Goal: Task Accomplishment & Management: Manage account settings

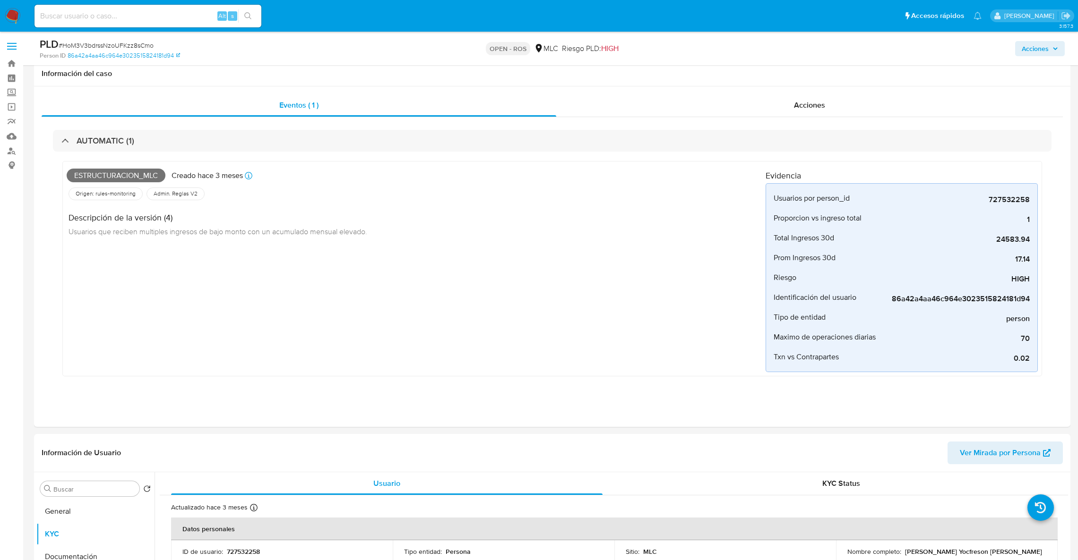
select select "10"
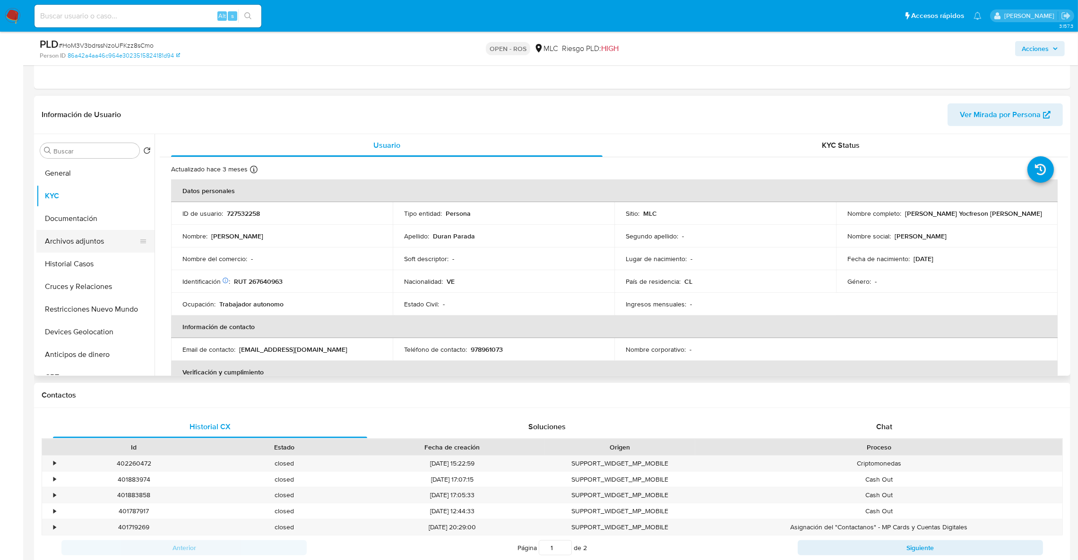
click at [87, 249] on button "Archivos adjuntos" at bounding box center [91, 241] width 111 height 23
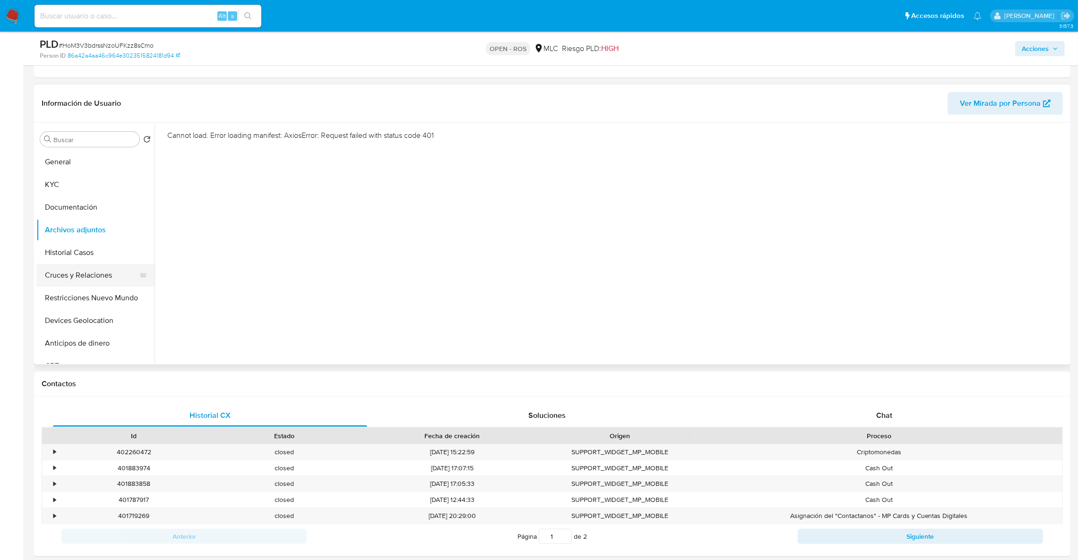
click at [81, 271] on button "Cruces y Relaciones" at bounding box center [91, 275] width 111 height 23
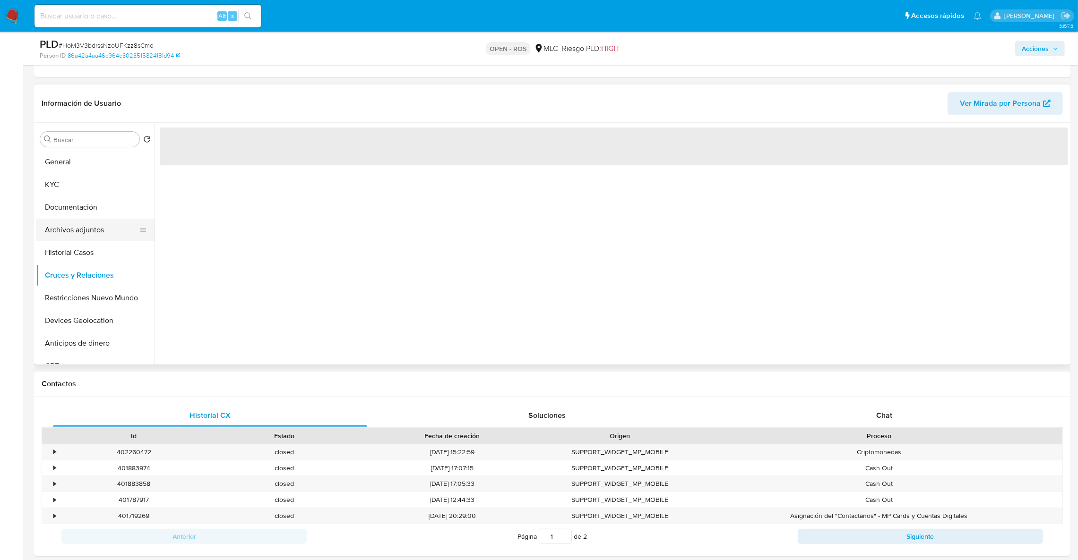
click at [75, 231] on button "Archivos adjuntos" at bounding box center [91, 230] width 111 height 23
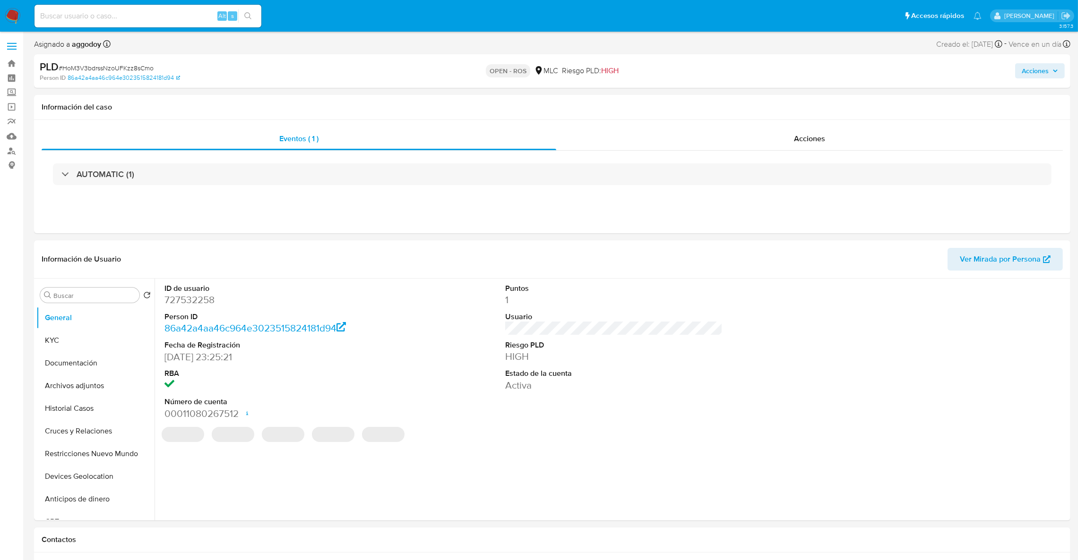
select select "10"
click at [121, 382] on button "Archivos adjuntos" at bounding box center [91, 386] width 111 height 23
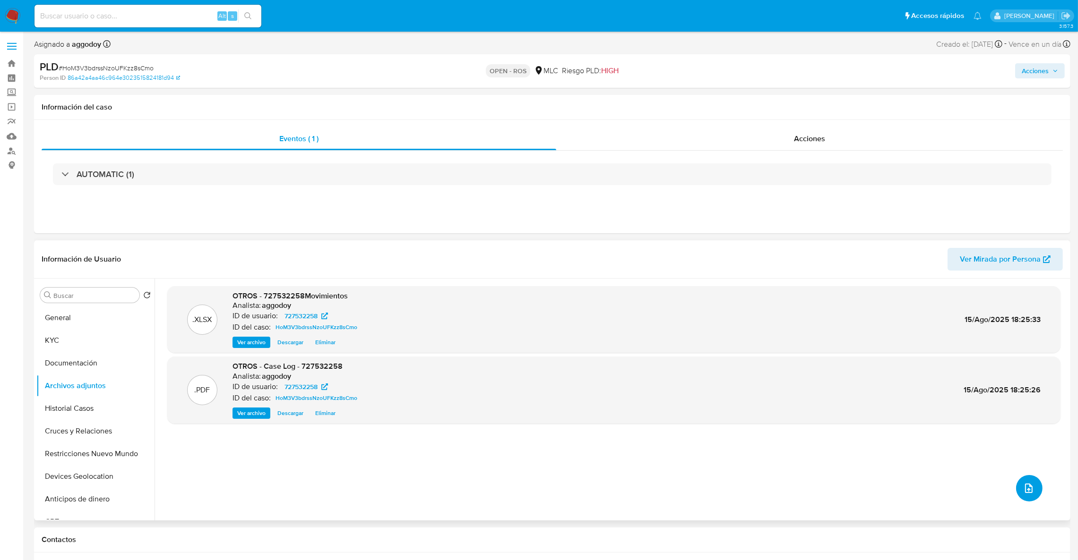
click at [1028, 493] on icon "upload-file" at bounding box center [1028, 488] width 11 height 11
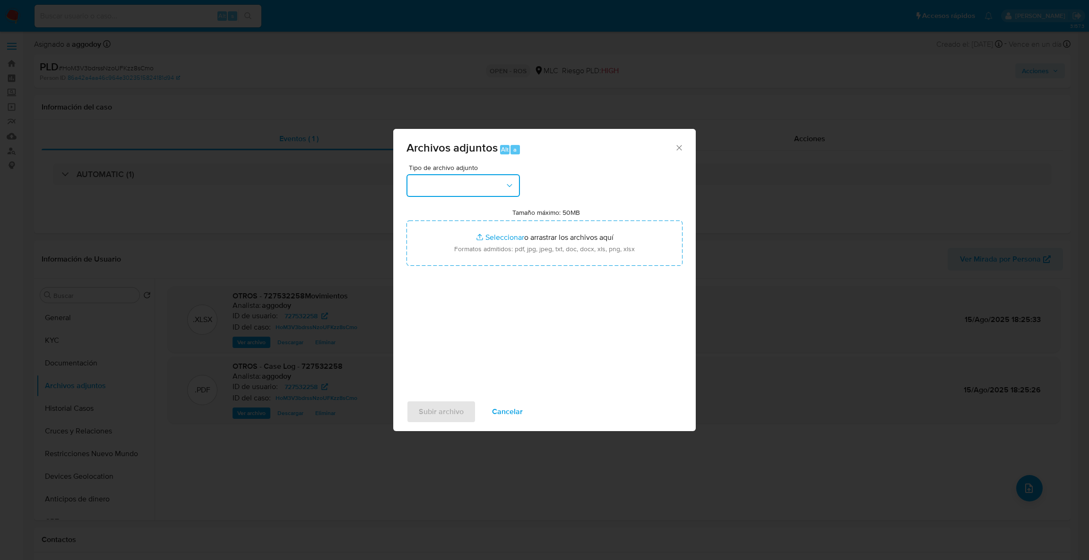
click at [503, 196] on button "button" at bounding box center [462, 185] width 113 height 23
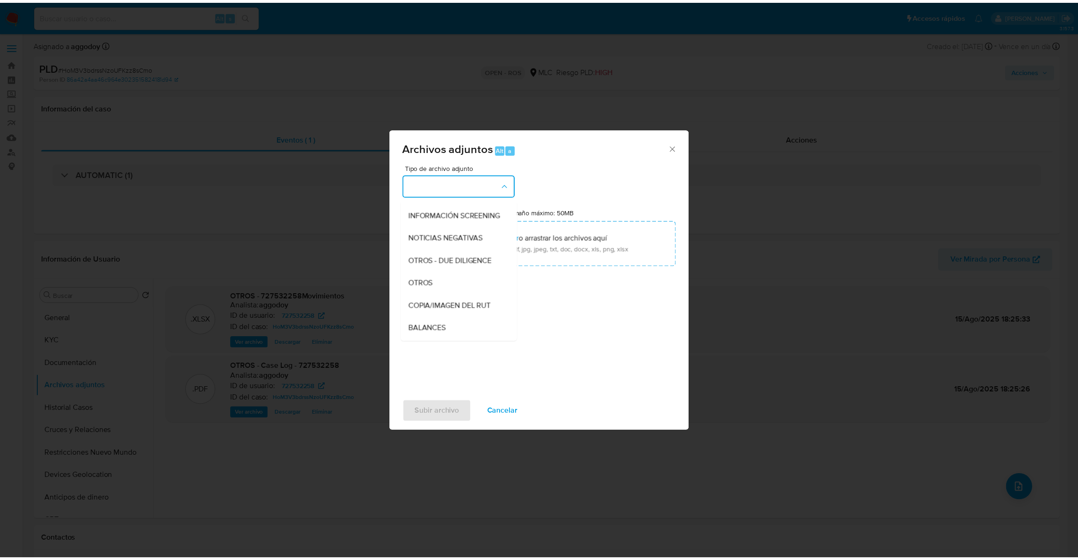
scroll to position [92, 0]
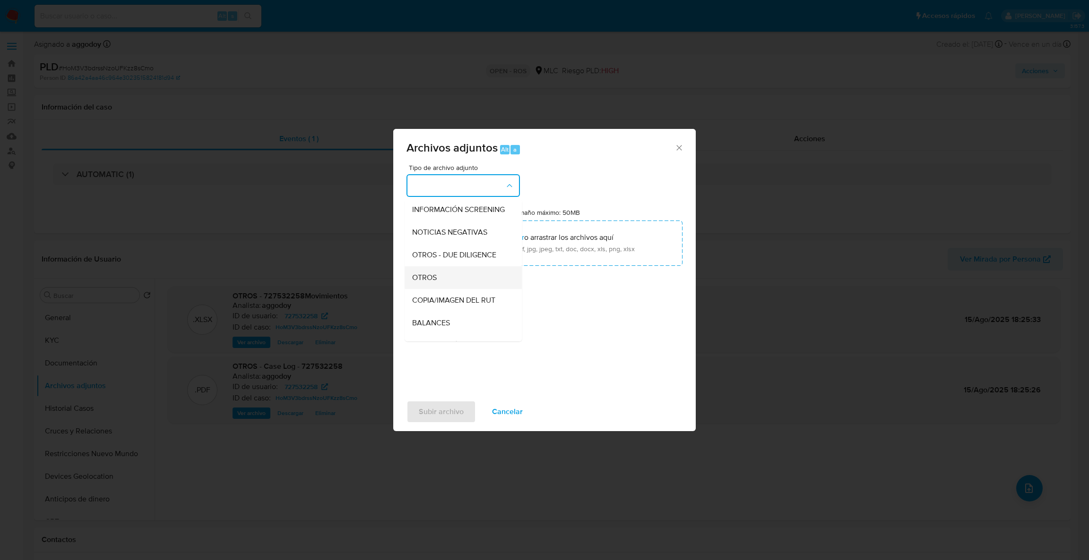
click at [425, 283] on span "OTROS" at bounding box center [424, 277] width 25 height 9
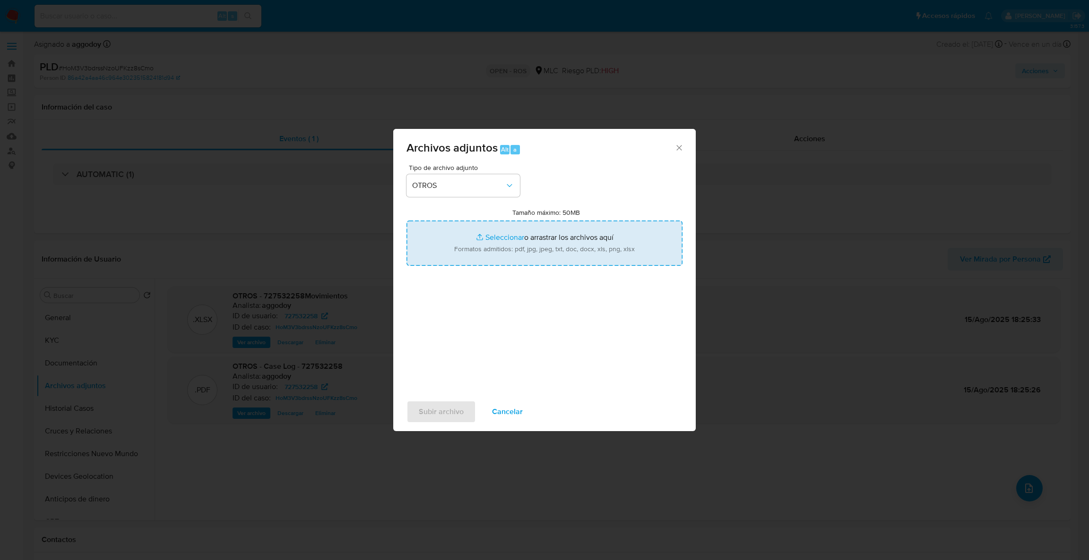
click at [489, 249] on input "Tamaño máximo: 50MB Seleccionar archivos" at bounding box center [544, 243] width 276 height 45
type input "C:\fakepath\UAF #1268.pdf"
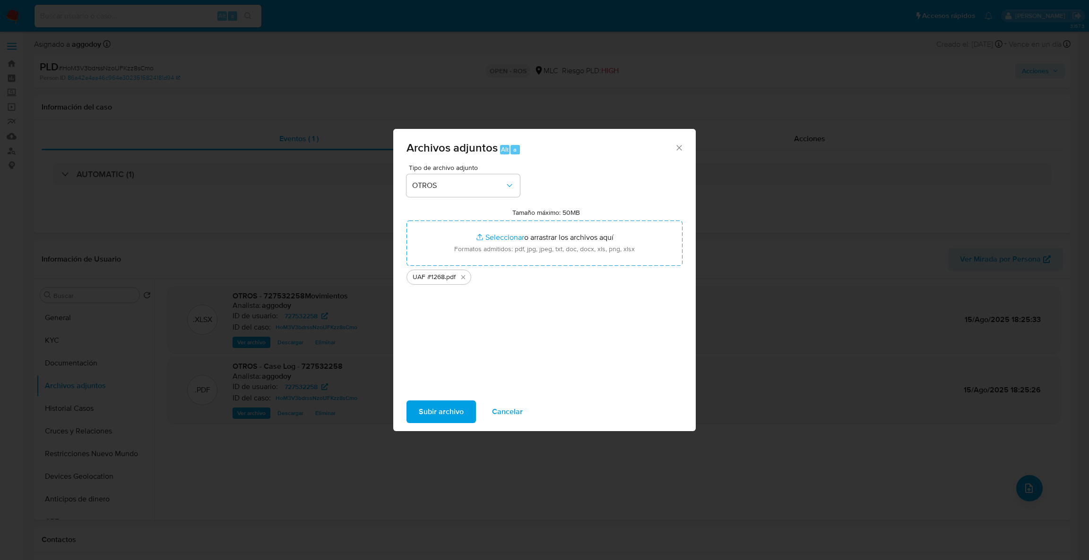
click at [424, 415] on span "Subir archivo" at bounding box center [441, 412] width 45 height 21
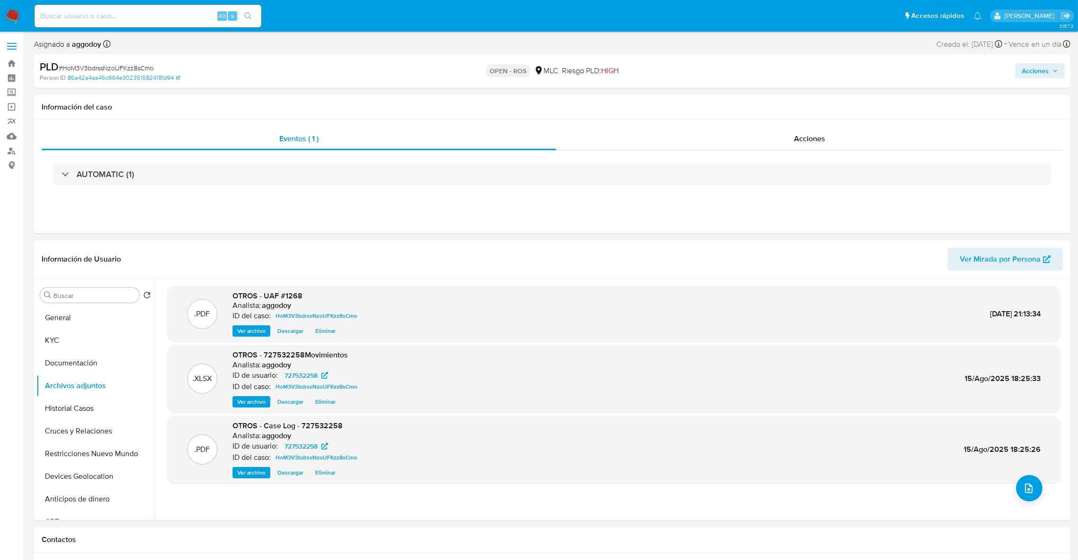
click at [1043, 67] on span "Acciones" at bounding box center [1035, 70] width 27 height 15
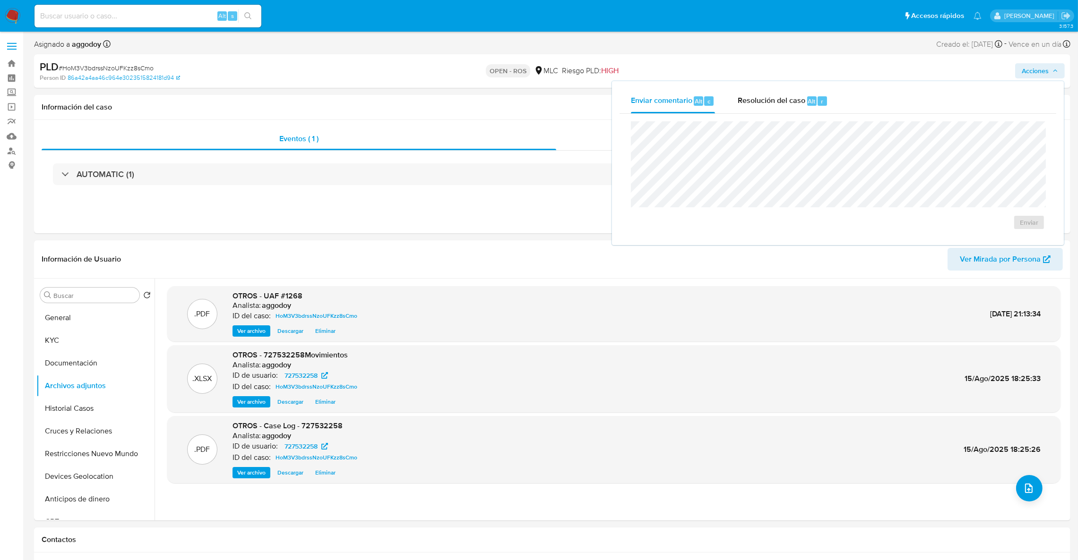
click at [780, 87] on div "Enviar comentario Alt c Resolución del caso Alt r Enviar" at bounding box center [838, 163] width 452 height 164
click at [779, 90] on div "Resolución del caso Alt r" at bounding box center [783, 101] width 90 height 25
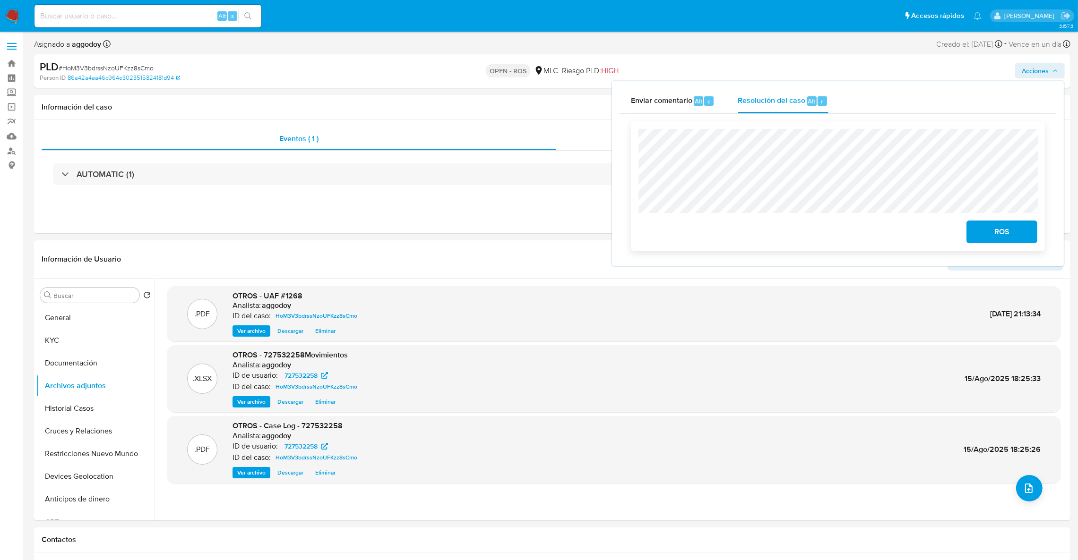
click at [986, 232] on span "ROS" at bounding box center [1002, 232] width 46 height 21
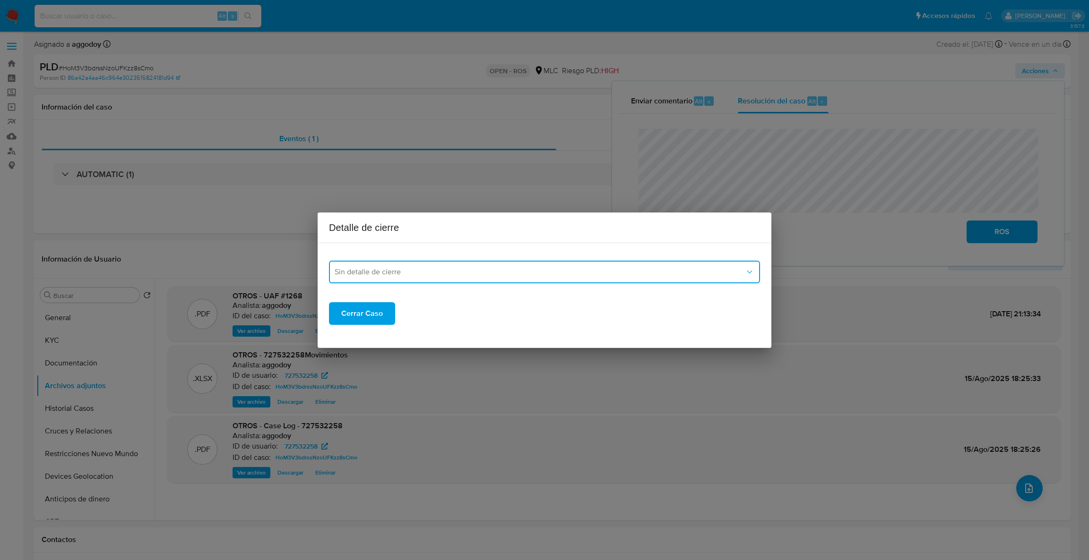
click at [420, 281] on button "Sin detalle de cierre" at bounding box center [544, 272] width 431 height 23
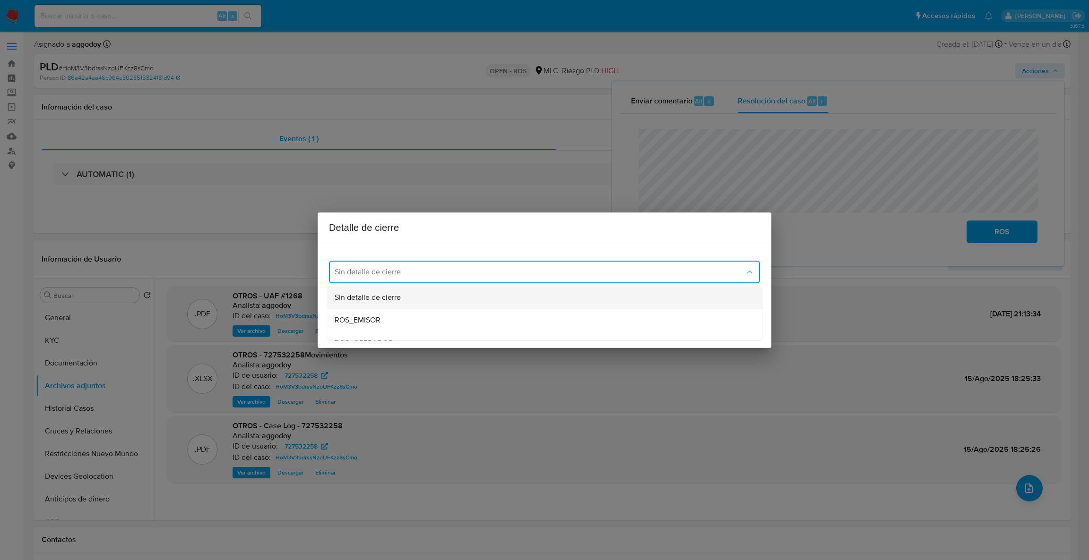
click at [415, 300] on div "Sin detalle de cierre" at bounding box center [542, 297] width 414 height 23
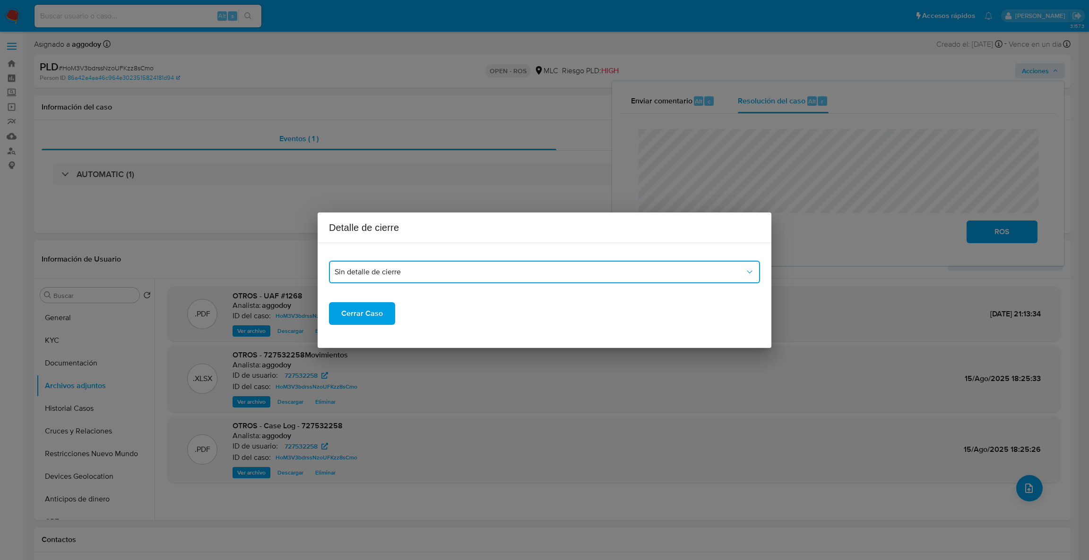
click at [390, 281] on button "Sin detalle de cierre" at bounding box center [544, 272] width 431 height 23
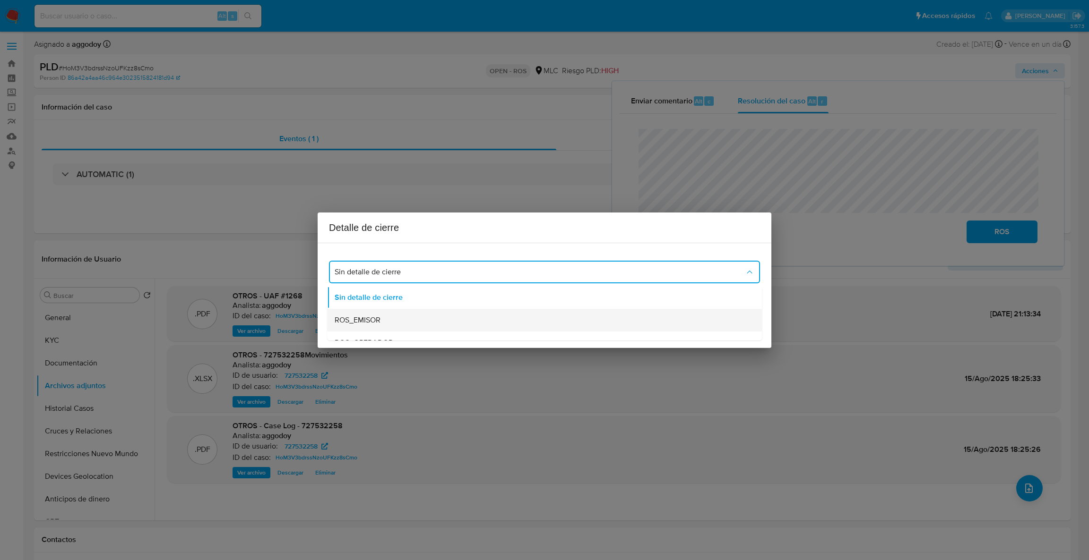
click at [365, 327] on div "ROS_EMISOR" at bounding box center [542, 320] width 414 height 23
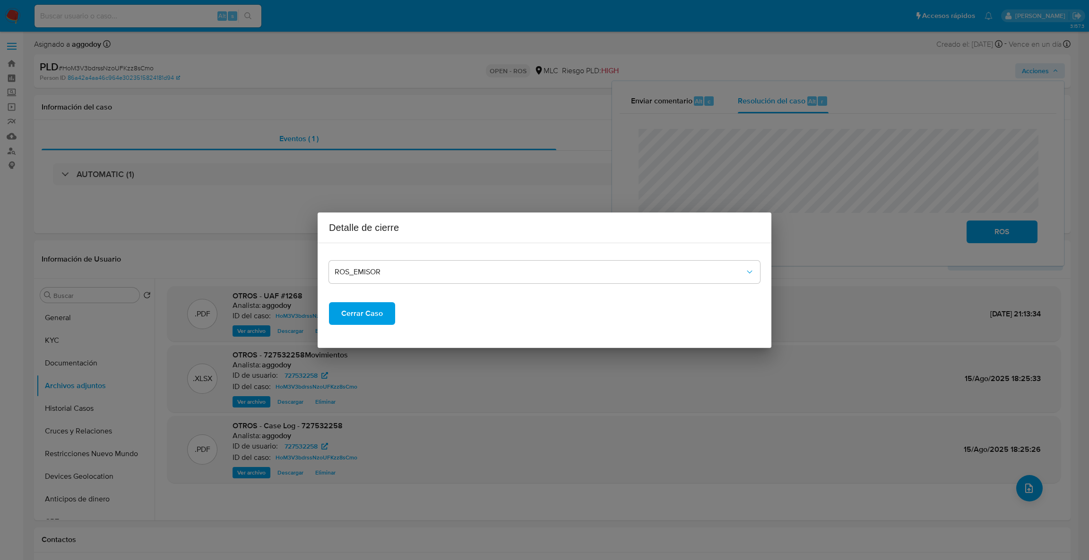
click at [363, 322] on span "Cerrar Caso" at bounding box center [362, 313] width 42 height 21
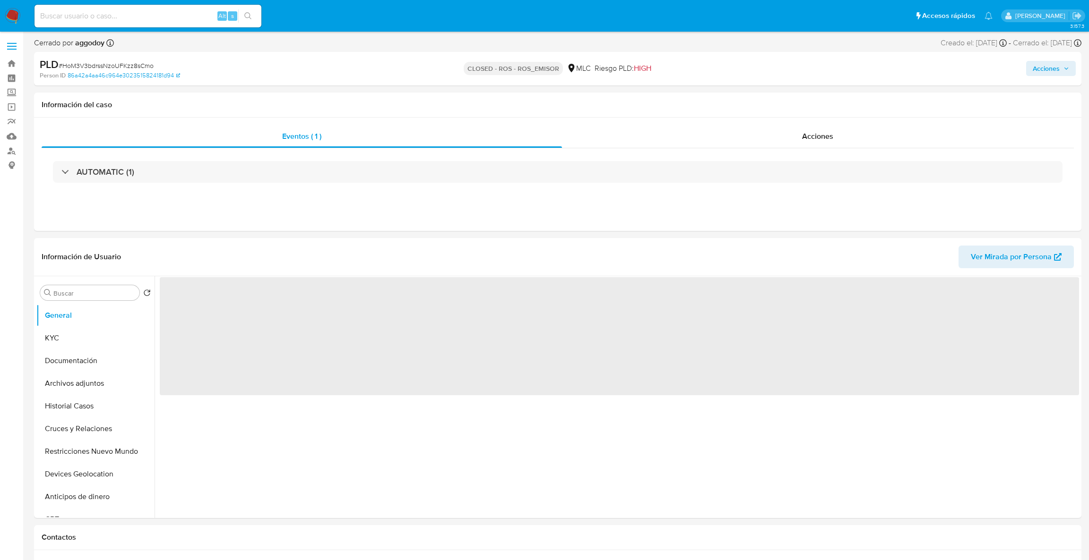
select select "10"
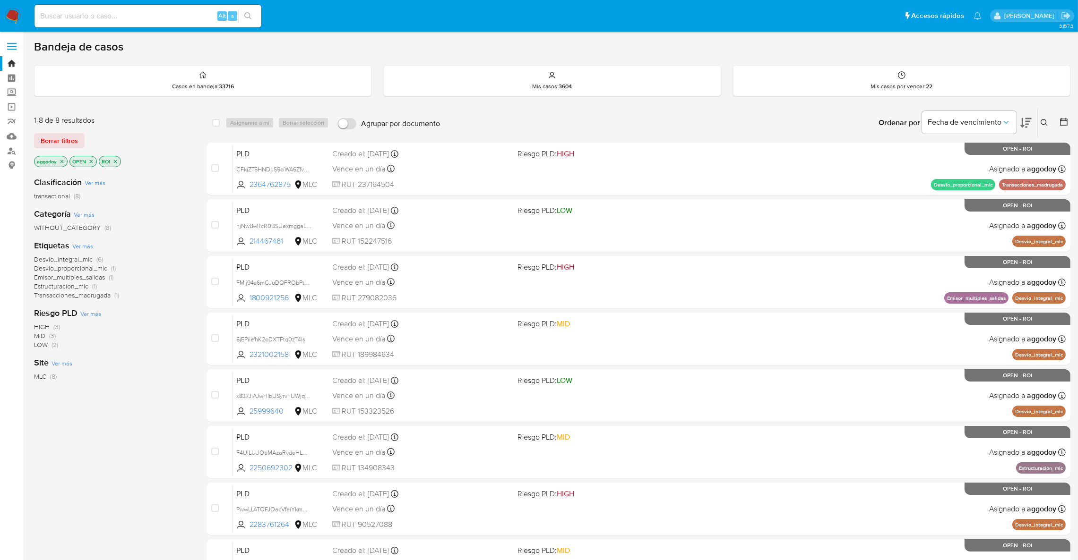
click at [115, 160] on icon "close-filter" at bounding box center [115, 161] width 3 height 3
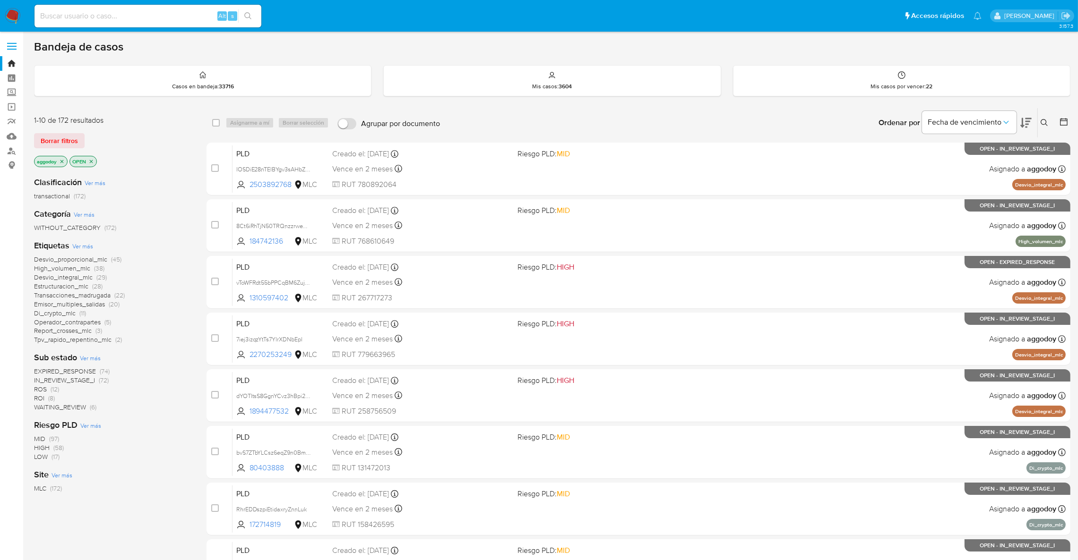
click at [55, 390] on span "(12)" at bounding box center [55, 389] width 9 height 9
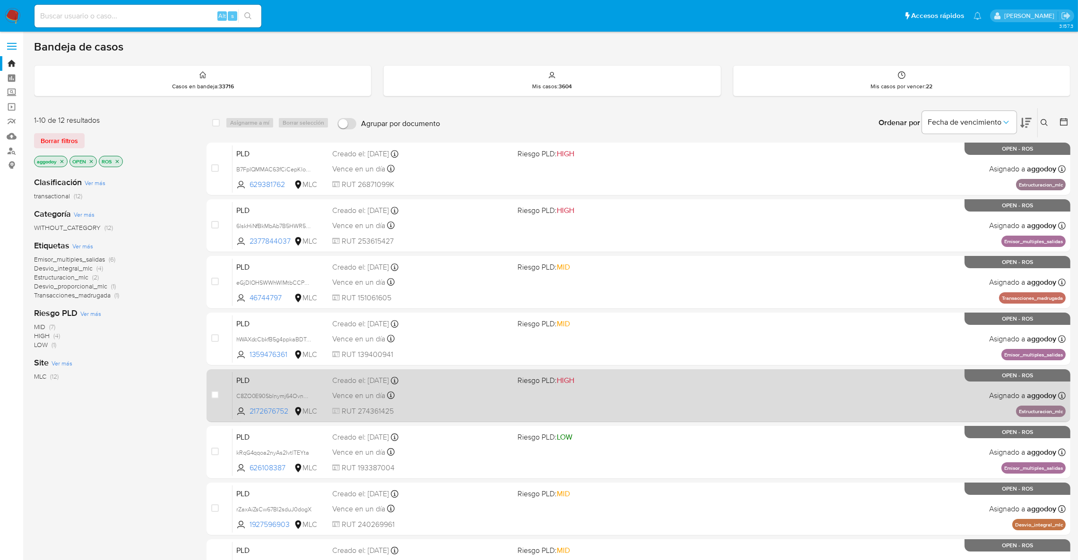
click at [560, 376] on span "HIGH" at bounding box center [565, 380] width 17 height 11
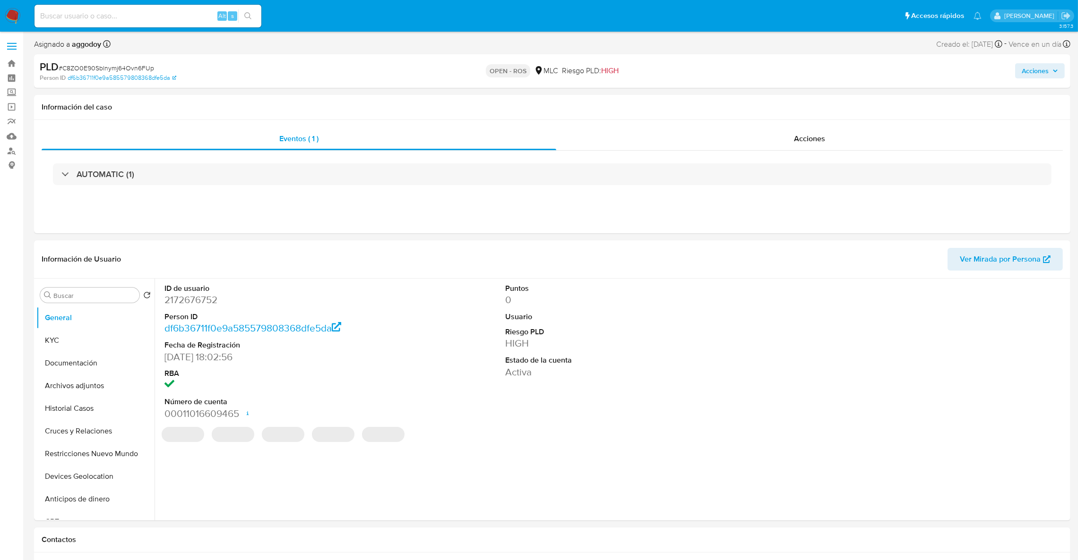
select select "10"
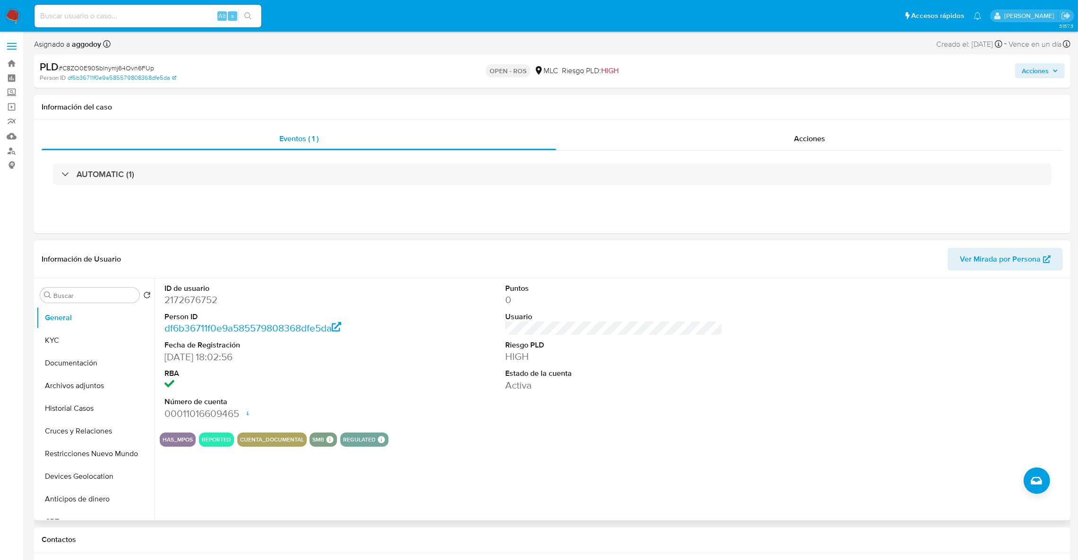
click at [198, 301] on dd "2172676752" at bounding box center [273, 299] width 218 height 13
copy dd "2172676752"
click at [76, 337] on button "KYC" at bounding box center [91, 340] width 111 height 23
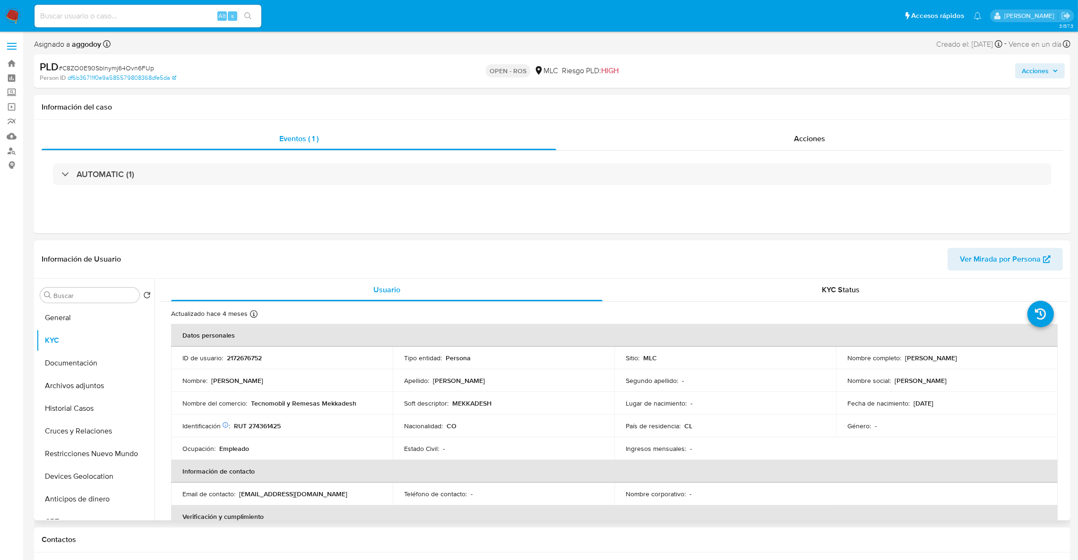
click at [225, 354] on div "ID de usuario : 2172676752" at bounding box center [281, 358] width 199 height 9
copy p "2172676752"
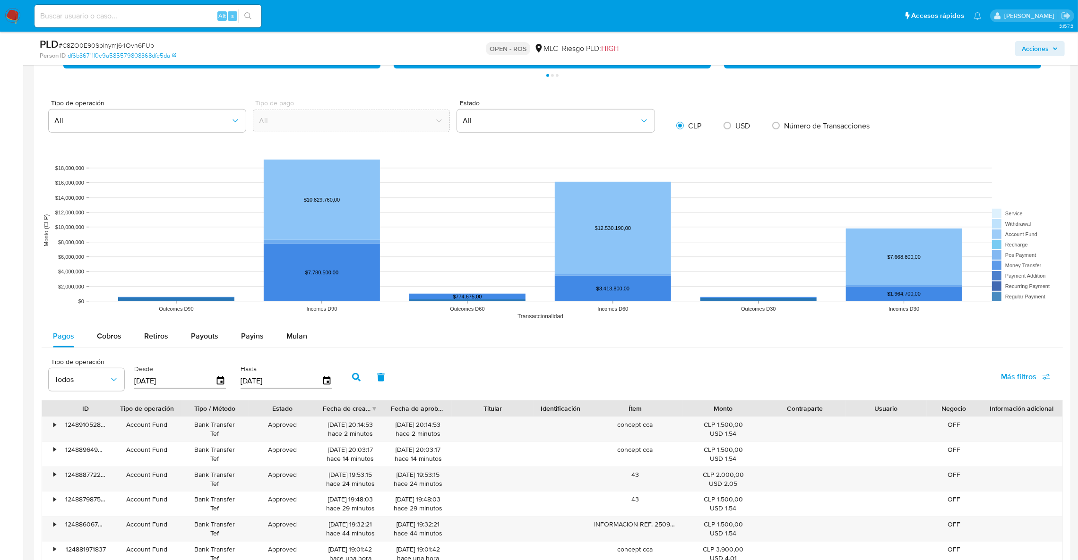
scroll to position [708, 0]
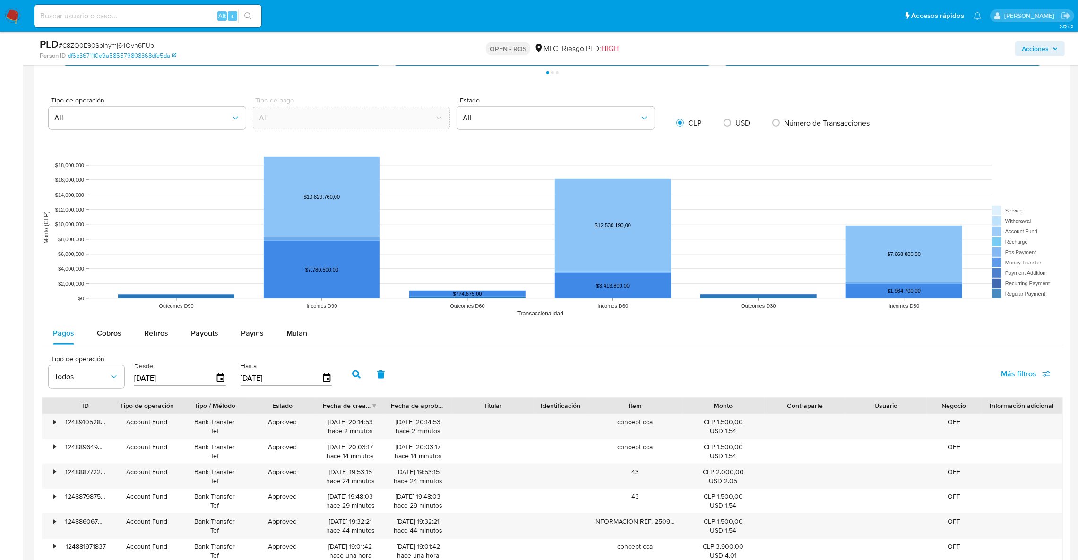
click at [127, 347] on div "Pagos Cobros Retiros Payouts Payins Mulan Tipo de operación Todos Desde 11/06/2…" at bounding box center [552, 505] width 1021 height 367
click at [121, 342] on button "Cobros" at bounding box center [109, 333] width 47 height 23
select select "10"
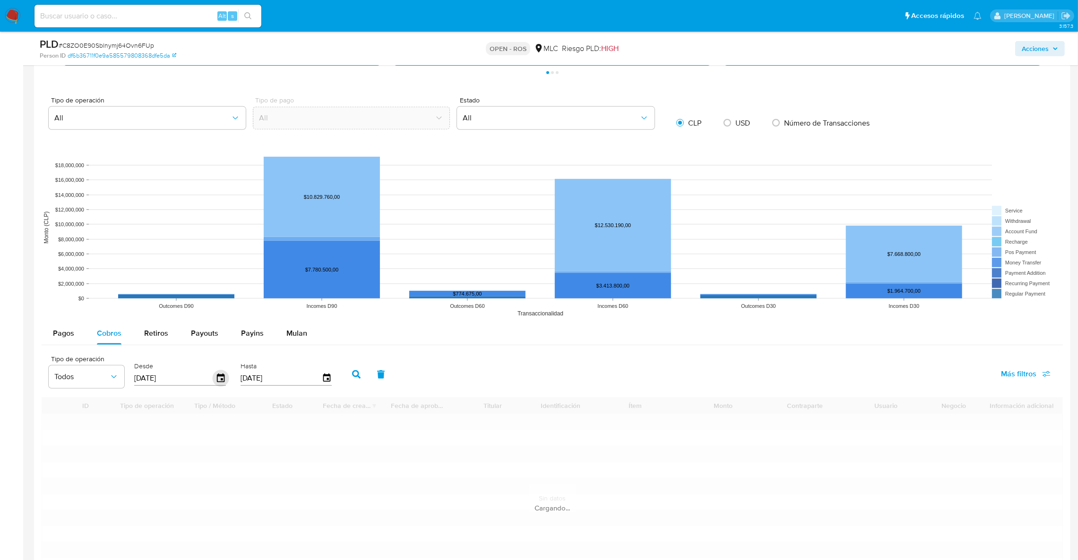
click at [222, 381] on icon "button" at bounding box center [221, 378] width 8 height 9
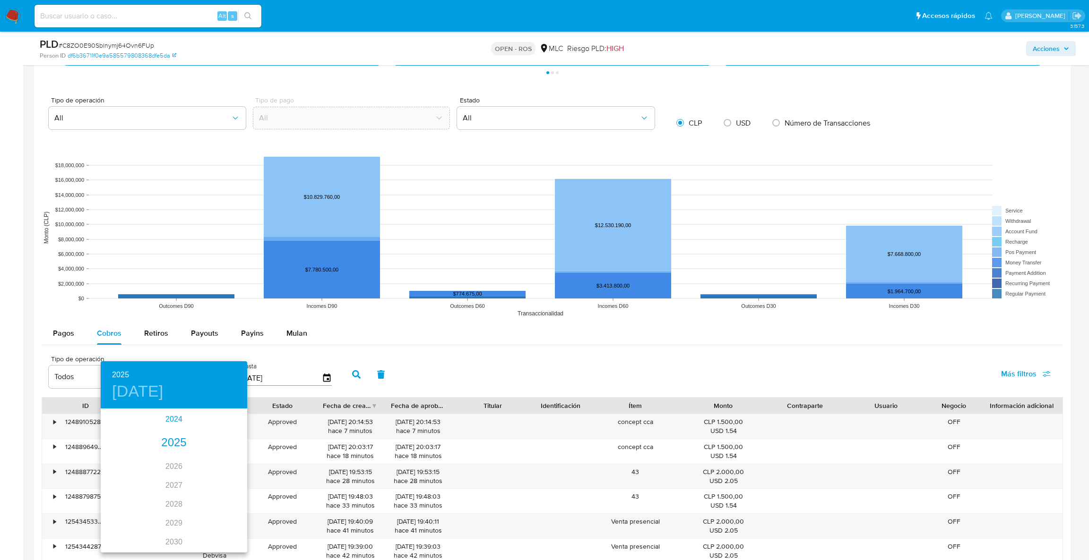
click at [165, 426] on div "2024" at bounding box center [174, 419] width 146 height 19
click at [238, 493] on div "sep." at bounding box center [222, 498] width 49 height 35
click at [173, 492] on p "12" at bounding box center [174, 492] width 8 height 9
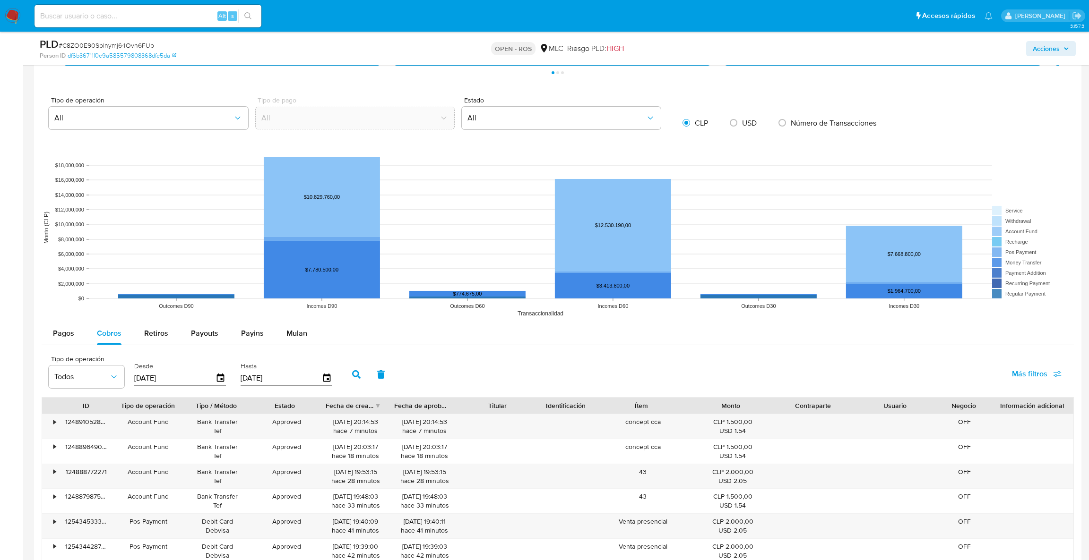
type input "[DATE]"
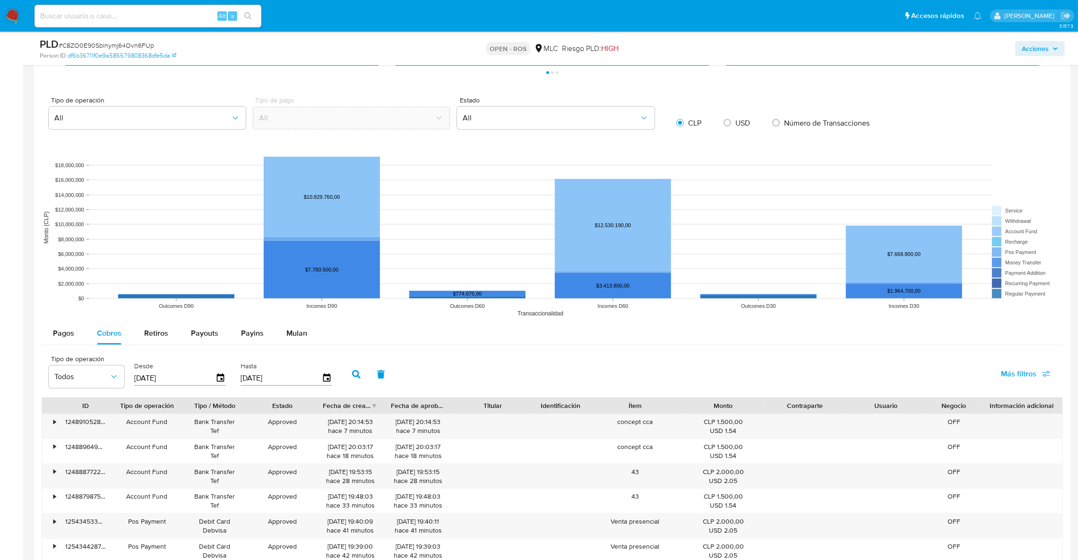
click at [344, 382] on button "button" at bounding box center [356, 374] width 25 height 23
click at [368, 407] on div "Fecha de creación" at bounding box center [347, 405] width 48 height 9
drag, startPoint x: 355, startPoint y: 421, endPoint x: 320, endPoint y: 421, distance: 35.4
click at [320, 421] on div "20/12/2024 18:14:07 hace 9 meses" at bounding box center [350, 426] width 68 height 25
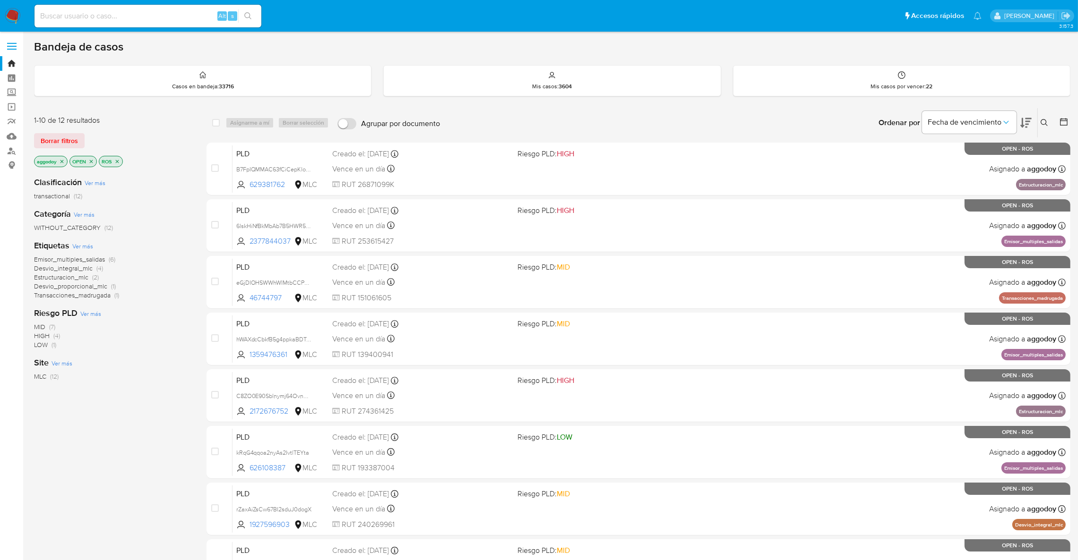
click at [62, 159] on icon "close-filter" at bounding box center [62, 162] width 6 height 6
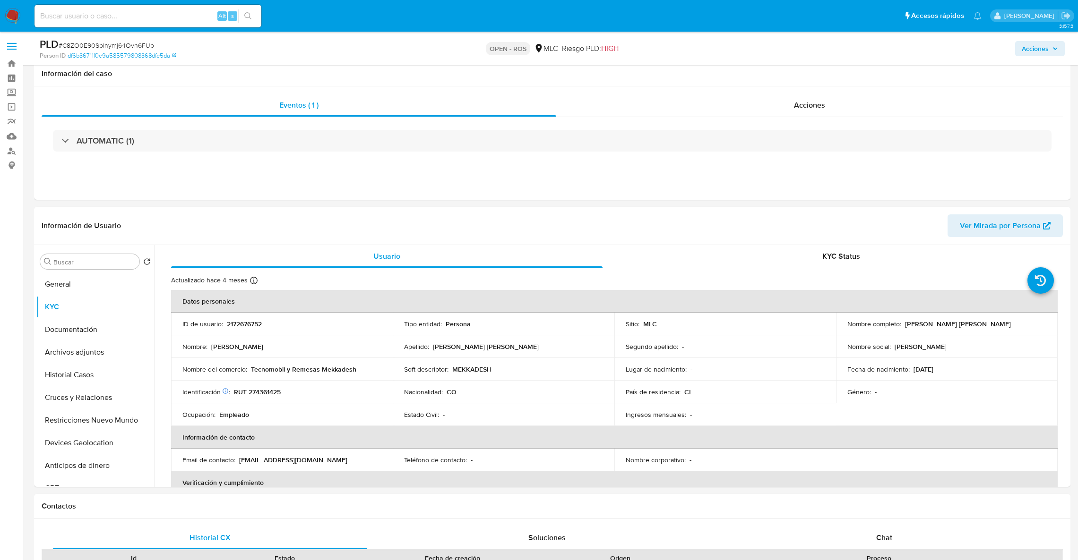
select select "10"
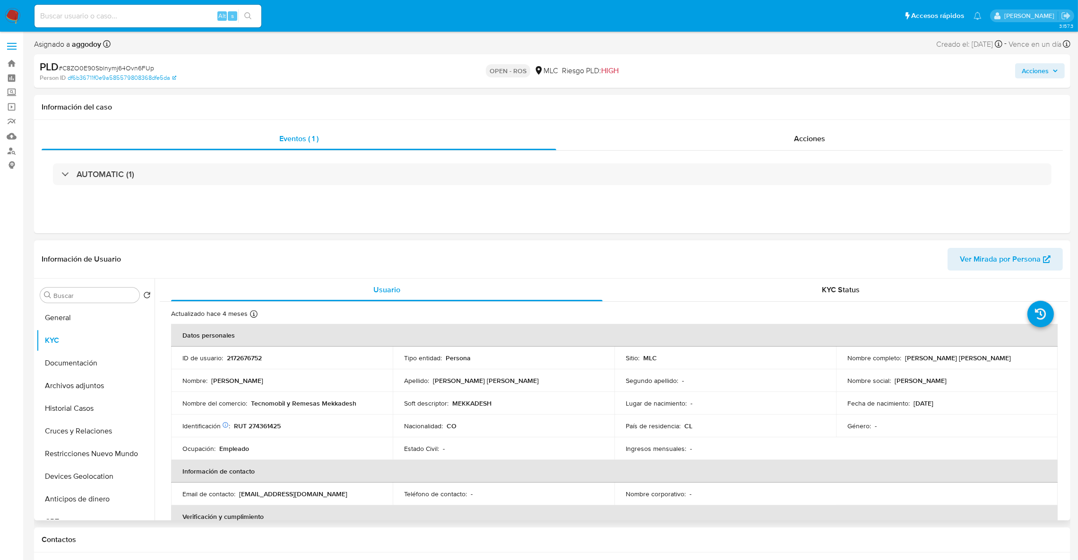
click at [905, 356] on p "[PERSON_NAME] [PERSON_NAME]" at bounding box center [958, 358] width 106 height 9
drag, startPoint x: 902, startPoint y: 362, endPoint x: 990, endPoint y: 359, distance: 88.4
click at [996, 356] on div "Nombre completo : [PERSON_NAME] [PERSON_NAME]" at bounding box center [946, 358] width 199 height 9
copy p "[PERSON_NAME] [PERSON_NAME]"
click at [87, 404] on button "Historial Casos" at bounding box center [91, 408] width 111 height 23
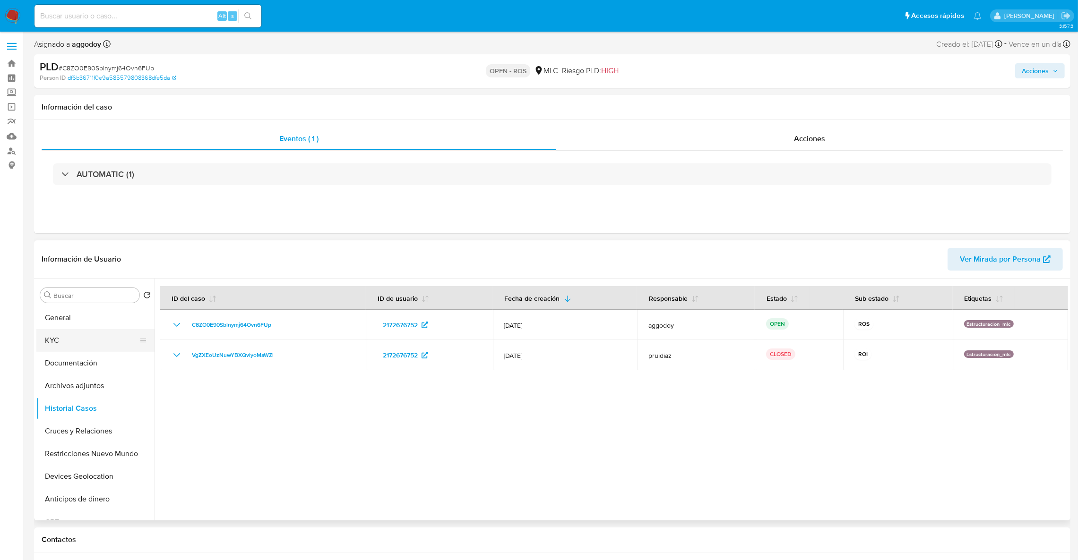
click at [95, 333] on button "KYC" at bounding box center [91, 340] width 111 height 23
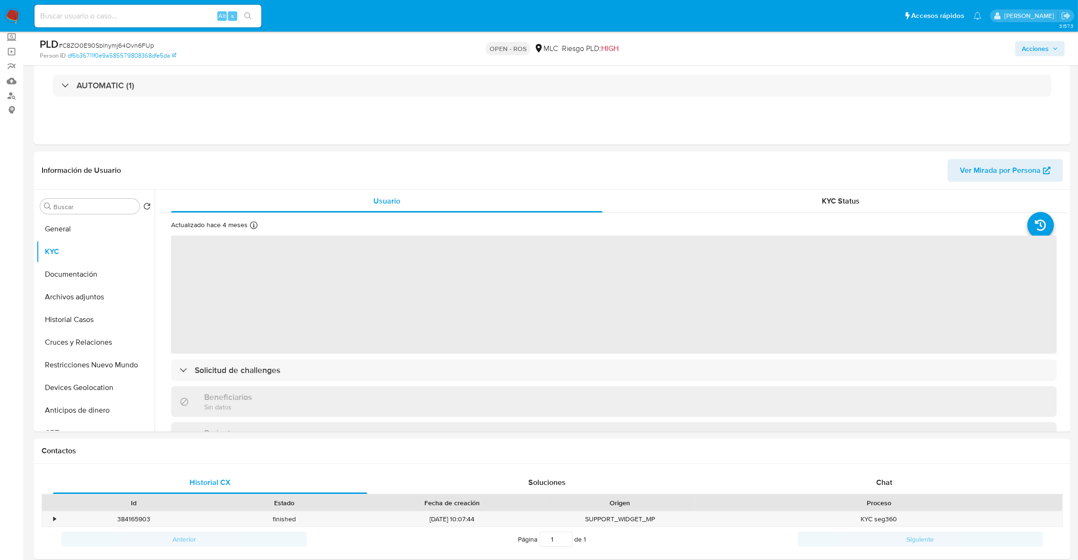
scroll to position [59, 0]
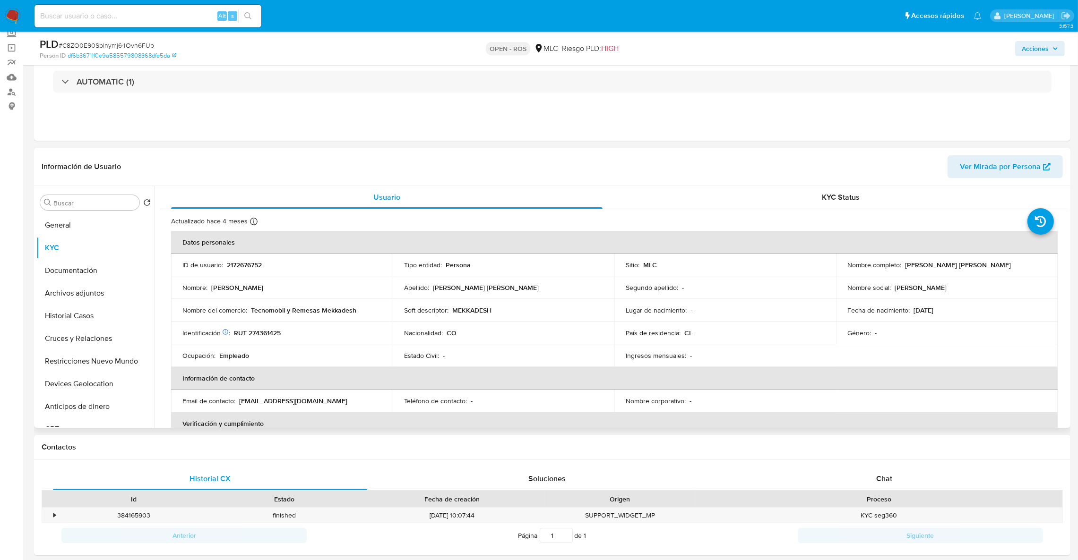
drag, startPoint x: 905, startPoint y: 266, endPoint x: 982, endPoint y: 271, distance: 77.2
click at [982, 271] on td "Nombre completo : Joseph Daniel Araujo Pagnini" at bounding box center [947, 265] width 222 height 23
copy p "oseph Daniel Araujo Pagnini"
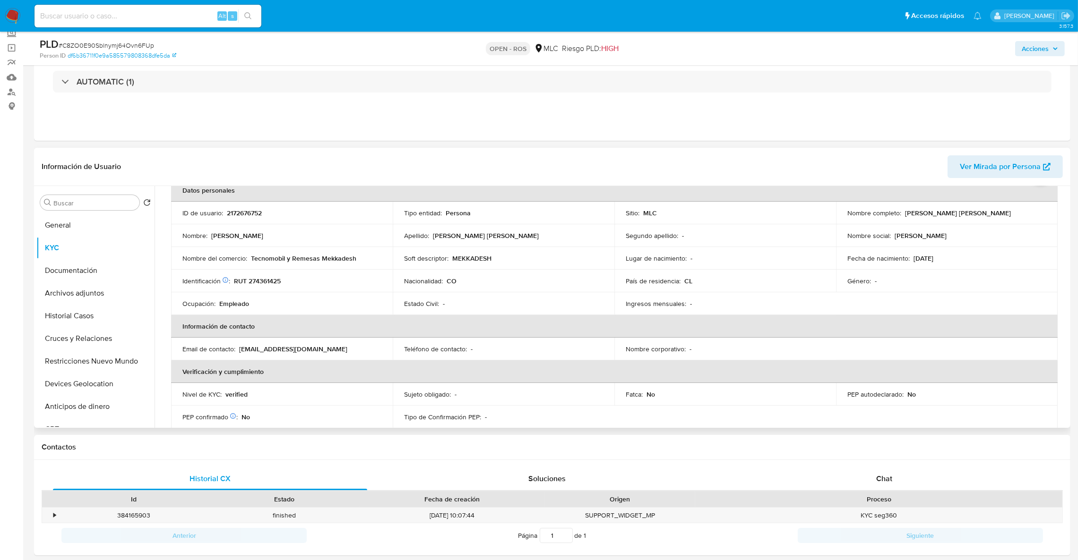
scroll to position [71, 0]
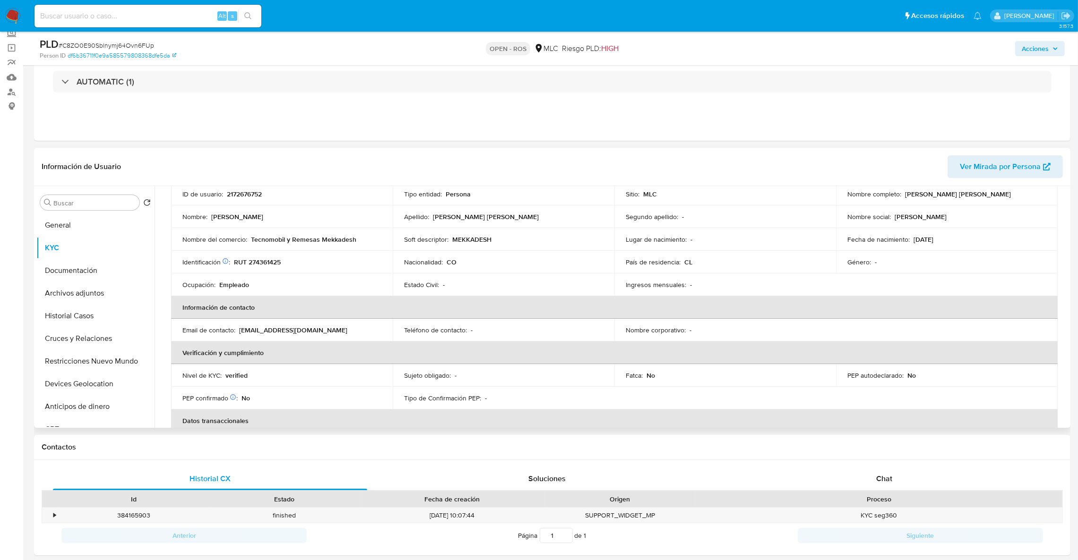
click at [299, 331] on p "chnetflix185@gmail.com" at bounding box center [293, 330] width 108 height 9
drag, startPoint x: 321, startPoint y: 333, endPoint x: 239, endPoint y: 330, distance: 82.3
click at [239, 330] on div "Email de contacto : chnetflix185@gmail.com" at bounding box center [281, 330] width 199 height 9
copy p "chnetflix185@gmail.com"
click at [262, 263] on p "RUT 274361425" at bounding box center [257, 262] width 47 height 9
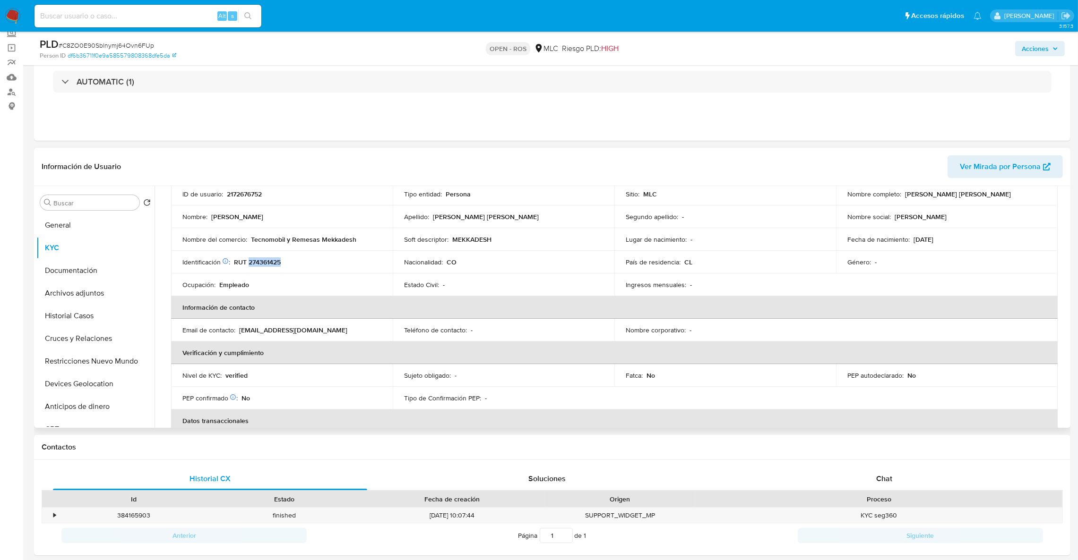
click at [262, 263] on p "RUT 274361425" at bounding box center [257, 262] width 47 height 9
copy p "274361425"
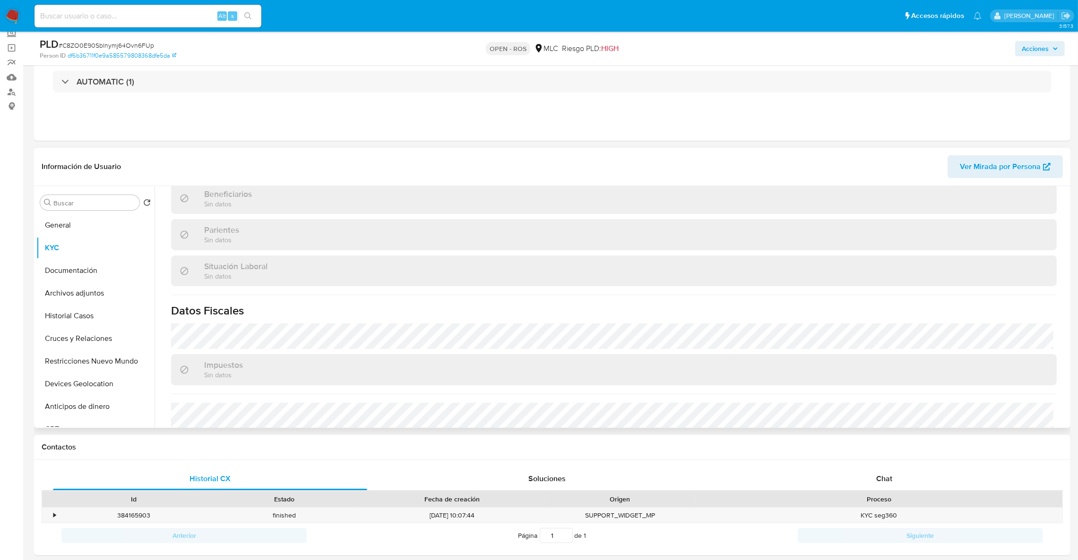
scroll to position [496, 0]
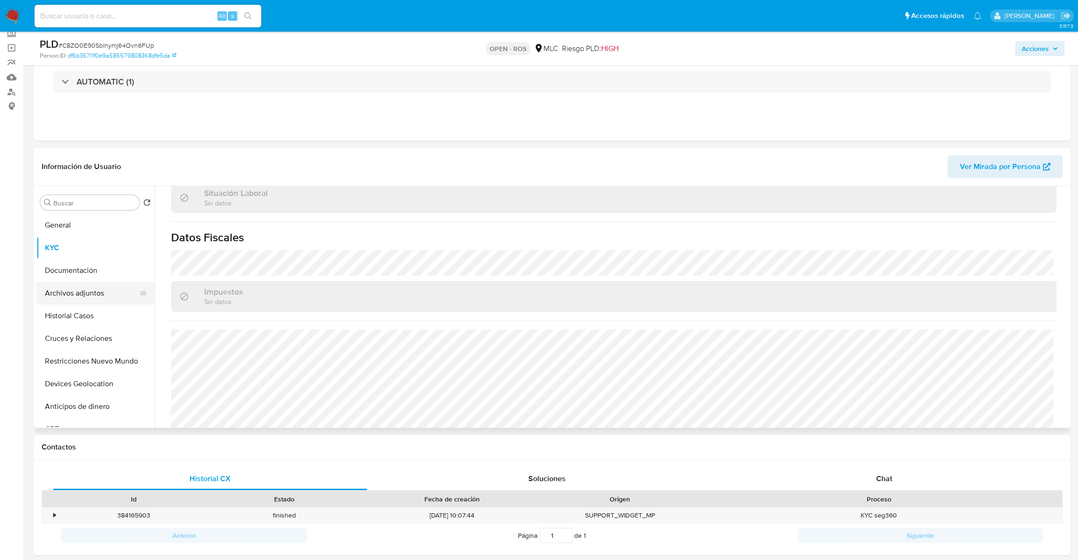
click at [66, 286] on button "Archivos adjuntos" at bounding box center [91, 293] width 111 height 23
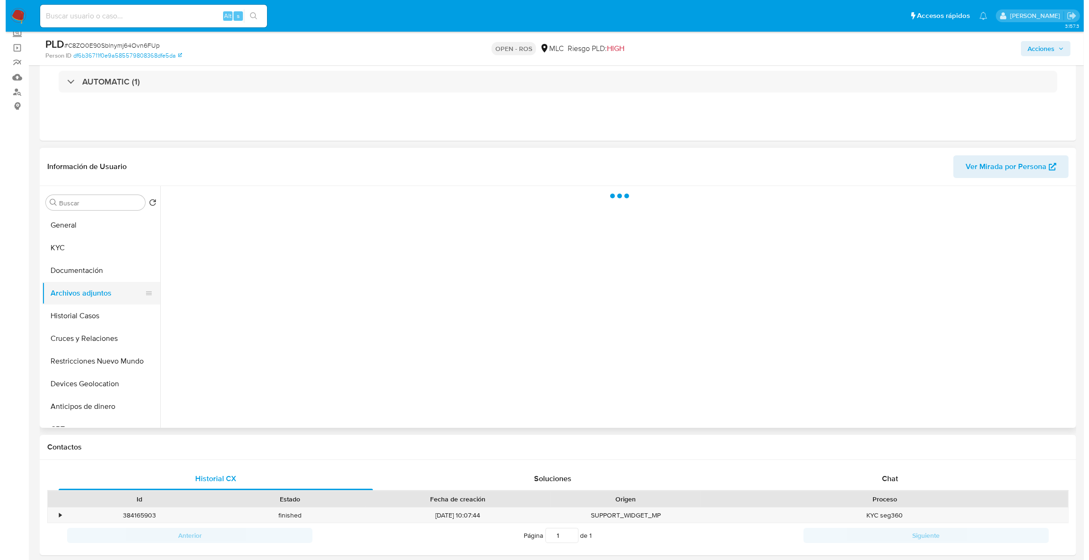
scroll to position [0, 0]
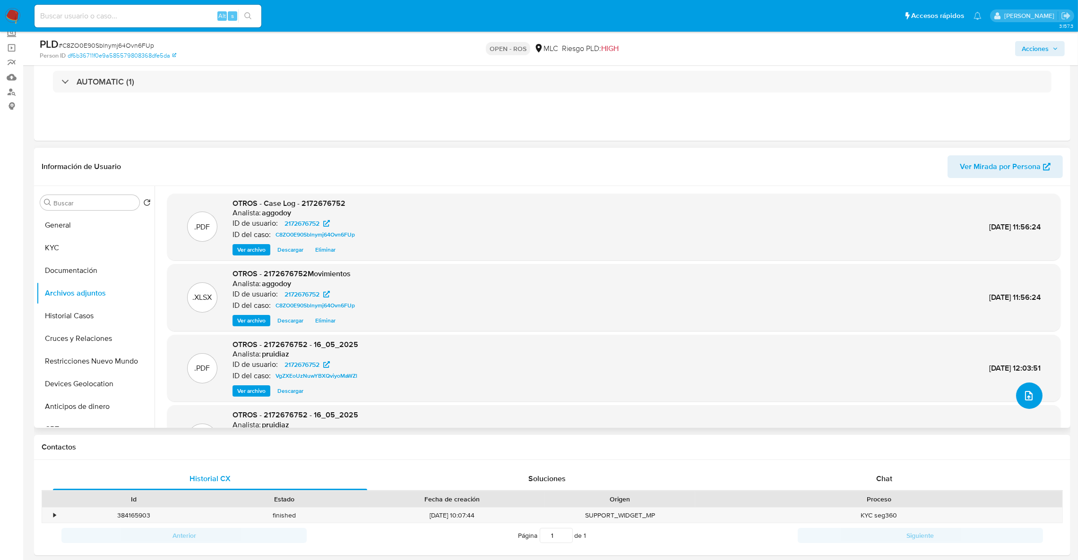
click at [1031, 399] on button "upload-file" at bounding box center [1029, 396] width 26 height 26
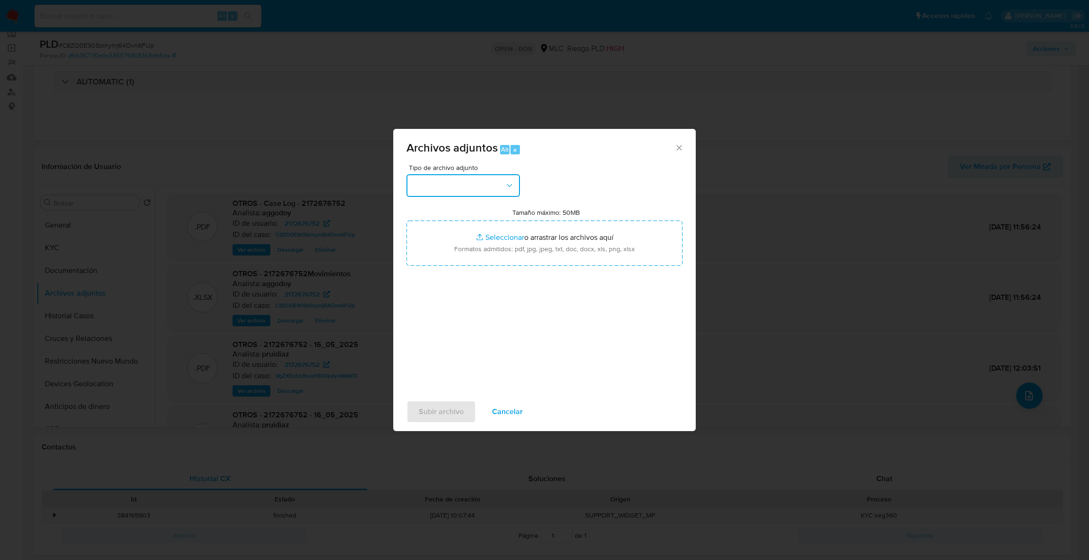
click at [512, 189] on icon "button" at bounding box center [509, 185] width 9 height 9
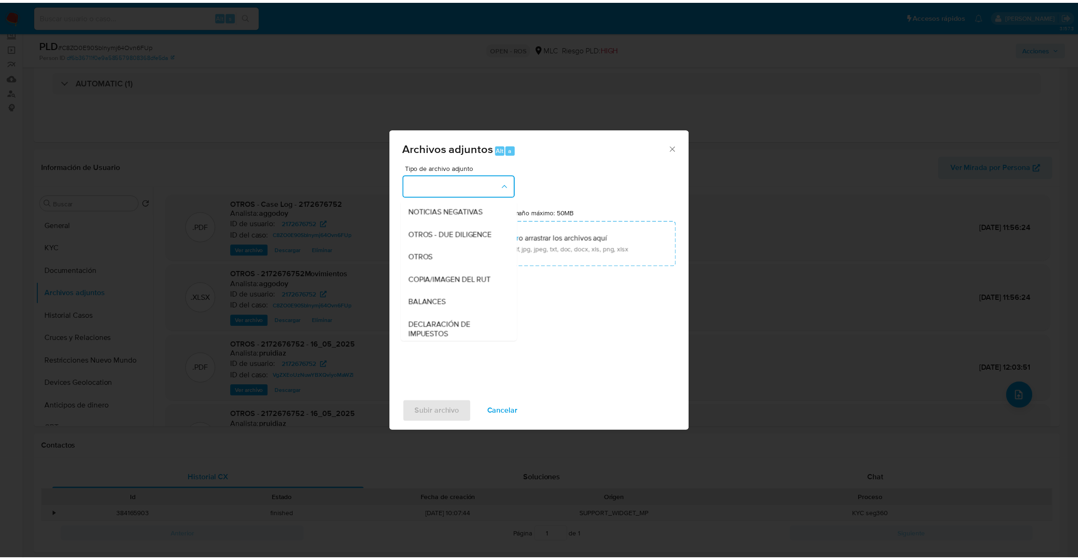
scroll to position [116, 0]
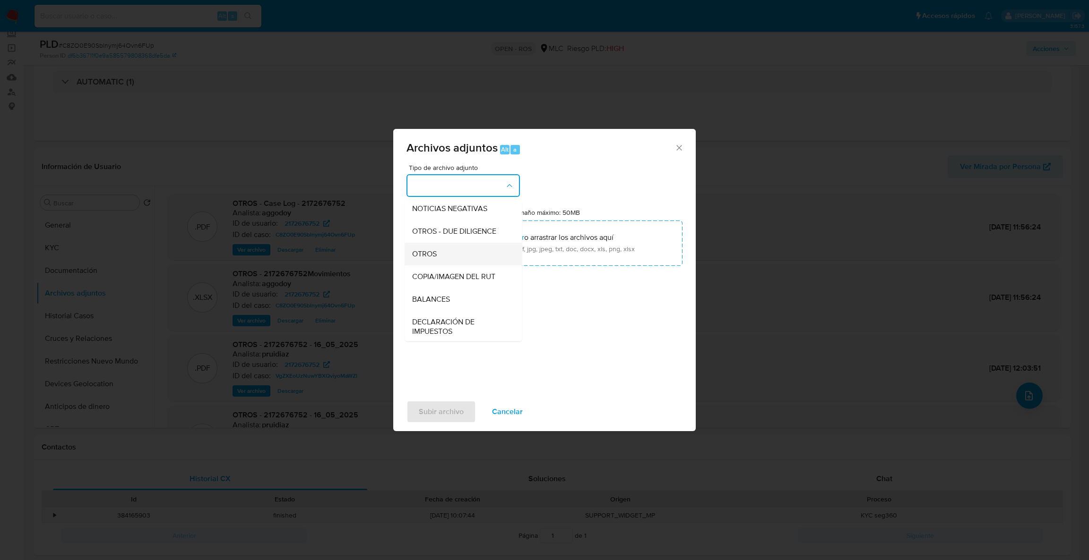
click at [481, 263] on div "OTROS" at bounding box center [460, 254] width 96 height 23
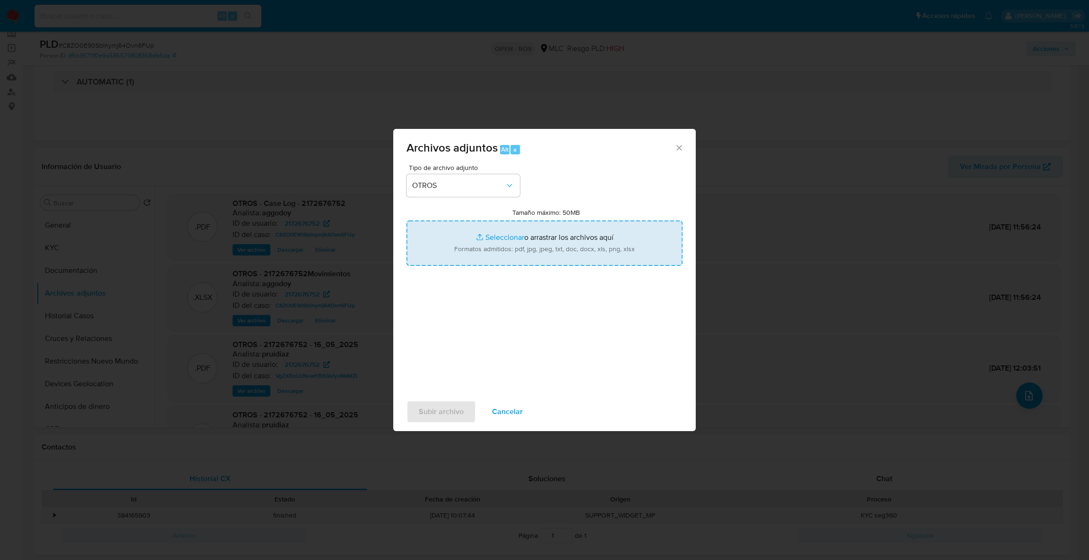
click at [481, 248] on input "Tamaño máximo: 50MB Seleccionar archivos" at bounding box center [544, 243] width 276 height 45
type input "C:\fakepath\UAF #1269.pdf"
click at [480, 224] on input "Tamaño máximo: 50MB Seleccionar archivos" at bounding box center [544, 243] width 276 height 45
type input "C:\fakepath\ROS #1269.pdf"
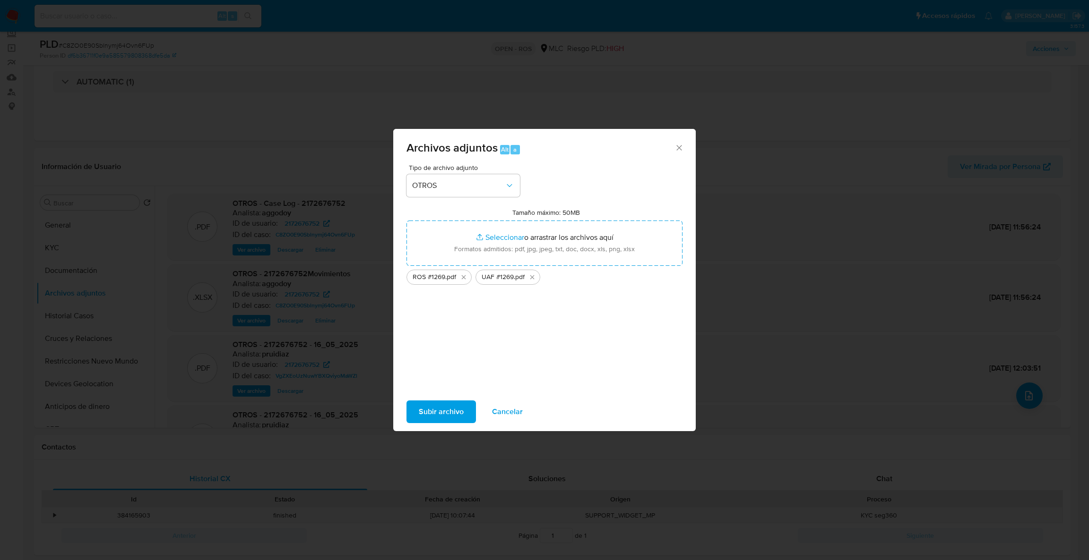
click at [425, 418] on span "Subir archivo" at bounding box center [441, 412] width 45 height 21
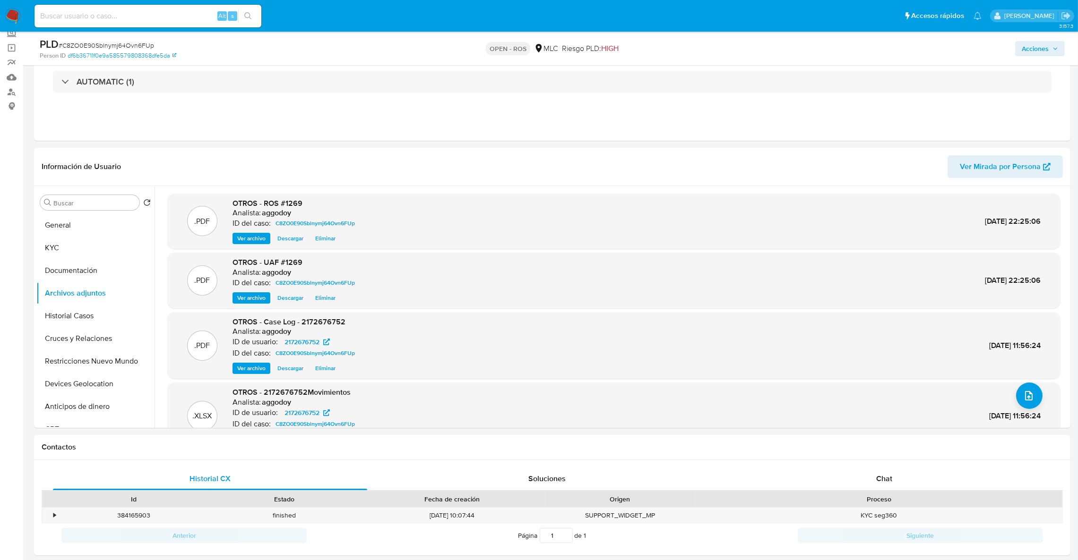
click at [1046, 60] on div "PLD # C8ZO0E90Sblnymj64Ovn6FUp Person ID df6b36711f0e9a585579808368dfe5da OPEN …" at bounding box center [552, 49] width 1036 height 34
click at [1031, 51] on span "Acciones" at bounding box center [1035, 48] width 27 height 15
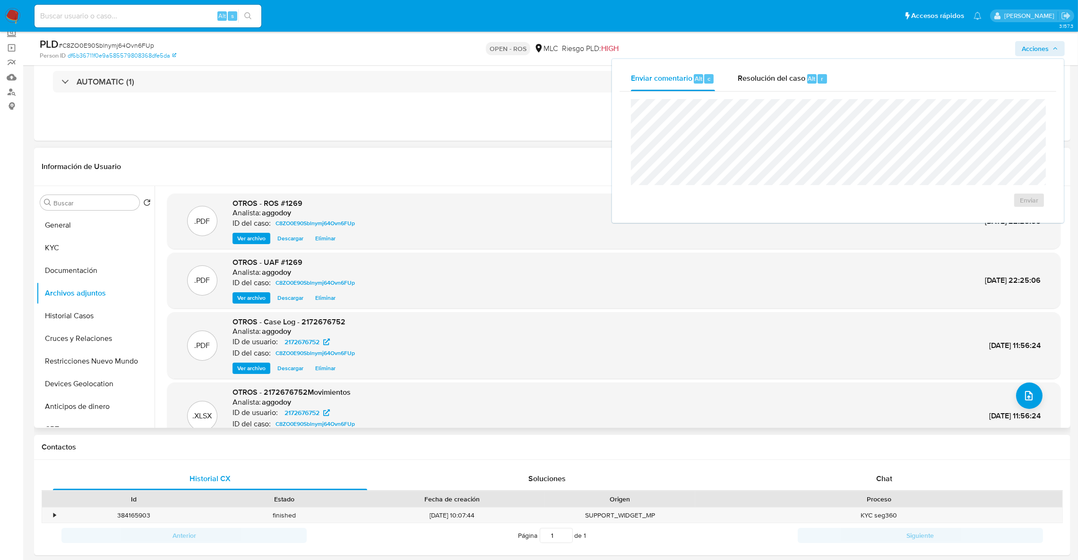
click at [324, 243] on span "Eliminar" at bounding box center [325, 238] width 20 height 9
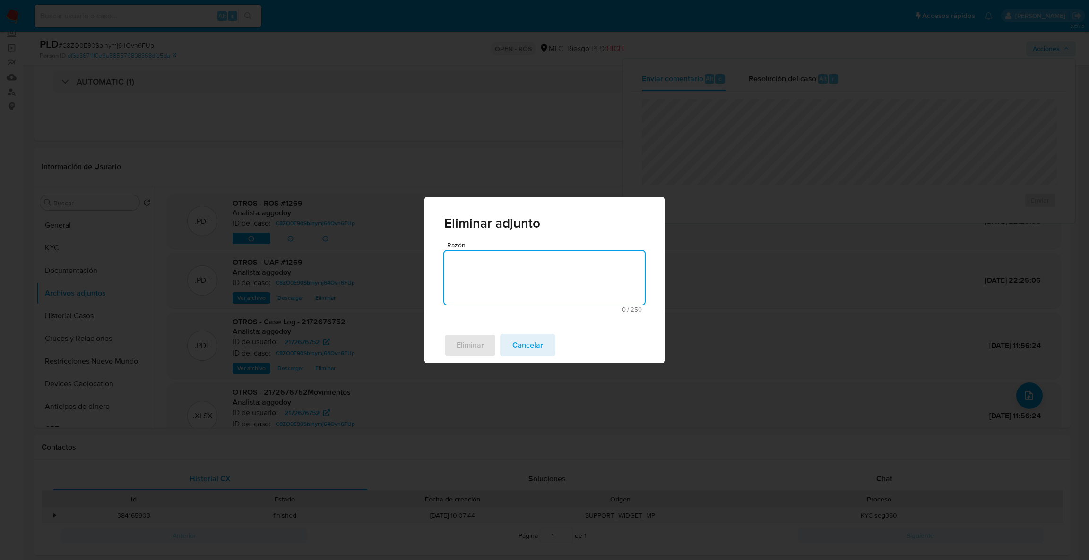
type textarea "E"
type textarea "Duplicidad"
click at [477, 343] on span "Eliminar" at bounding box center [469, 345] width 27 height 21
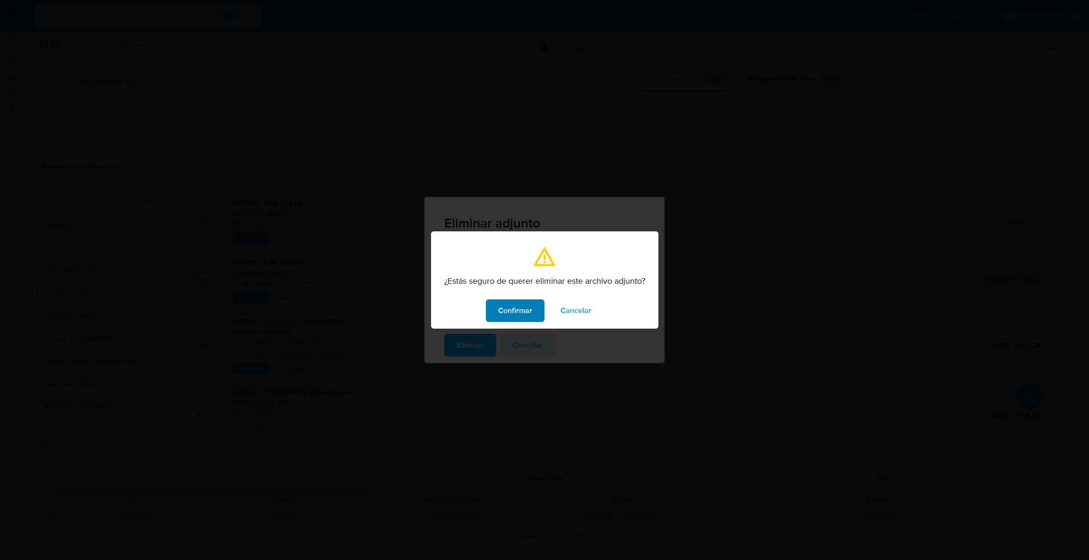
click at [496, 321] on button "Confirmar" at bounding box center [515, 311] width 59 height 23
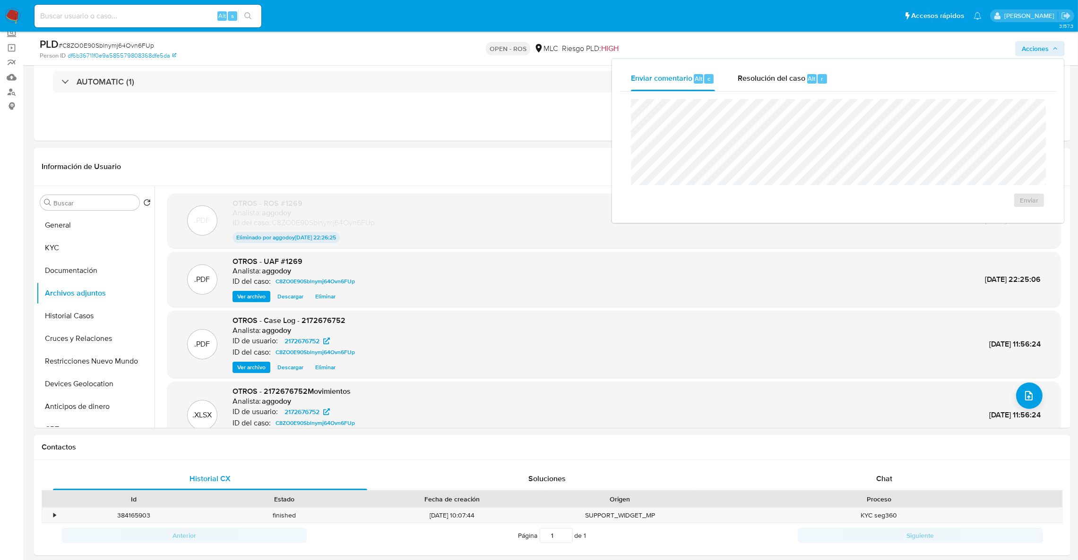
click at [248, 301] on span "Ver archivo" at bounding box center [251, 296] width 28 height 9
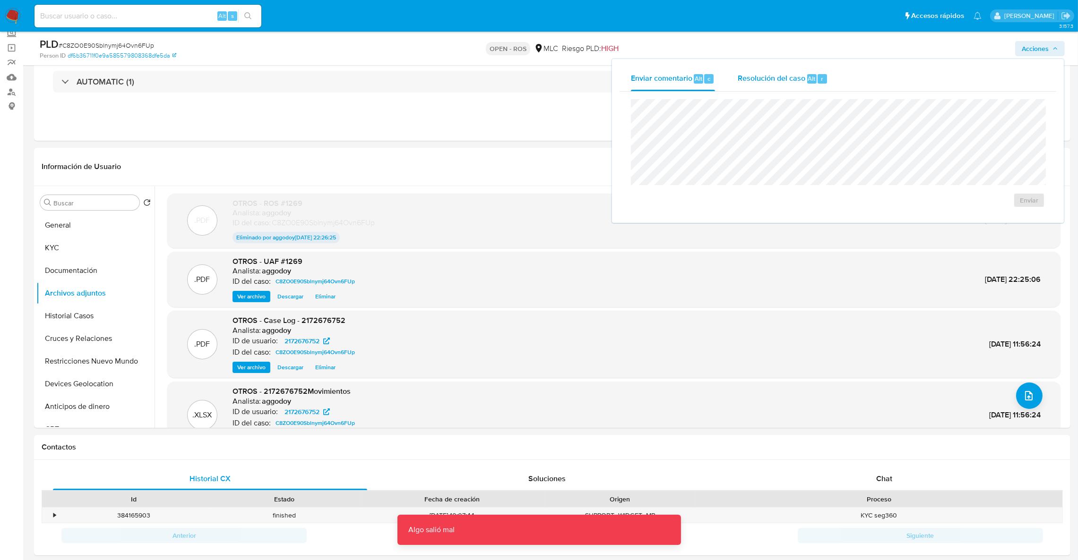
click at [810, 85] on div "Resolución del caso Alt r" at bounding box center [783, 79] width 90 height 25
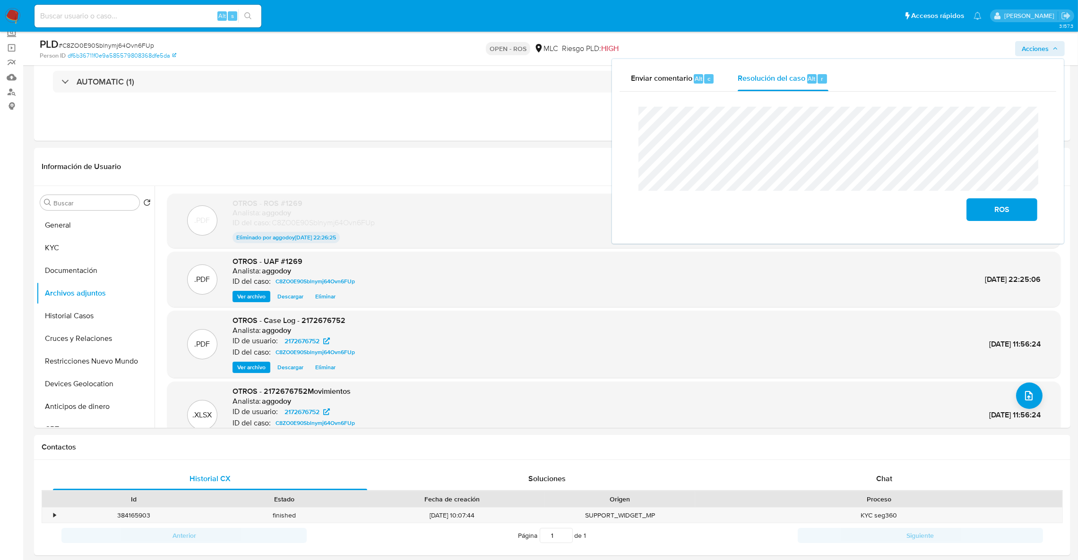
click at [114, 47] on span "# C8ZO0E90Sblnymj64Ovn6FUp" at bounding box center [106, 45] width 95 height 9
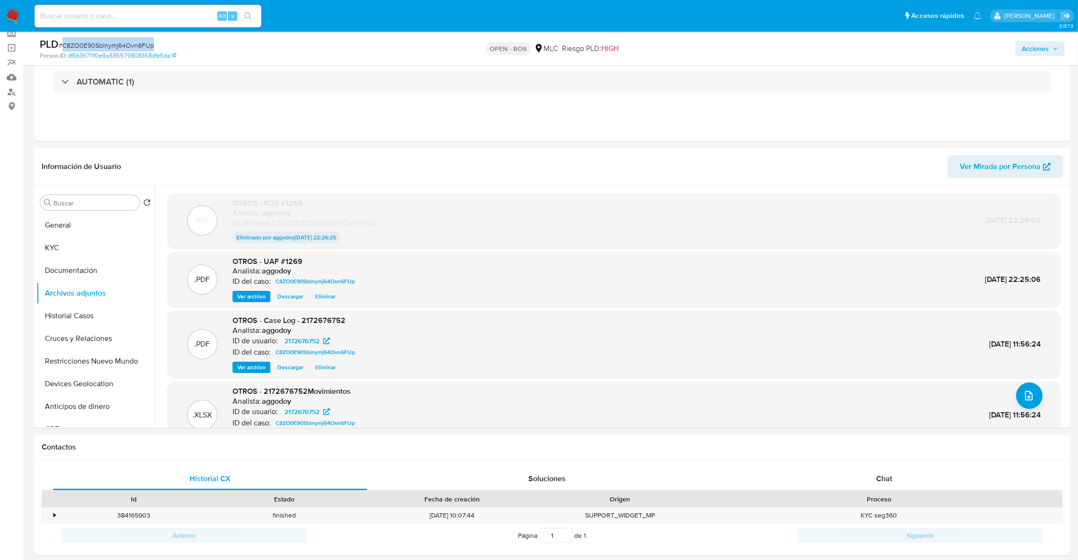
click at [114, 47] on span "# C8ZO0E90Sblnymj64Ovn6FUp" at bounding box center [106, 45] width 95 height 9
copy span "C8ZO0E90Sblnymj64Ovn6FUp"
click at [1039, 43] on span "Acciones" at bounding box center [1035, 48] width 27 height 15
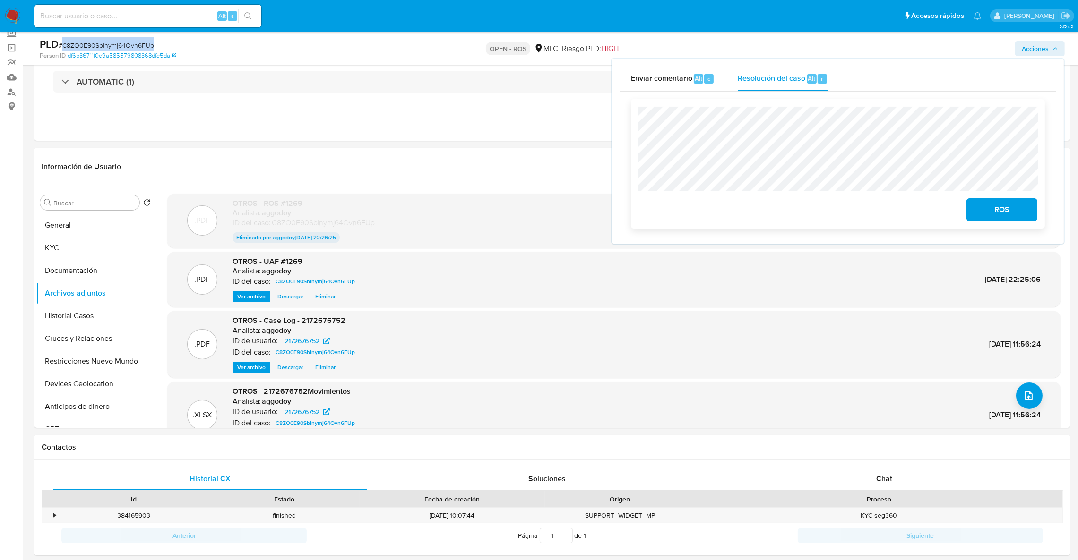
click at [1014, 214] on span "ROS" at bounding box center [1002, 209] width 46 height 21
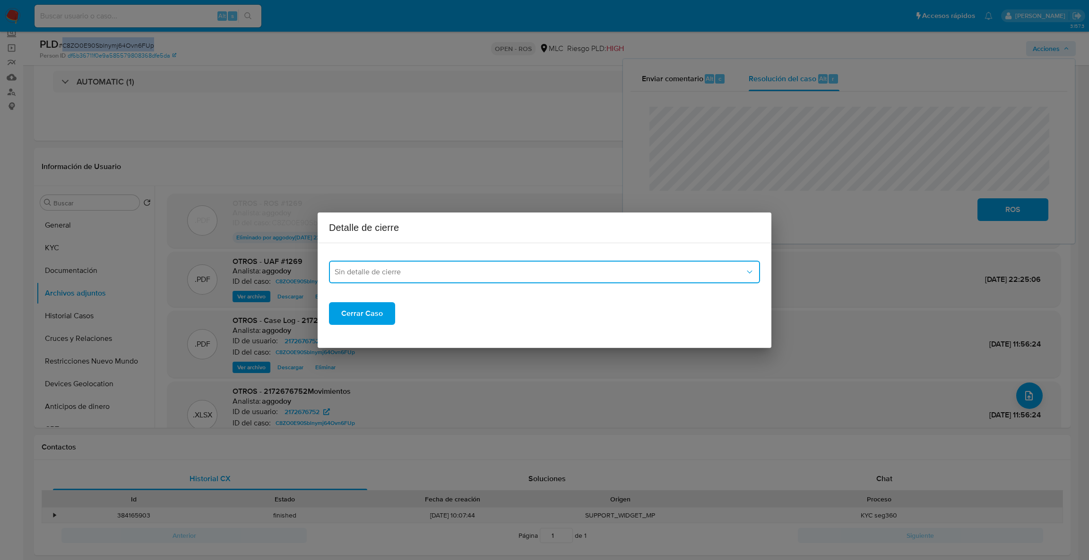
click at [610, 282] on button "Sin detalle de cierre" at bounding box center [544, 272] width 431 height 23
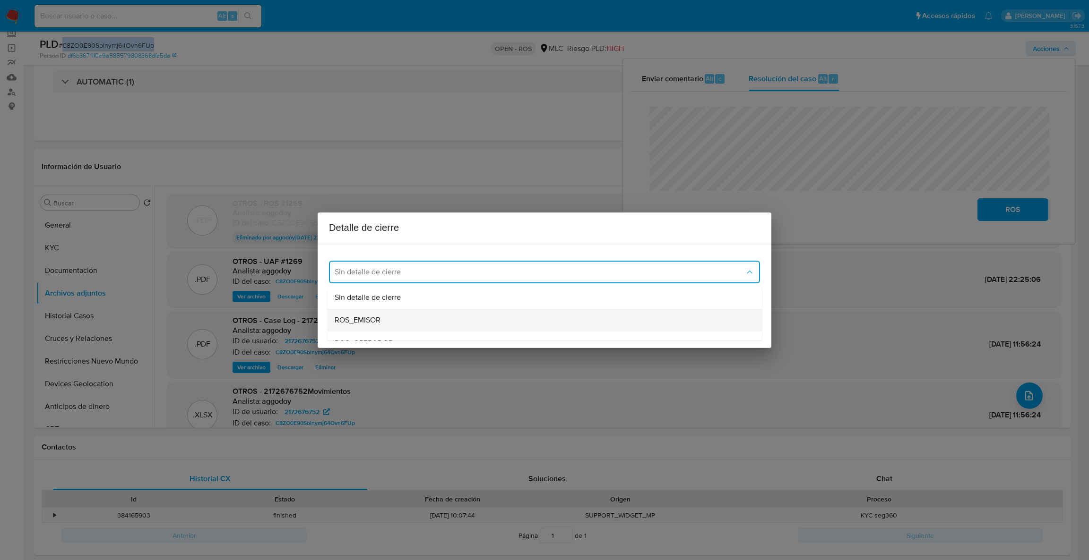
click at [425, 319] on div "ROS_EMISOR" at bounding box center [542, 320] width 414 height 23
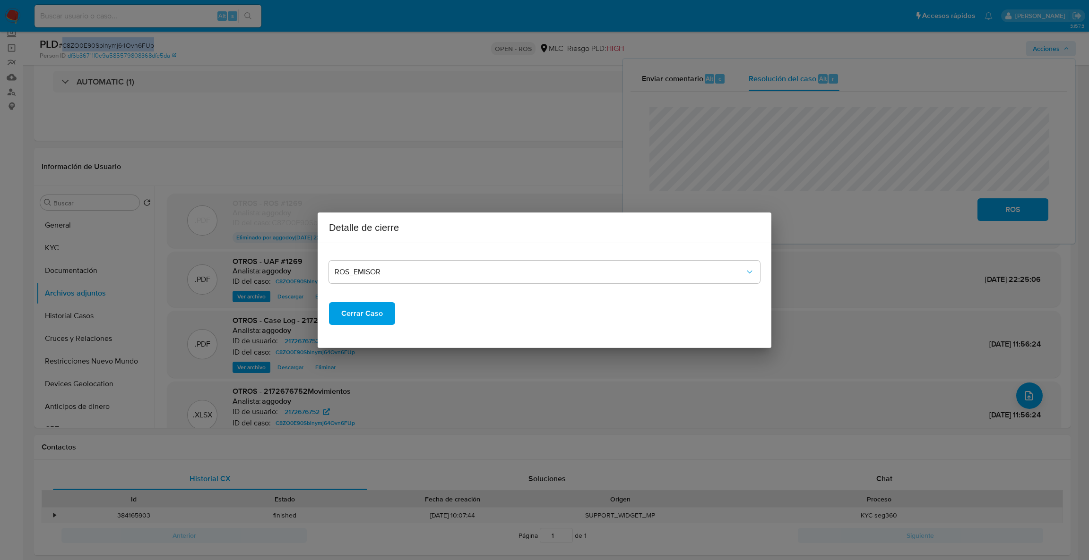
click at [378, 317] on span "Cerrar Caso" at bounding box center [362, 313] width 42 height 21
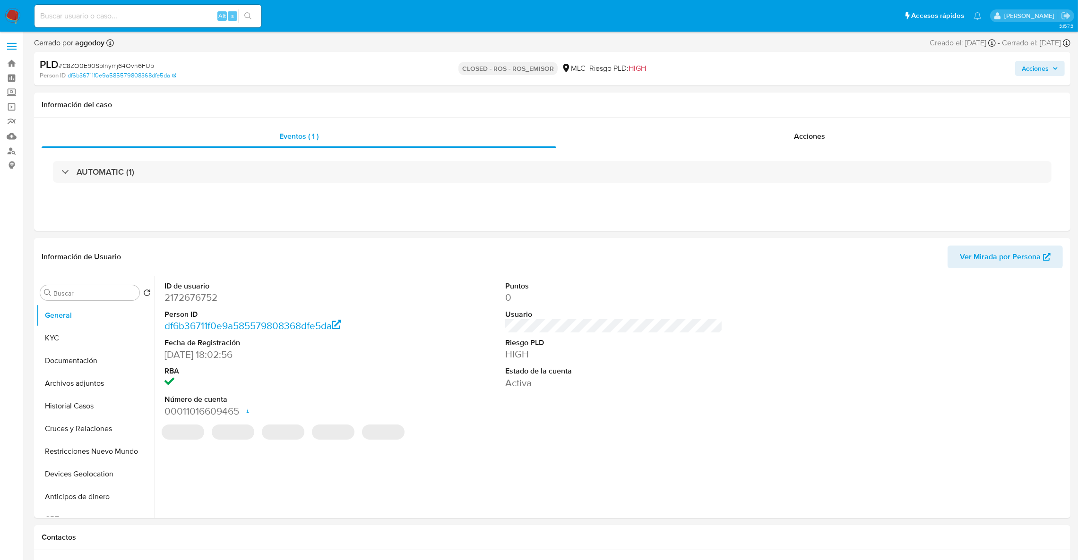
select select "10"
click at [189, 289] on dt "ID de usuario" at bounding box center [273, 286] width 218 height 10
click at [169, 297] on dd "2172676752" at bounding box center [273, 297] width 218 height 13
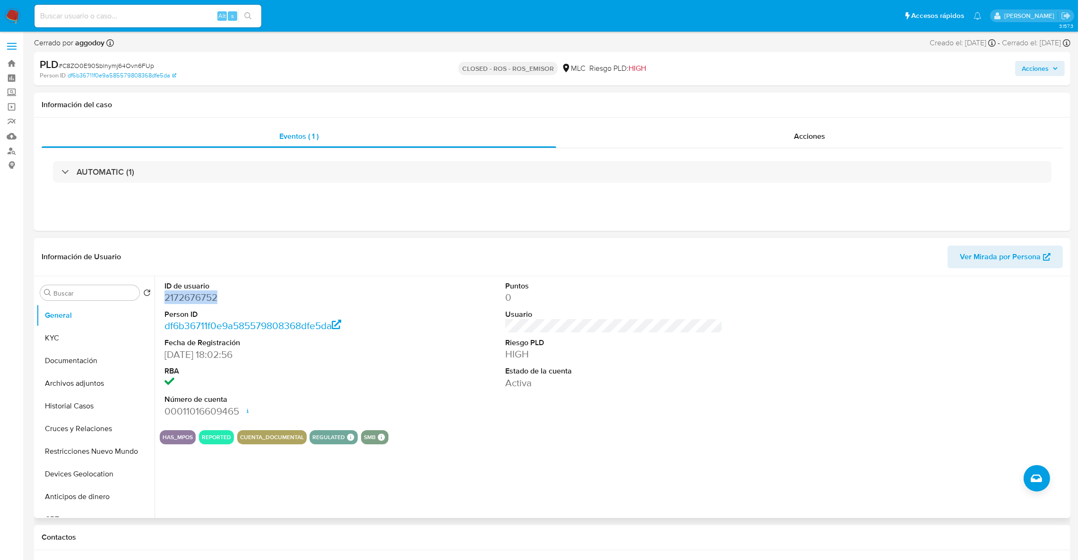
copy dd "2172676752"
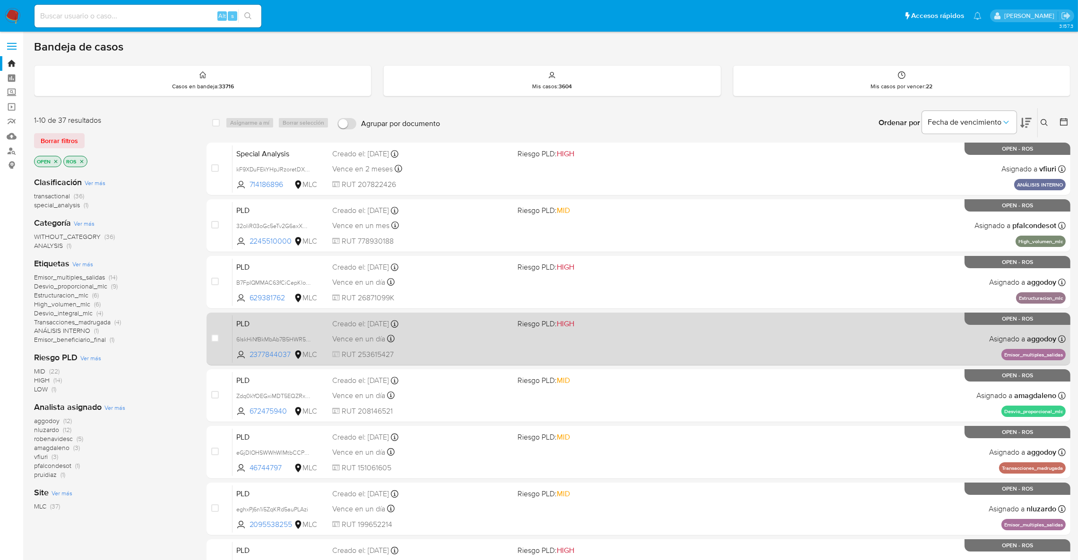
click at [460, 361] on div "PLD 6lskHiNfBkMbAb7B5HWR5t5X 2377844037 MLC Riesgo PLD: HIGH Creado el: [DATE] …" at bounding box center [648, 339] width 833 height 48
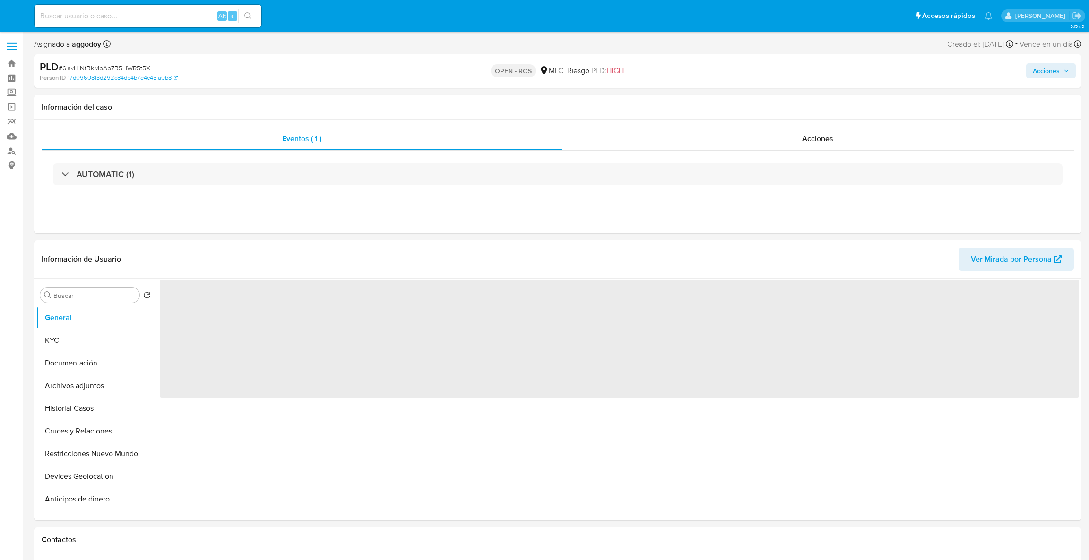
select select "10"
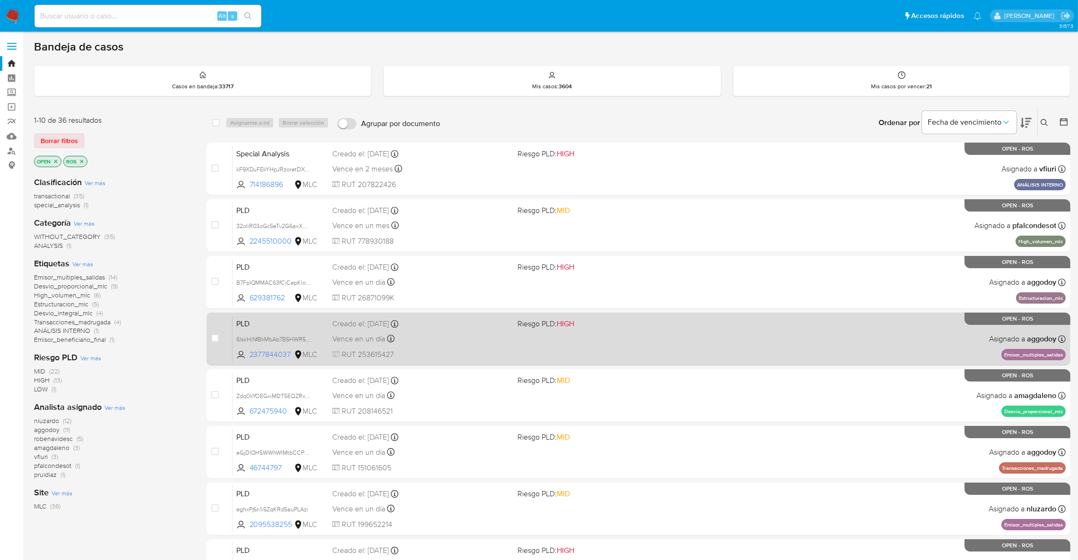
click at [796, 328] on div "PLD 6lskHiNfBkMbAb7B5HWR5t5X 2377844037 MLC Riesgo PLD: HIGH Creado el: 12/06/2…" at bounding box center [648, 339] width 833 height 48
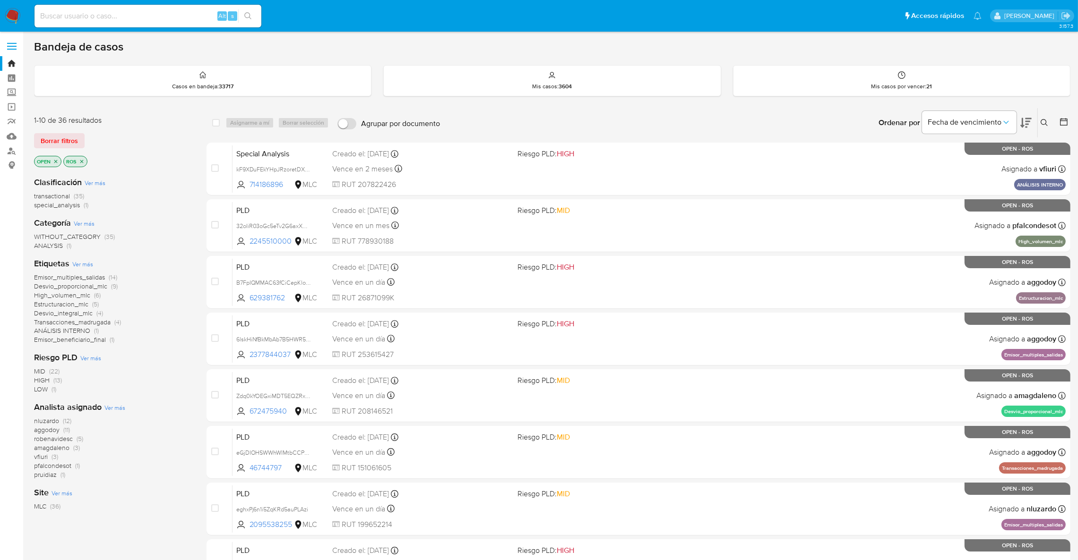
click at [83, 160] on icon "close-filter" at bounding box center [82, 162] width 6 height 6
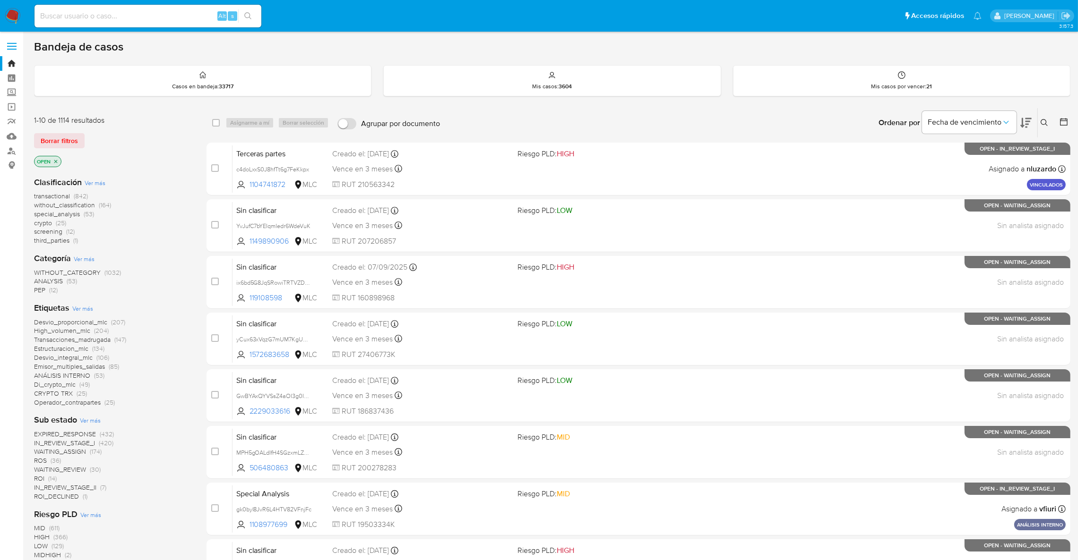
click at [47, 479] on span "ROI (14)" at bounding box center [45, 478] width 23 height 9
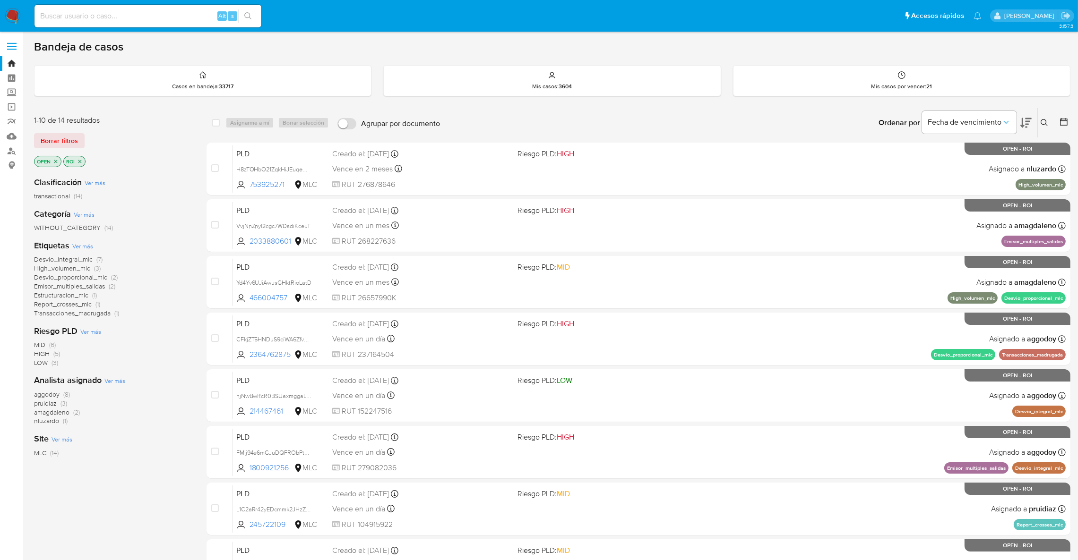
click at [69, 388] on div "Analista asignado Ver más aggodoy (8) pruidiaz (3) amagdaleno (2) nluzardo (1)" at bounding box center [112, 400] width 157 height 51
click at [65, 391] on span "(8)" at bounding box center [66, 394] width 7 height 9
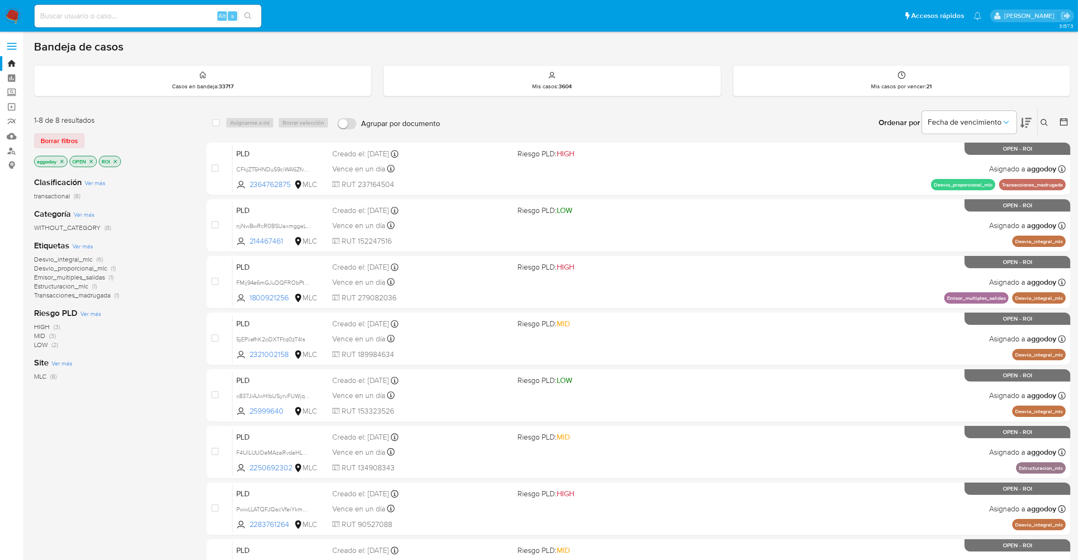
click at [90, 161] on icon "close-filter" at bounding box center [91, 162] width 6 height 6
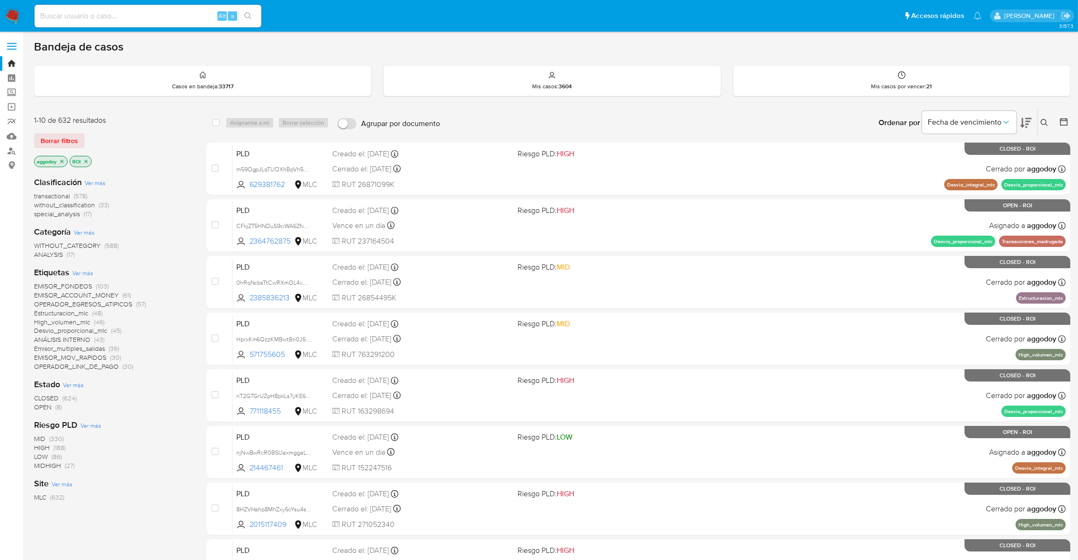
click at [87, 160] on icon "close-filter" at bounding box center [86, 161] width 3 height 3
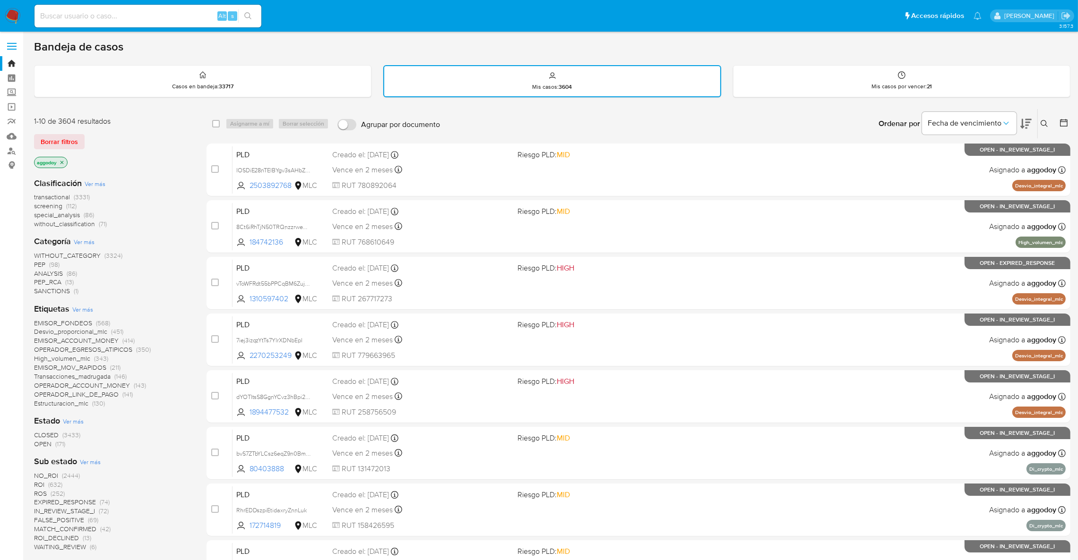
click at [53, 433] on span "CLOSED" at bounding box center [46, 434] width 25 height 9
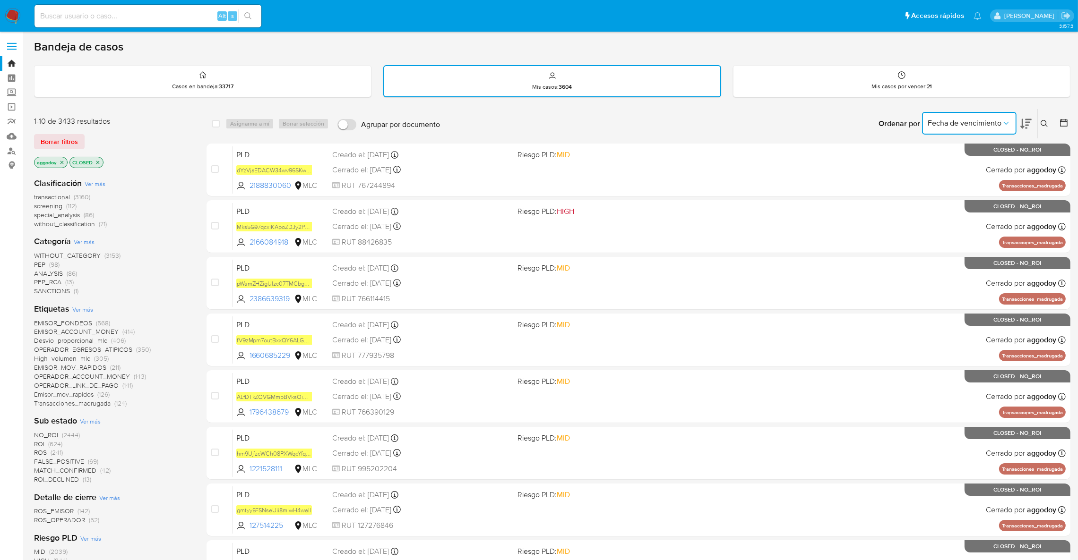
click at [976, 122] on span "Fecha de vencimiento" at bounding box center [965, 123] width 74 height 9
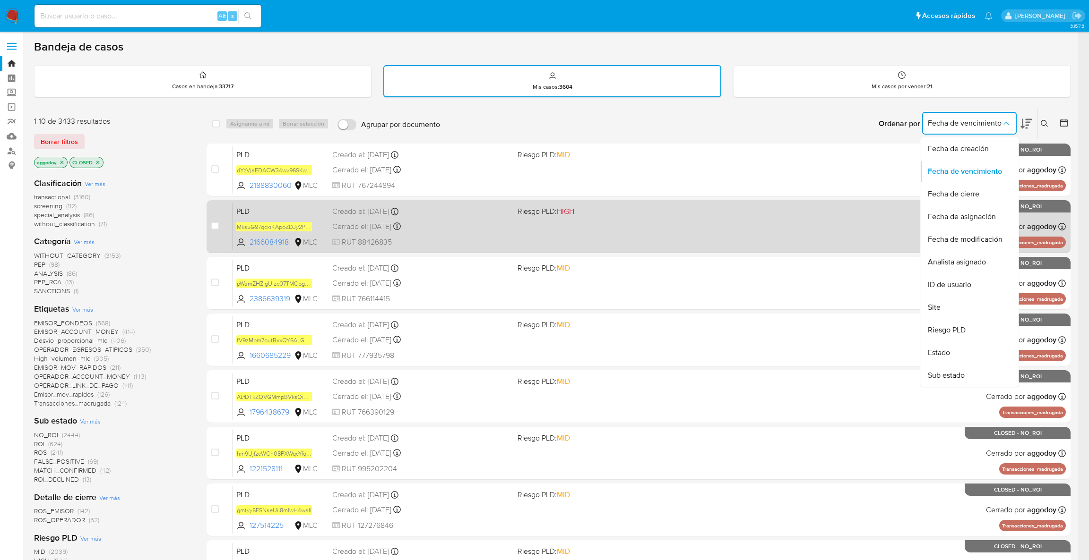
click at [965, 200] on div "Fecha de cierre" at bounding box center [966, 194] width 77 height 23
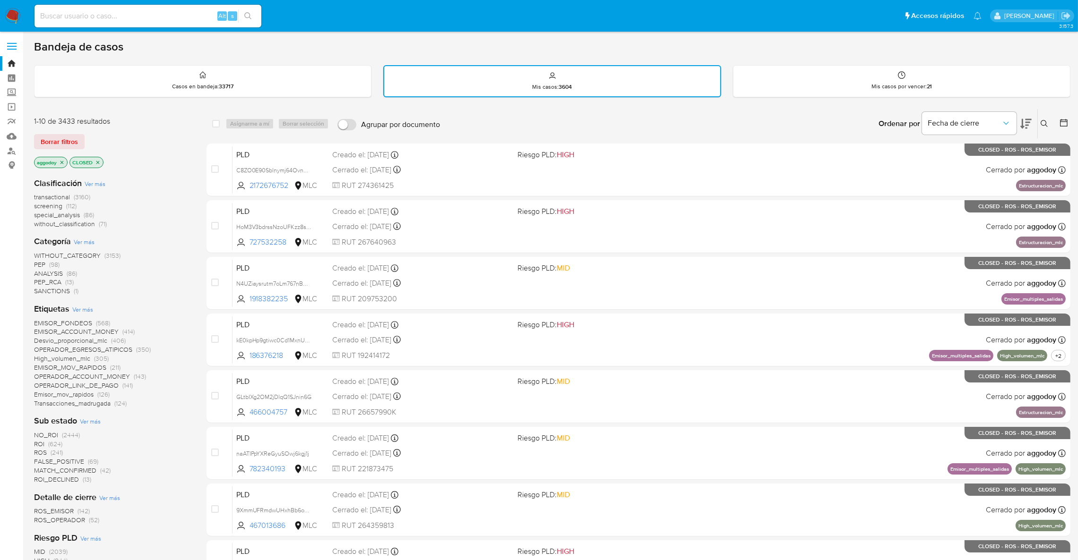
click at [1024, 124] on icon at bounding box center [1025, 123] width 11 height 11
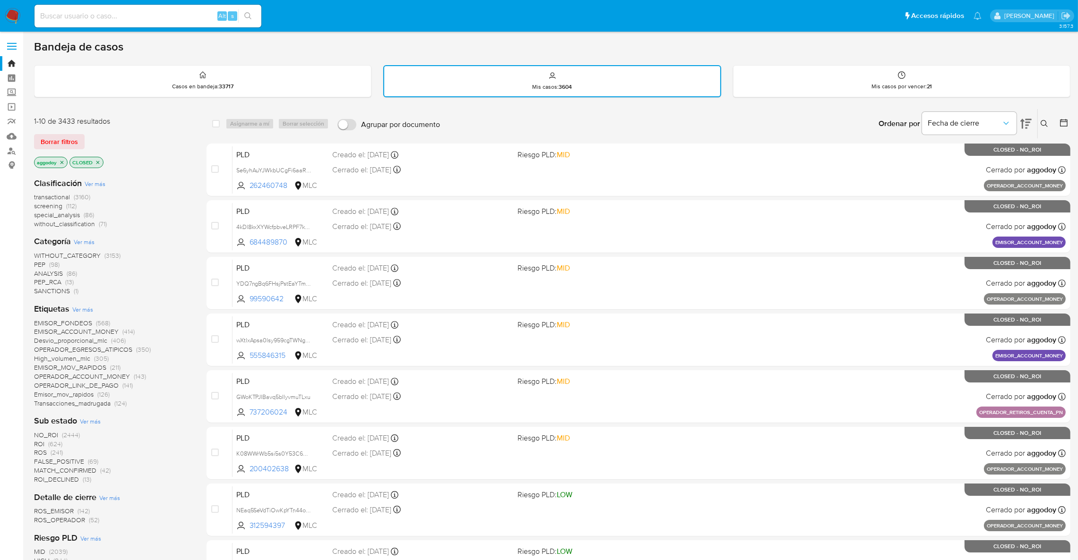
click at [1033, 127] on div "Ordenar por Fecha de cierre" at bounding box center [954, 123] width 166 height 29
click at [1028, 124] on icon at bounding box center [1025, 124] width 11 height 10
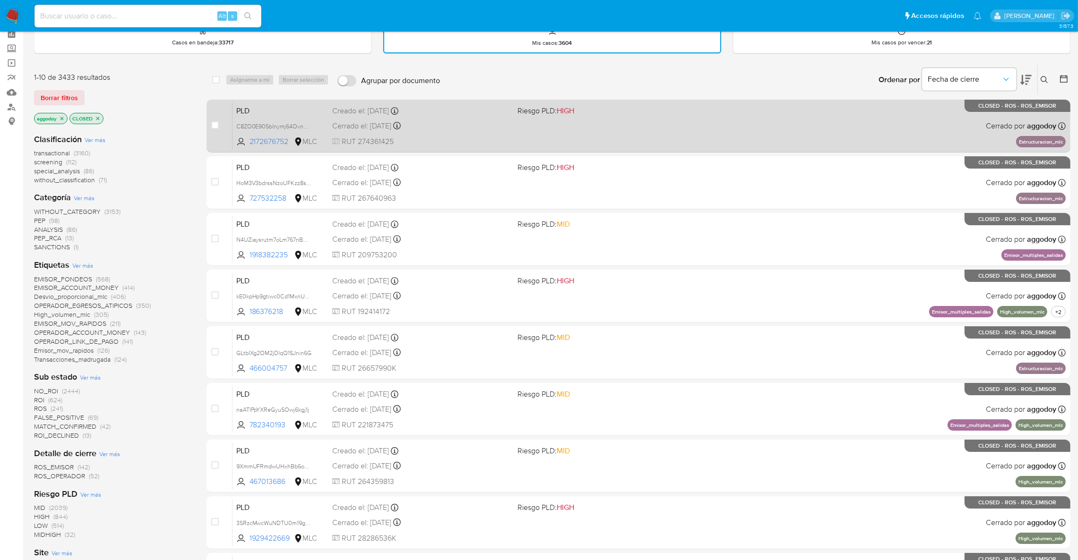
scroll to position [47, 0]
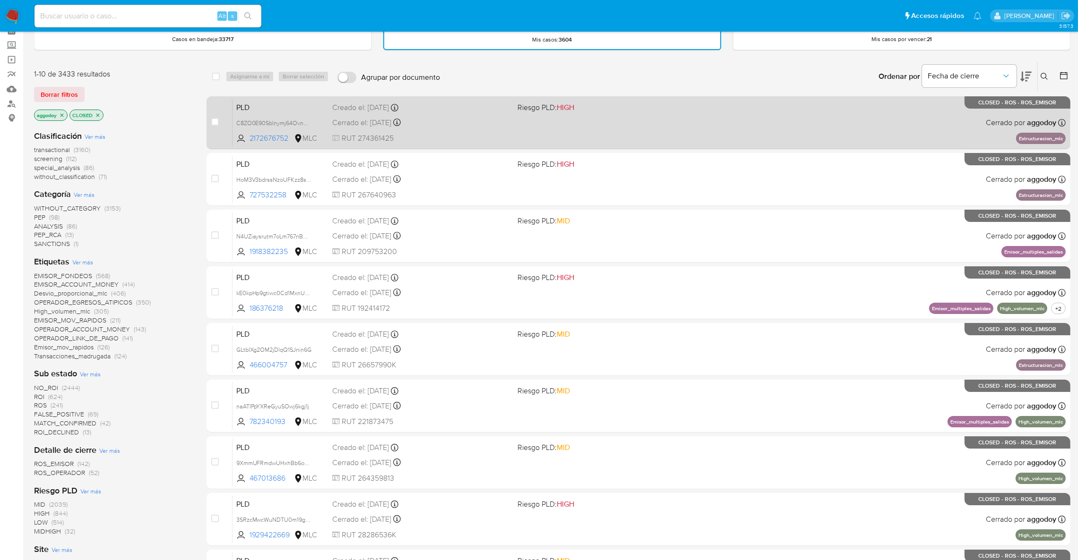
drag, startPoint x: 514, startPoint y: 134, endPoint x: 219, endPoint y: 136, distance: 294.9
click at [220, 136] on div "case-item-checkbox No es posible asignar el caso PLD C8ZO0E90Sblnymj64Ovn6FUp 2…" at bounding box center [638, 122] width 864 height 53
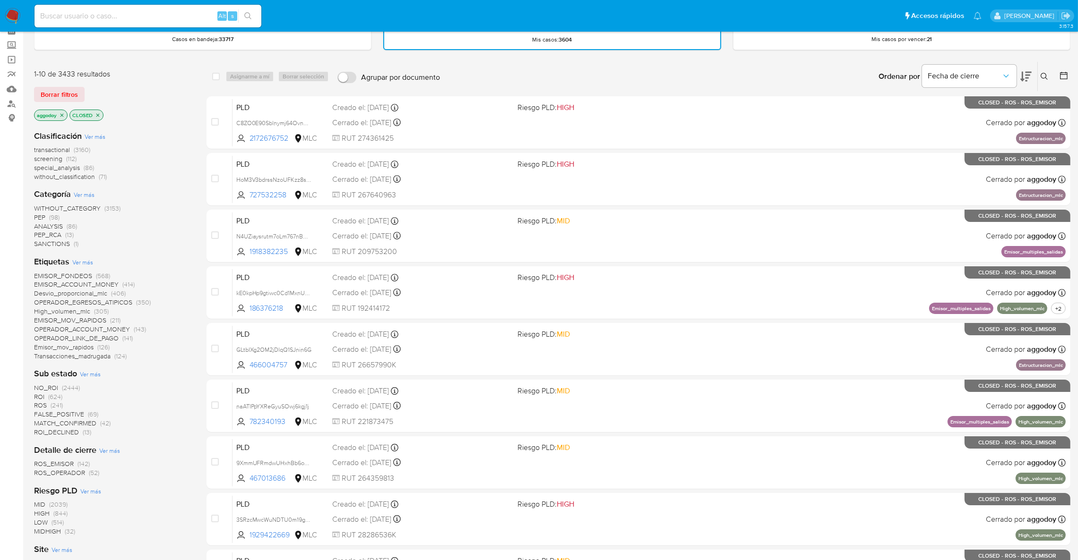
click at [97, 112] on icon "close-filter" at bounding box center [98, 115] width 6 height 6
click at [49, 436] on span "(632)" at bounding box center [55, 437] width 14 height 9
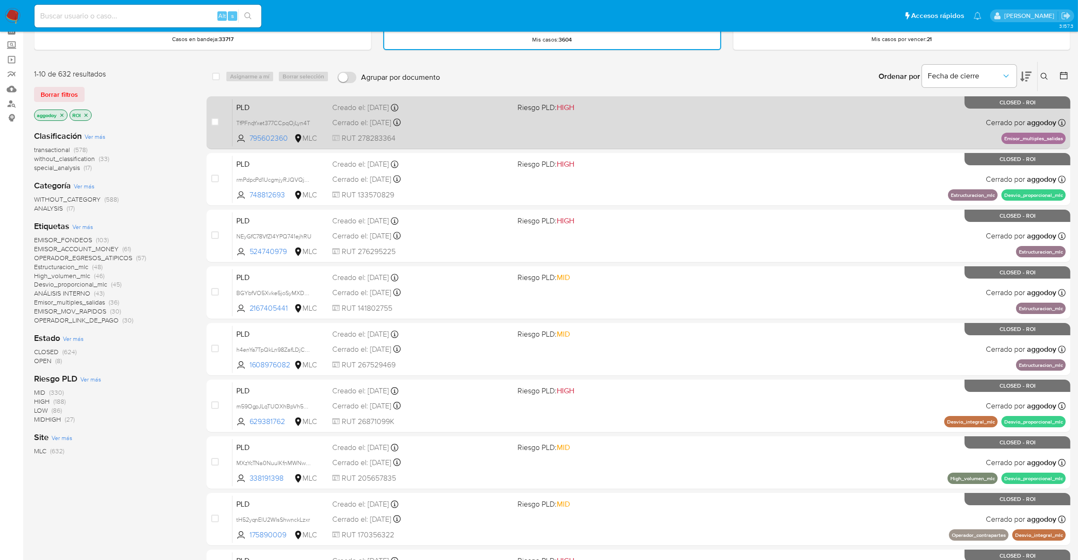
click at [550, 129] on div "PLD TfPFnqYxet377CCpqOjLyn4T 795602360 MLC Riesgo PLD: HIGH Creado el: 12/06/20…" at bounding box center [648, 123] width 833 height 48
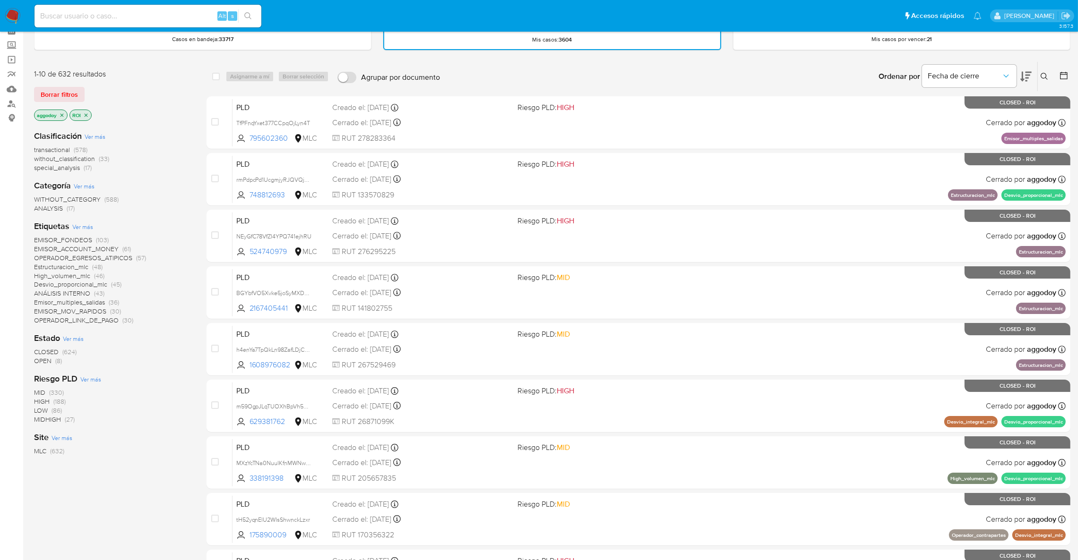
click at [61, 360] on div "CLOSED (624) OPEN (8)" at bounding box center [112, 357] width 157 height 18
click at [56, 359] on span "(8)" at bounding box center [58, 360] width 7 height 9
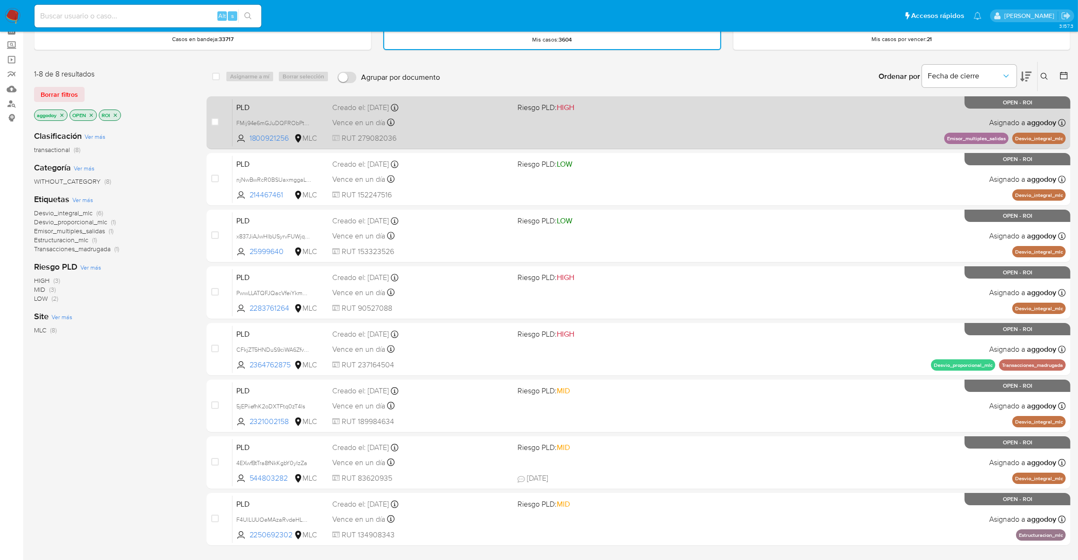
click at [513, 142] on div "PLD FMij94e6mGJuDQFRObPtAET5 1800921256 MLC Riesgo PLD: HIGH Creado el: 12/06/2…" at bounding box center [648, 123] width 833 height 48
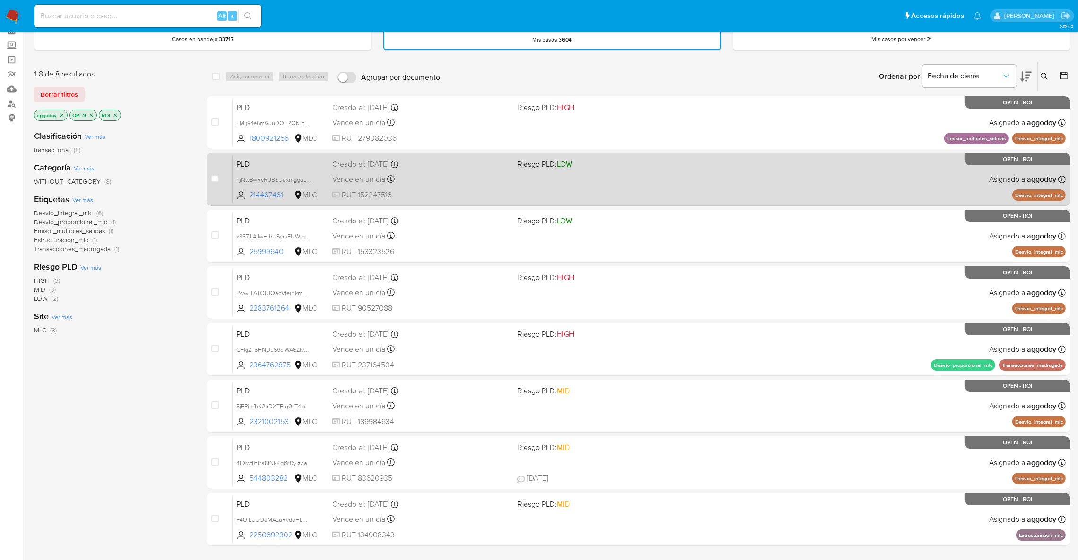
click at [531, 178] on div "PLD njNwBwRcR0BSUaxmggaLE7xH 214467461 MLC Riesgo PLD: LOW Creado el: 12/06/202…" at bounding box center [648, 179] width 833 height 48
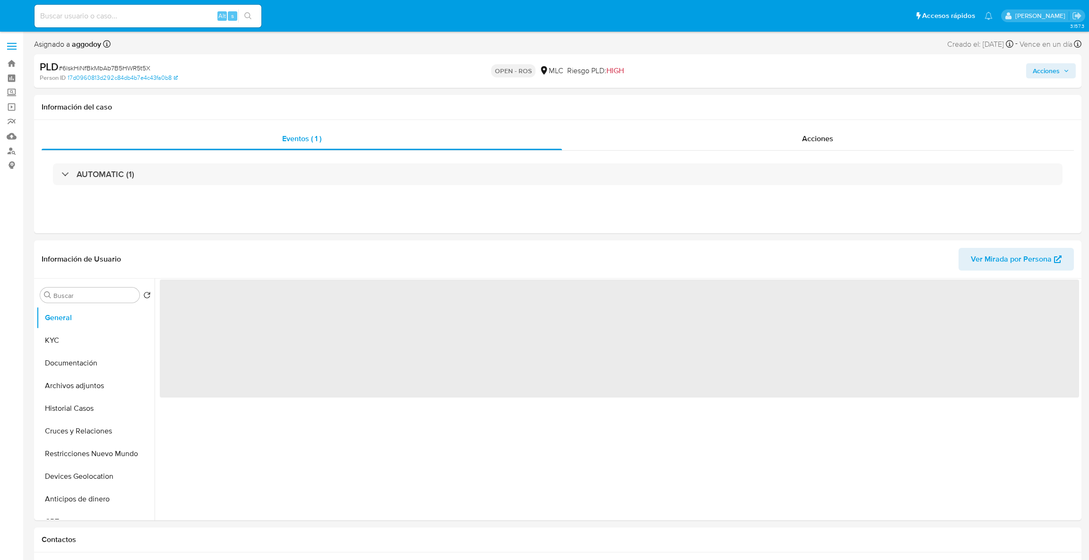
select select "10"
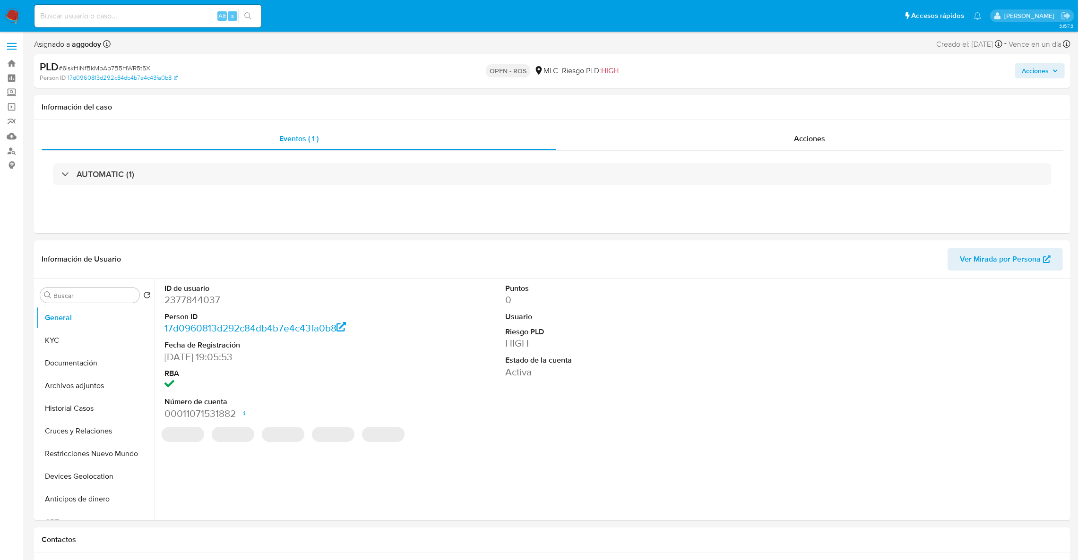
select select "10"
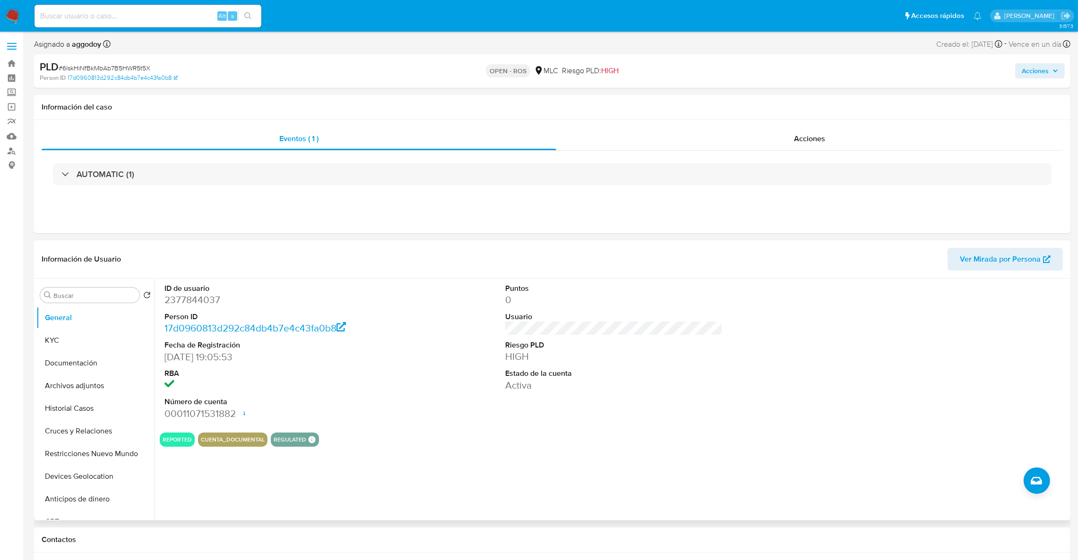
click at [222, 303] on dd "2377844037" at bounding box center [273, 299] width 218 height 13
drag, startPoint x: 222, startPoint y: 303, endPoint x: 209, endPoint y: 301, distance: 13.4
click at [211, 301] on dd "2377844037" at bounding box center [273, 299] width 218 height 13
click at [209, 301] on dd "2377844037" at bounding box center [273, 299] width 218 height 13
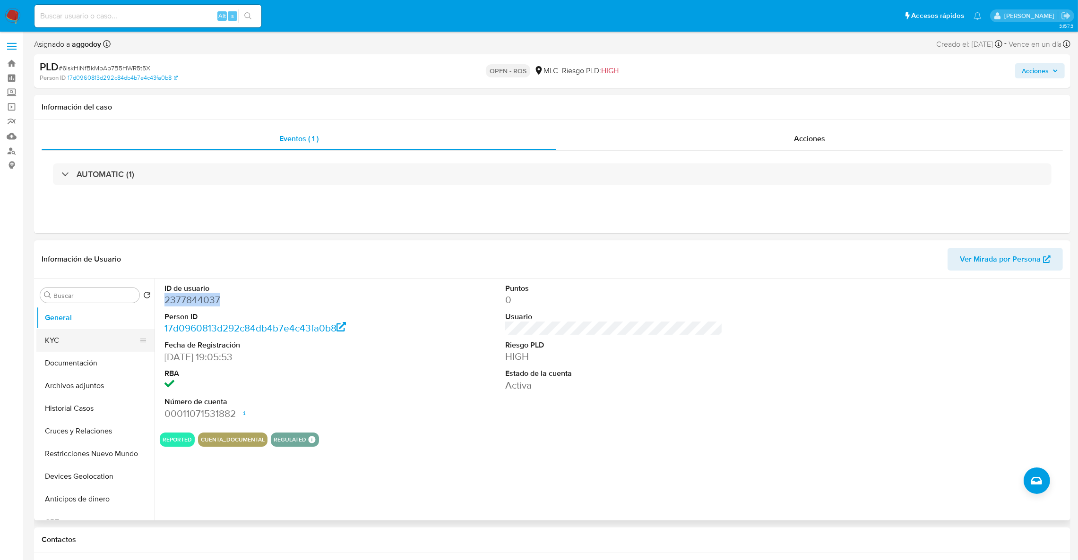
click at [135, 341] on button "KYC" at bounding box center [91, 340] width 111 height 23
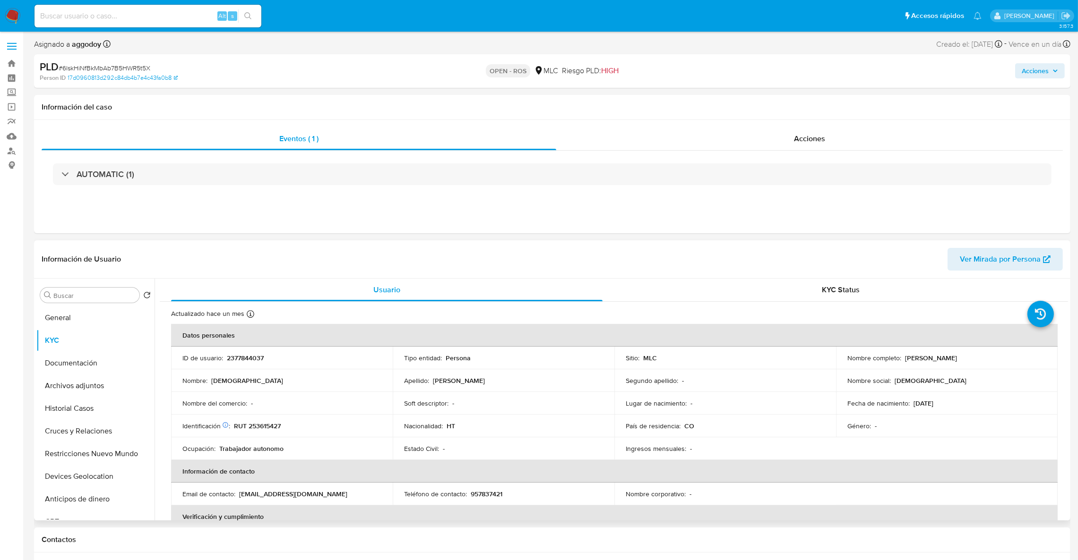
drag, startPoint x: 901, startPoint y: 357, endPoint x: 954, endPoint y: 361, distance: 52.6
click at [954, 361] on p "Jesulaine Romain" at bounding box center [931, 358] width 52 height 9
copy p "Jesulaine Romain"
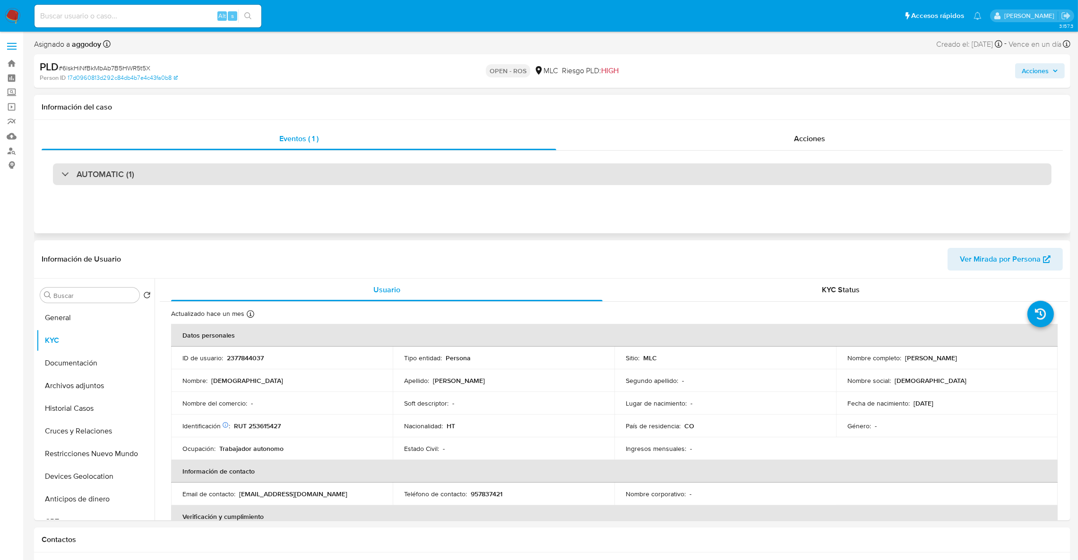
click at [349, 172] on div "AUTOMATIC (1)" at bounding box center [552, 174] width 998 height 22
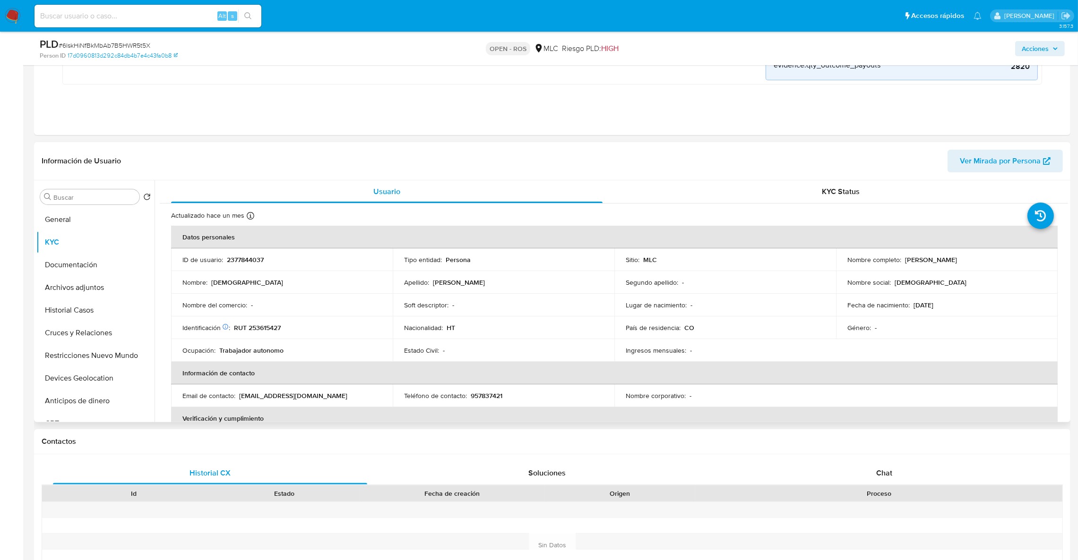
scroll to position [354, 0]
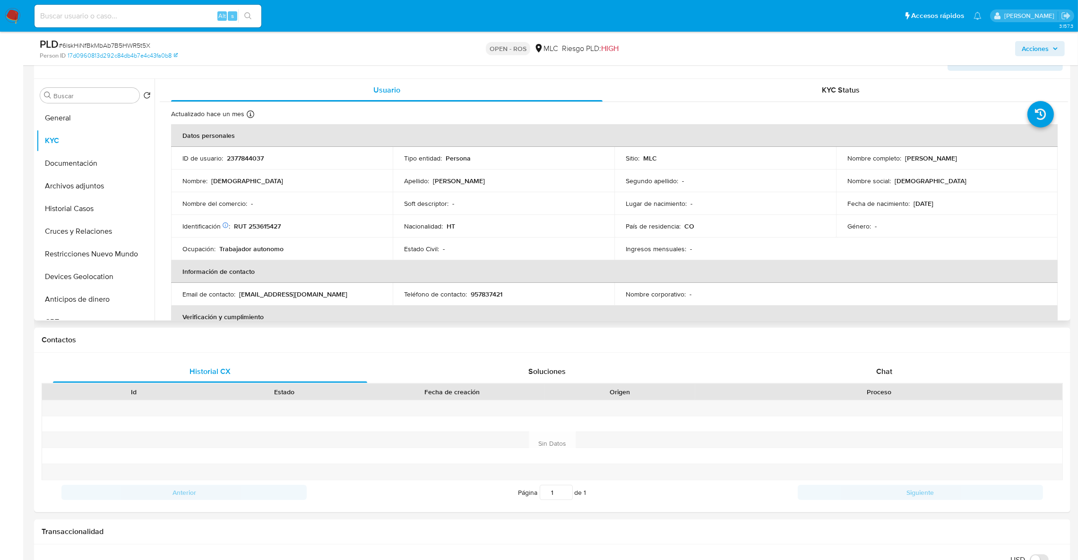
click at [276, 235] on td "Identificación Nº de serie: 602449711 : RUT 253615427" at bounding box center [282, 226] width 222 height 23
click at [271, 230] on p "RUT 253615427" at bounding box center [257, 226] width 47 height 9
copy p "253615427"
click at [121, 49] on span "# 6lskHiNfBkMbAb7B5HWR5t5X" at bounding box center [105, 45] width 92 height 9
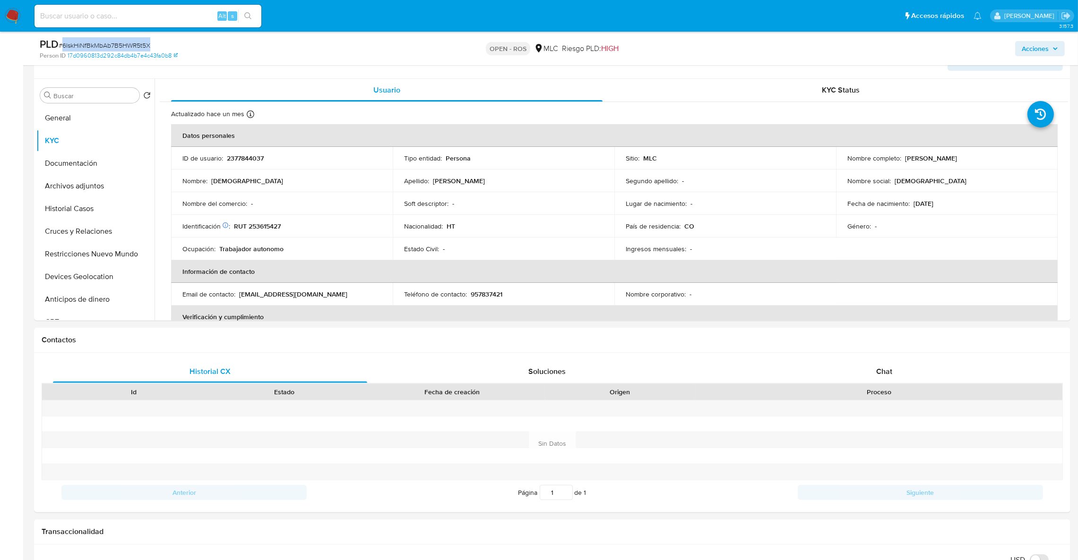
click at [121, 49] on span "# 6lskHiNfBkMbAb7B5HWR5t5X" at bounding box center [105, 45] width 92 height 9
copy span "6lskHiNfBkMbAb7B5HWR5t5X"
click at [241, 163] on p "2377844037" at bounding box center [245, 158] width 37 height 9
click at [241, 160] on p "2377844037" at bounding box center [245, 158] width 37 height 9
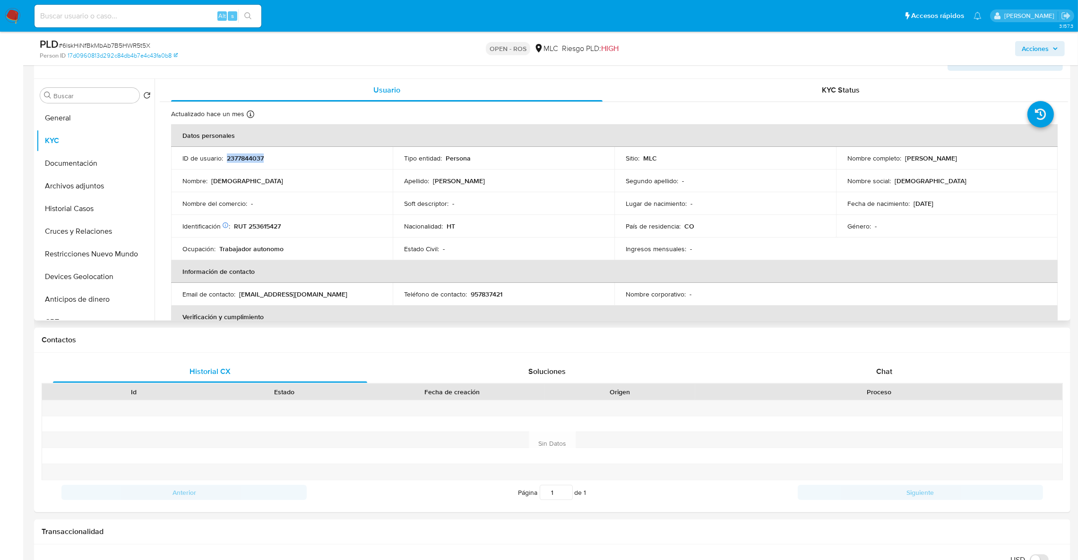
copy p "2377844037"
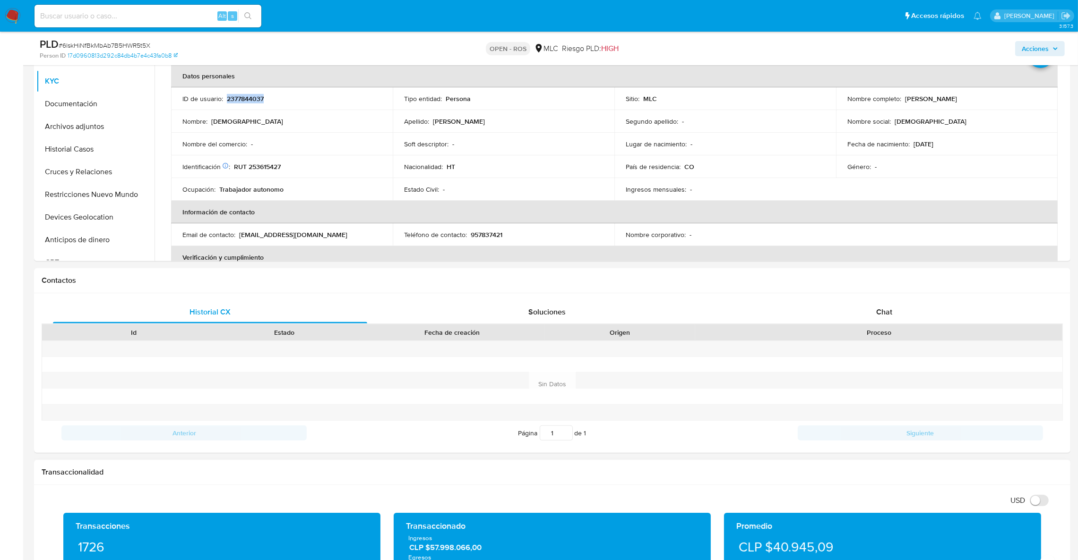
scroll to position [850, 0]
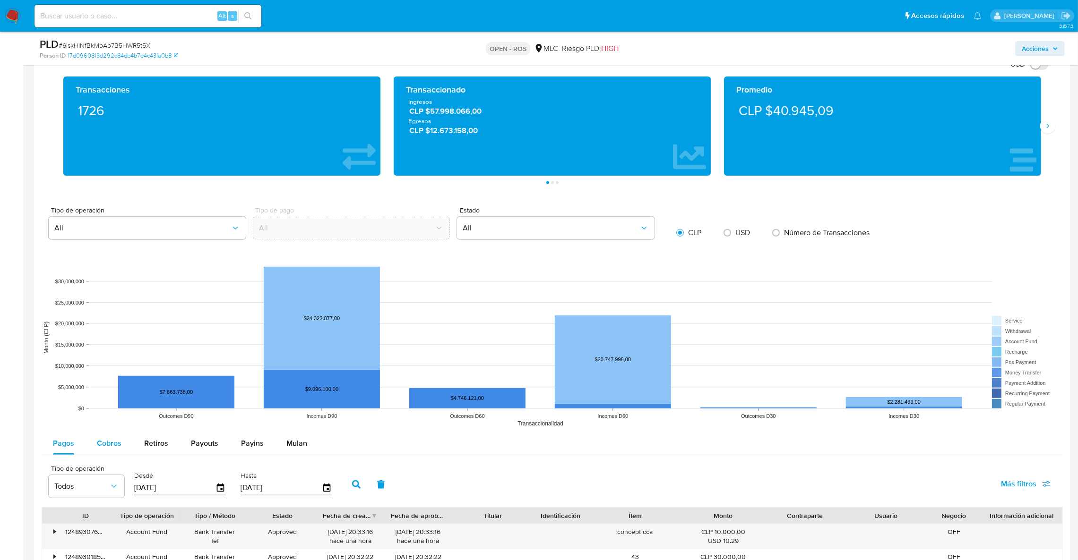
click at [108, 442] on span "Cobros" at bounding box center [109, 443] width 25 height 11
select select "10"
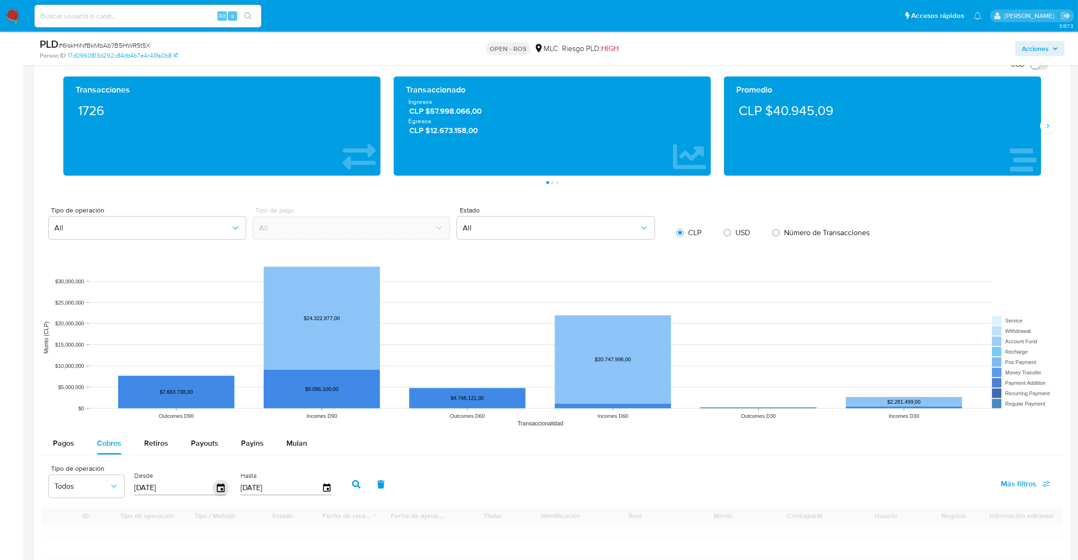
drag, startPoint x: 224, startPoint y: 500, endPoint x: 221, endPoint y: 493, distance: 7.6
click at [224, 499] on div "Desde 11/06/2025" at bounding box center [181, 484] width 99 height 38
click at [221, 492] on icon "button" at bounding box center [221, 487] width 8 height 9
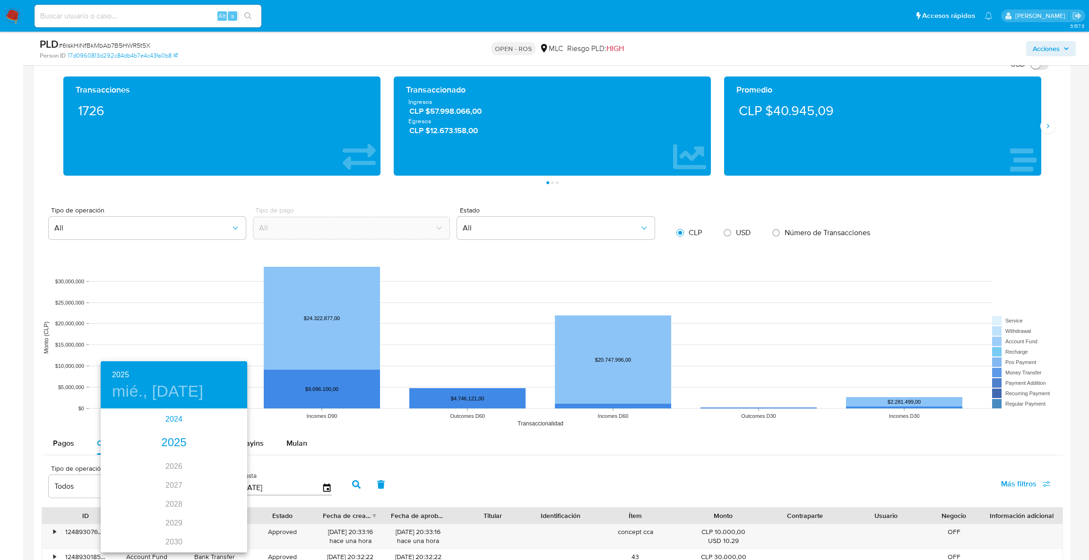
click at [162, 424] on div "2024" at bounding box center [174, 419] width 146 height 19
click at [223, 501] on div "sep." at bounding box center [222, 498] width 49 height 35
click at [175, 491] on p "12" at bounding box center [174, 492] width 8 height 9
type input "12/09/2024"
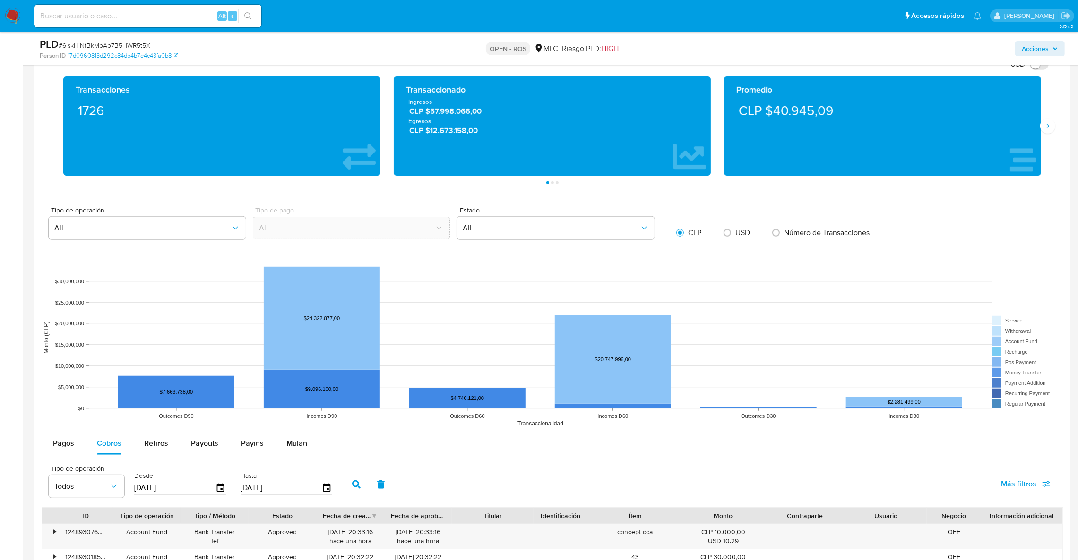
click at [351, 491] on button "button" at bounding box center [356, 484] width 25 height 23
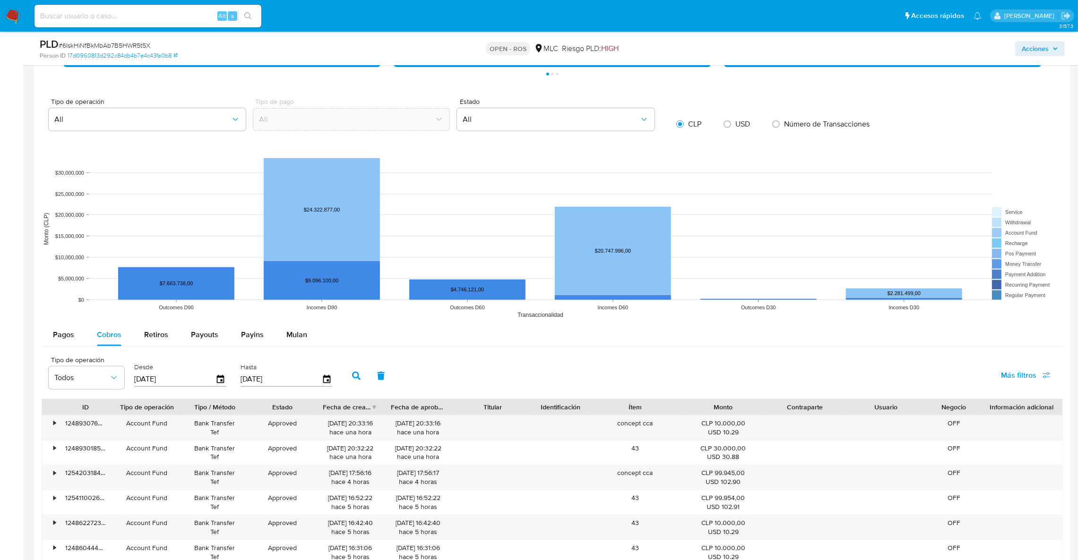
scroll to position [992, 0]
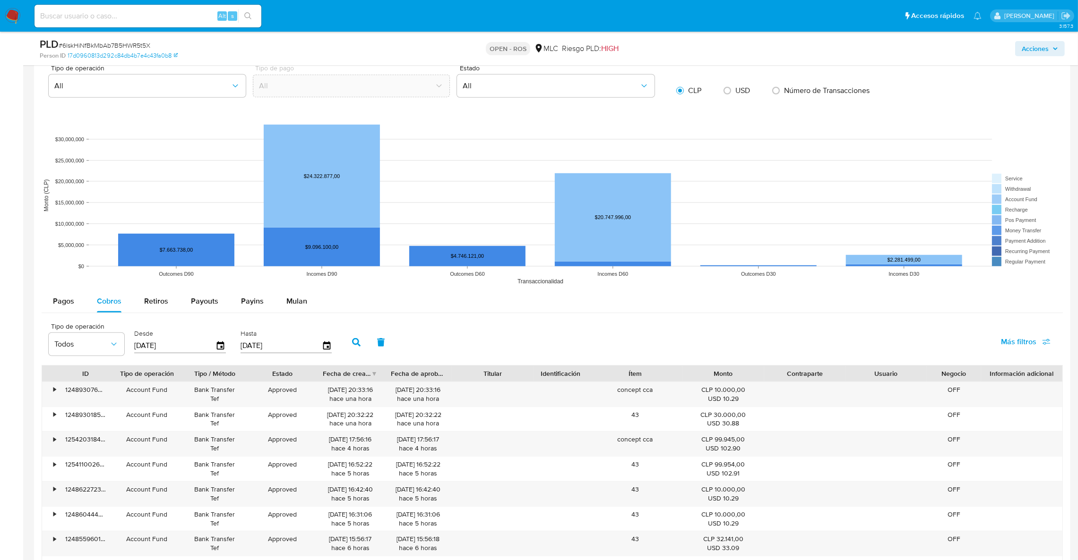
click at [344, 382] on div "Fecha de creación" at bounding box center [350, 374] width 68 height 16
drag, startPoint x: 359, startPoint y: 392, endPoint x: 303, endPoint y: 388, distance: 55.9
click at [303, 388] on div "• 107807100488 Money Transfer Account Money Account Money Approved 08/04/2025 2…" at bounding box center [552, 394] width 1020 height 25
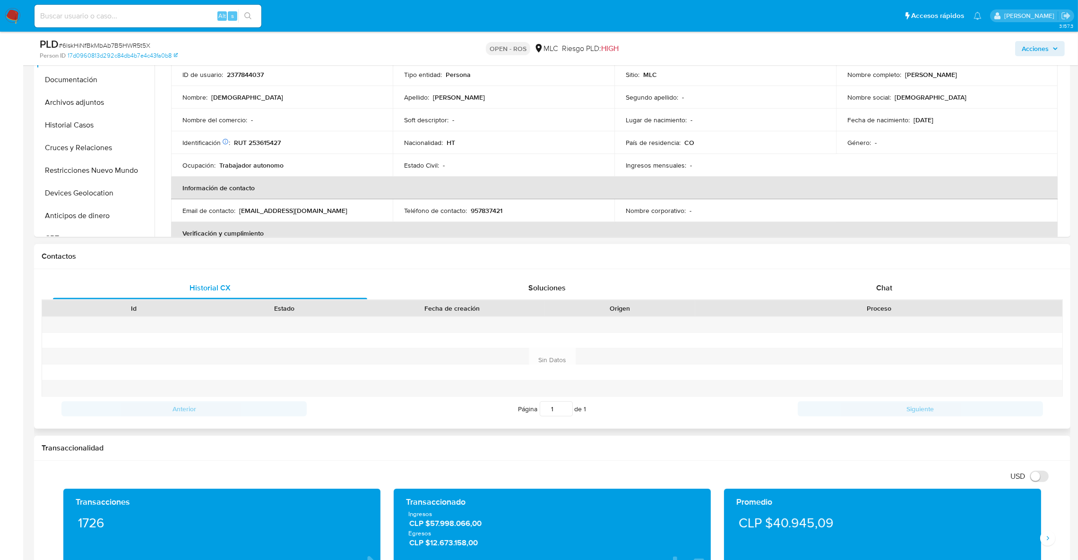
scroll to position [354, 0]
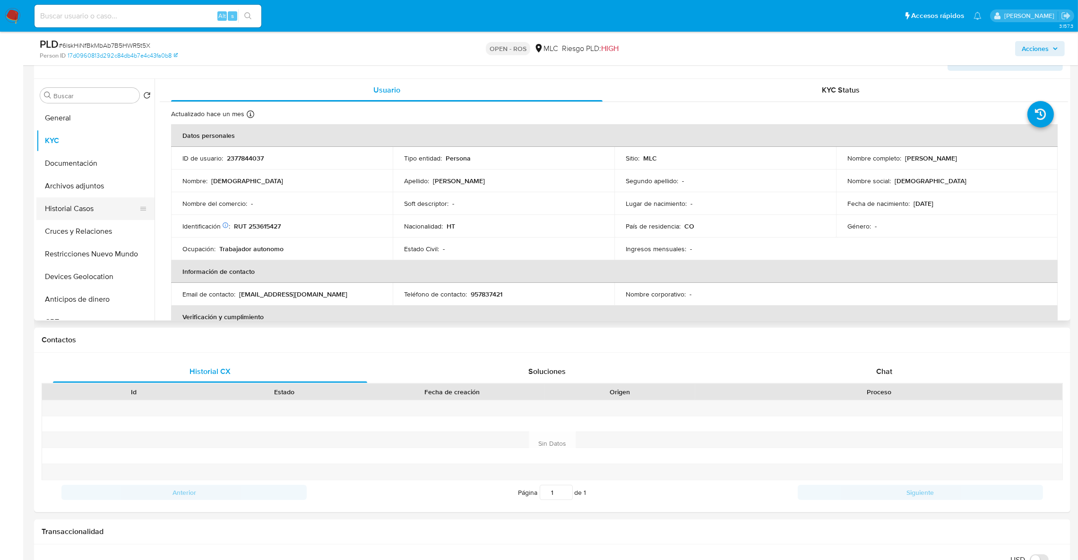
click at [86, 206] on button "Historial Casos" at bounding box center [91, 209] width 111 height 23
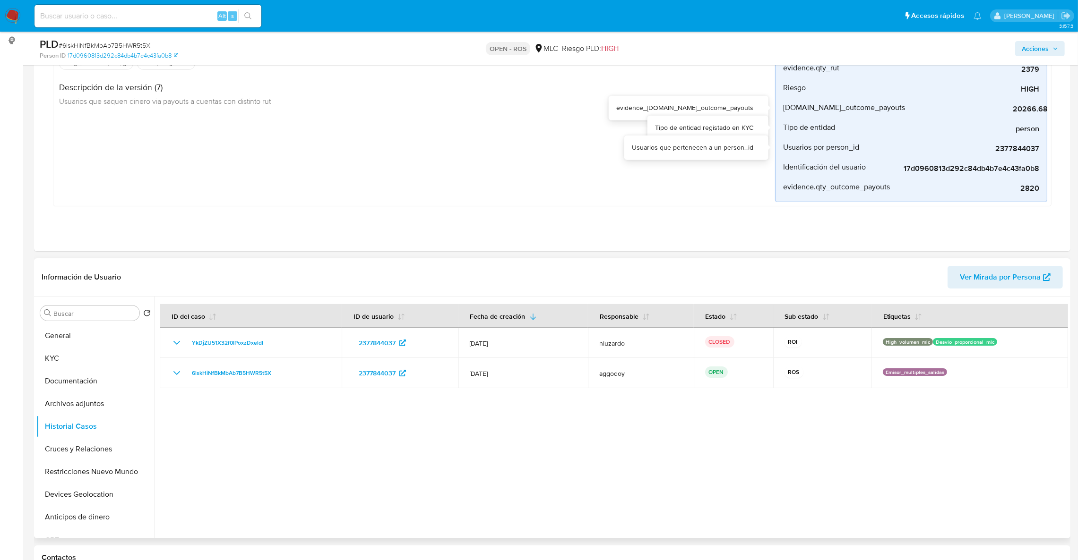
scroll to position [212, 0]
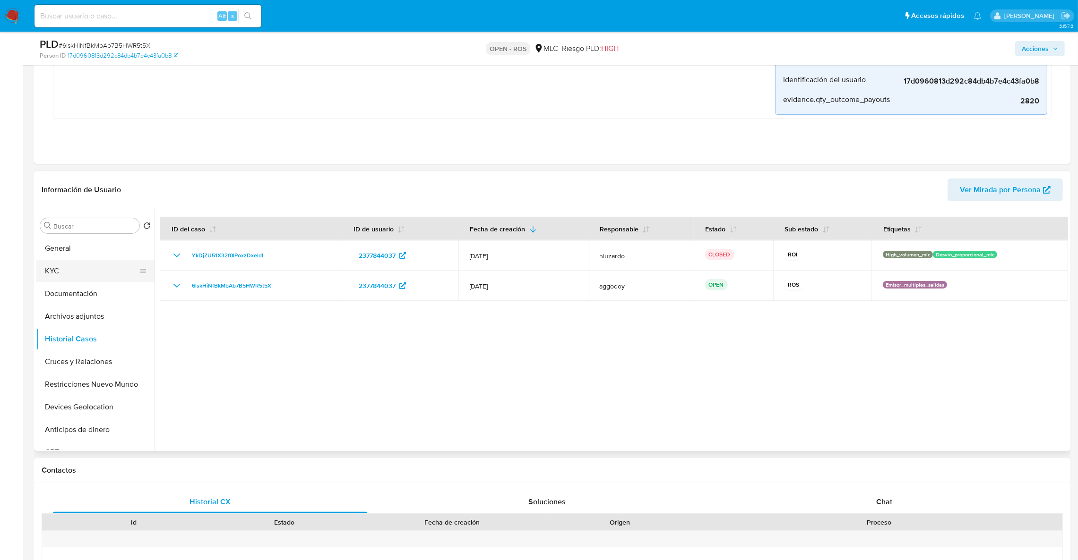
click at [112, 264] on button "KYC" at bounding box center [91, 271] width 111 height 23
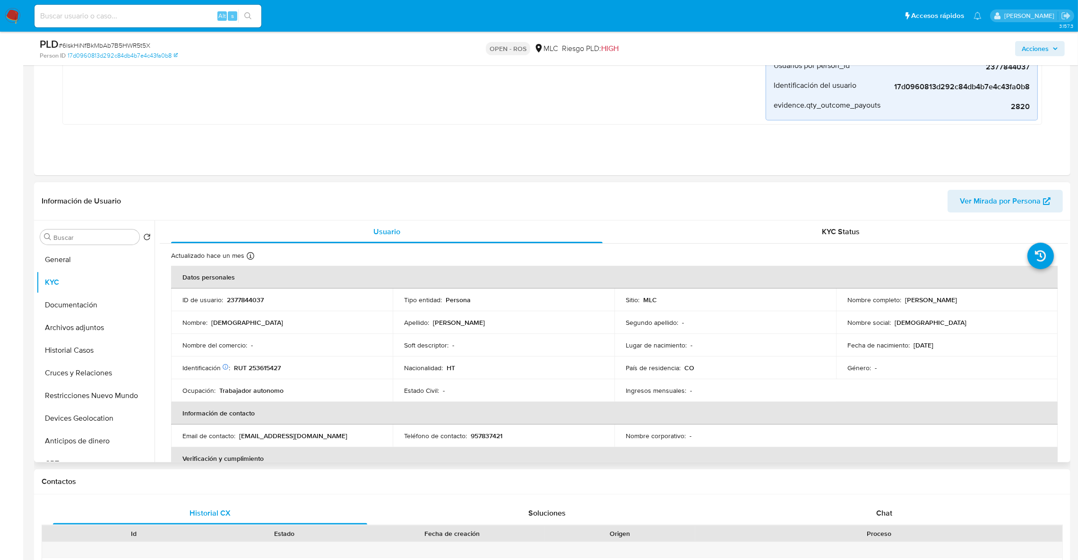
drag, startPoint x: 956, startPoint y: 294, endPoint x: 903, endPoint y: 300, distance: 53.7
click at [903, 300] on td "Nombre completo : Jesulaine Romain" at bounding box center [947, 300] width 222 height 23
copy p "Jesulaine Romain"
click at [245, 365] on p "RUT 253615427" at bounding box center [257, 368] width 47 height 9
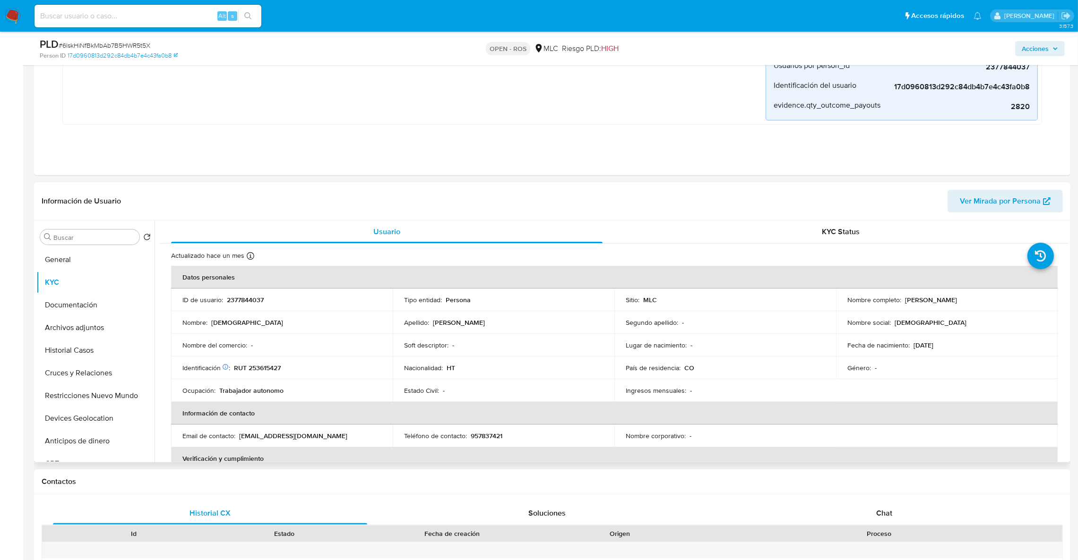
click at [256, 368] on p "RUT 253615427" at bounding box center [257, 368] width 47 height 9
copy div ": RUT 253615427"
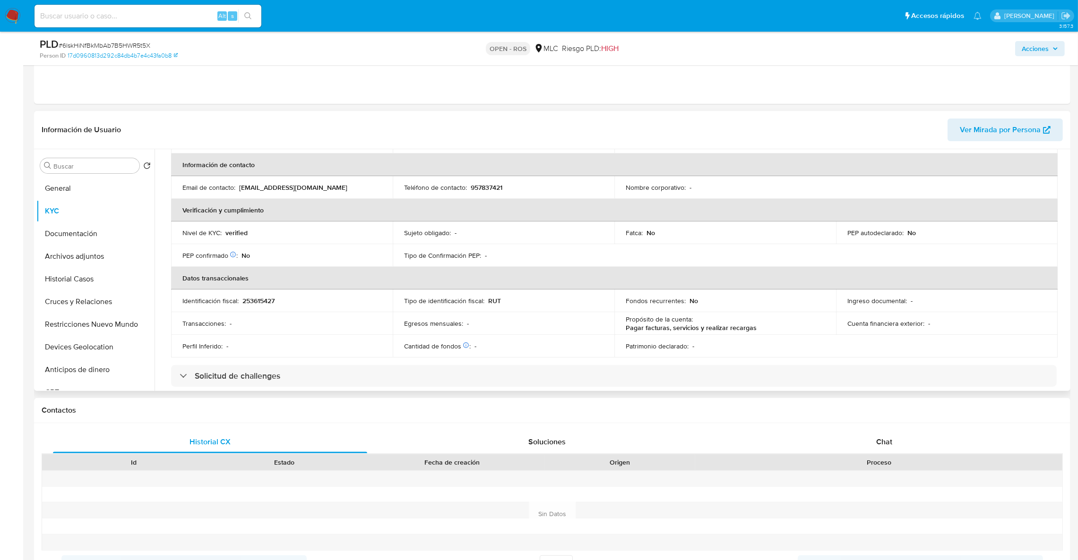
scroll to position [157, 0]
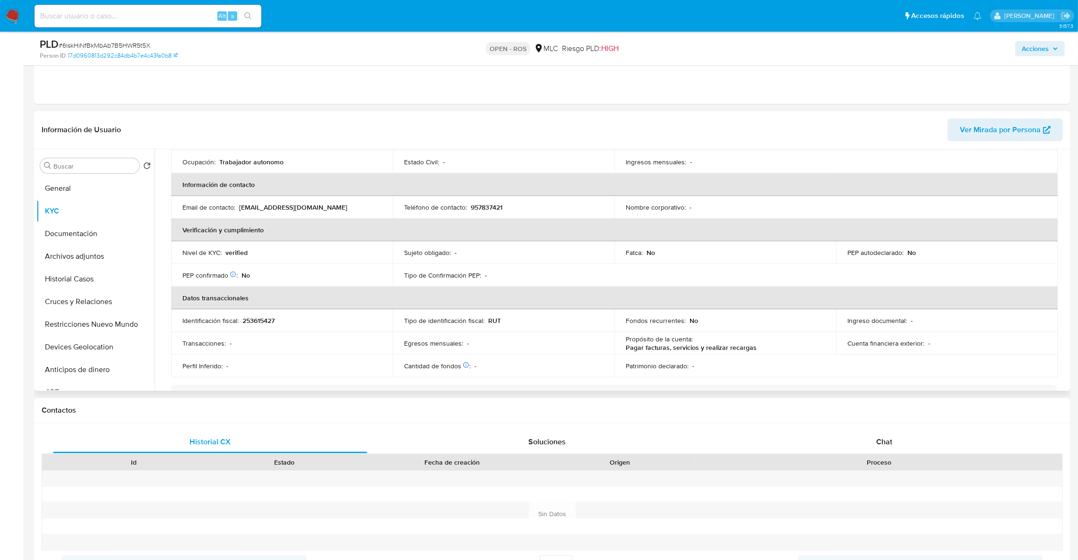
click at [280, 317] on div "Identificación fiscal : 253615427" at bounding box center [281, 321] width 199 height 9
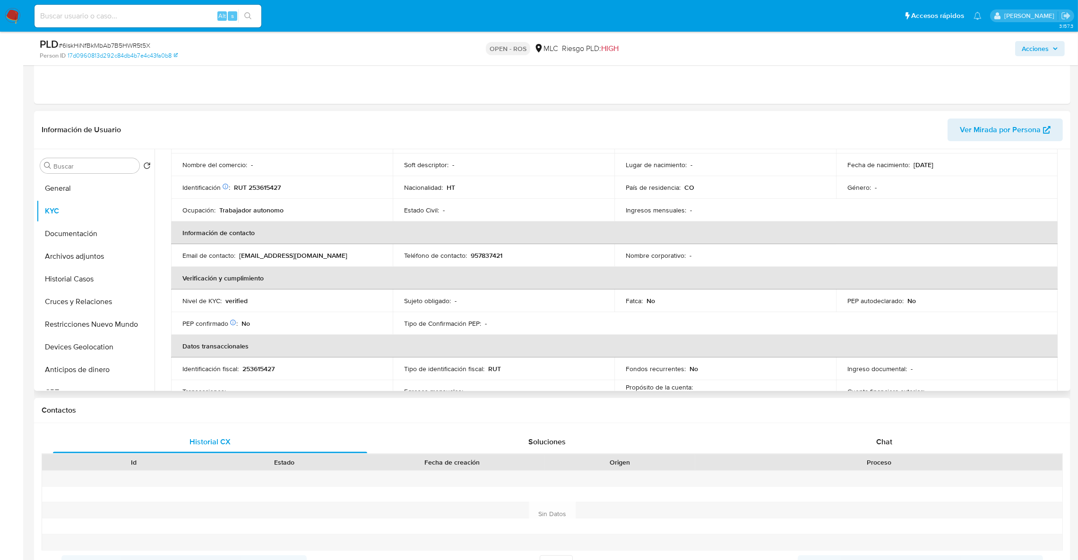
scroll to position [86, 0]
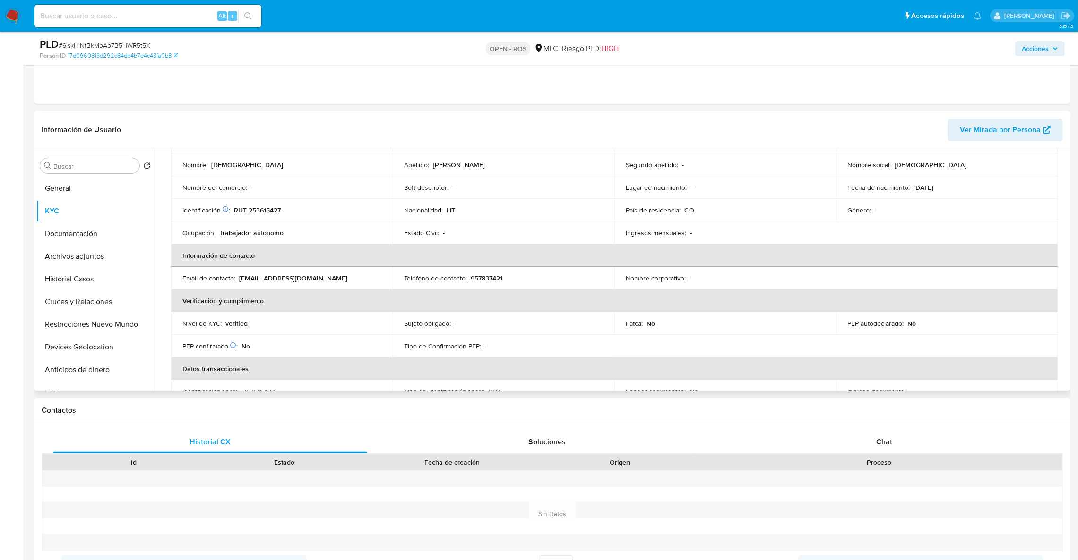
click at [474, 275] on p "957837421" at bounding box center [487, 278] width 32 height 9
copy p "957837421"
drag, startPoint x: 240, startPoint y: 282, endPoint x: 233, endPoint y: 279, distance: 7.6
click at [239, 282] on p "romajesulaine@gmail.com" at bounding box center [293, 278] width 108 height 9
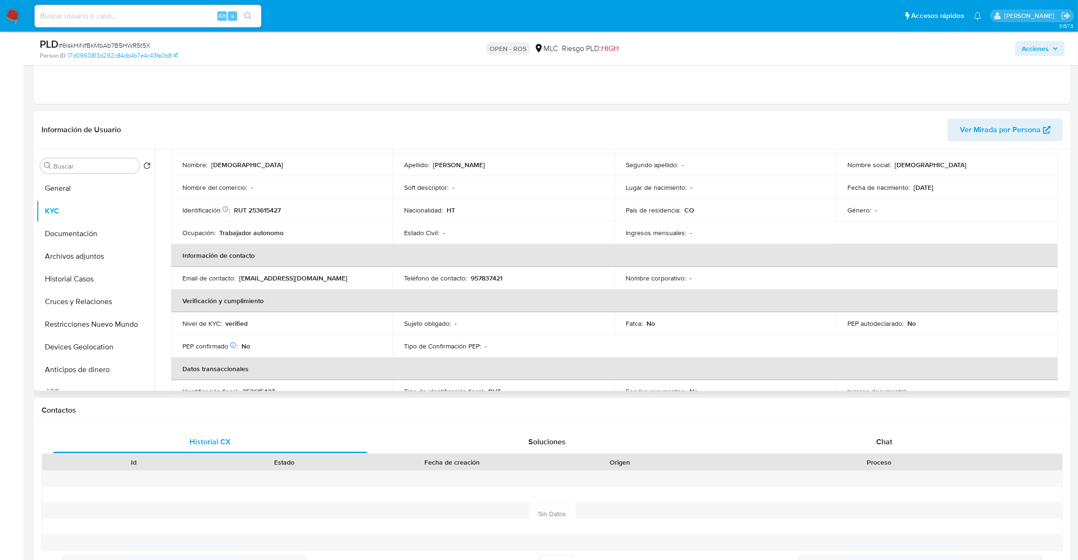
click at [232, 279] on p "Email de contacto :" at bounding box center [208, 278] width 53 height 9
drag, startPoint x: 237, startPoint y: 279, endPoint x: 348, endPoint y: 283, distance: 110.6
click at [348, 283] on td "Email de contacto : romajesulaine@gmail.com" at bounding box center [282, 278] width 222 height 23
copy div "romajesulaine@gmail.com"
click at [90, 272] on button "Historial Casos" at bounding box center [91, 279] width 111 height 23
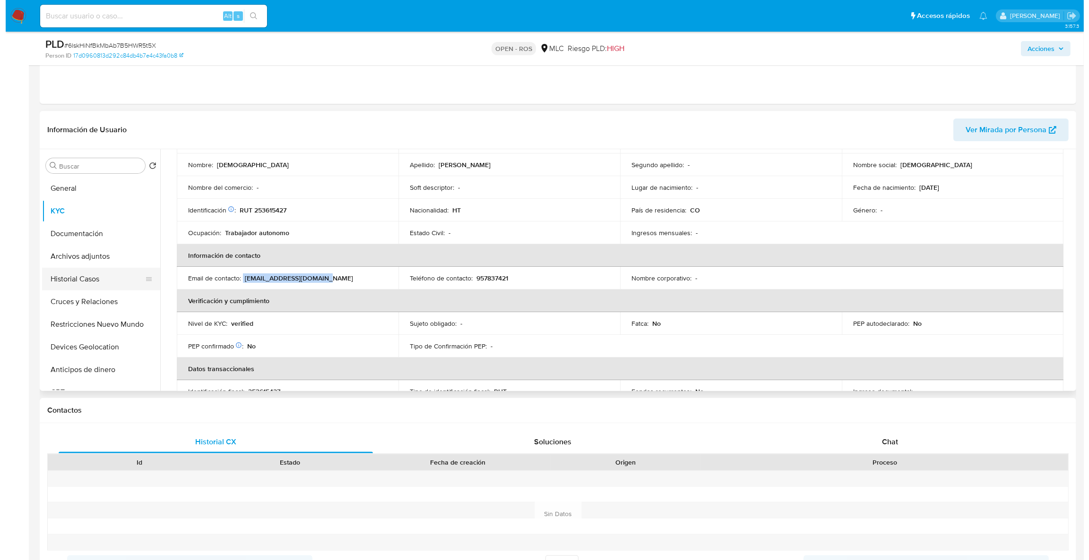
scroll to position [0, 0]
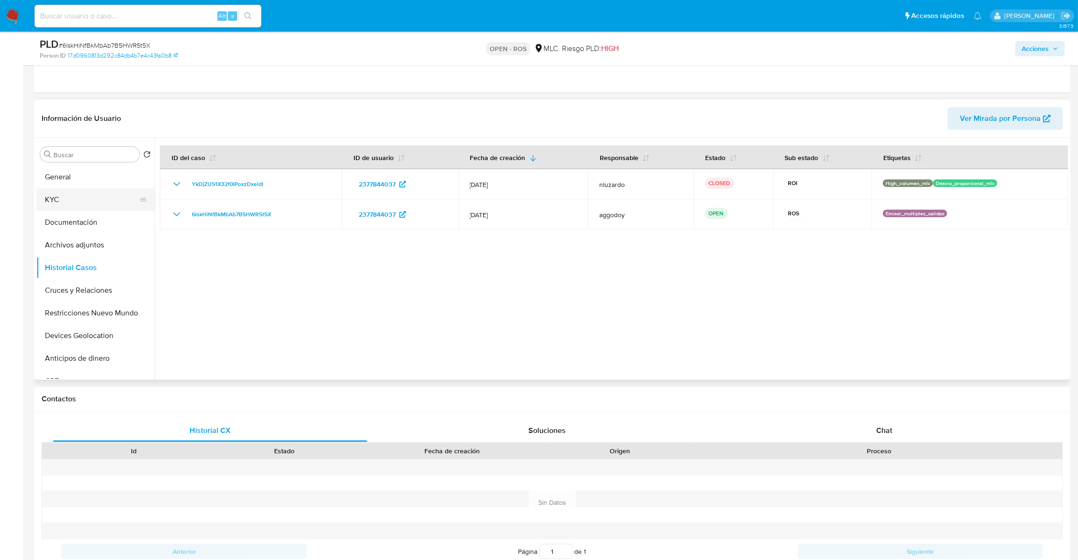
click at [86, 198] on button "KYC" at bounding box center [91, 200] width 111 height 23
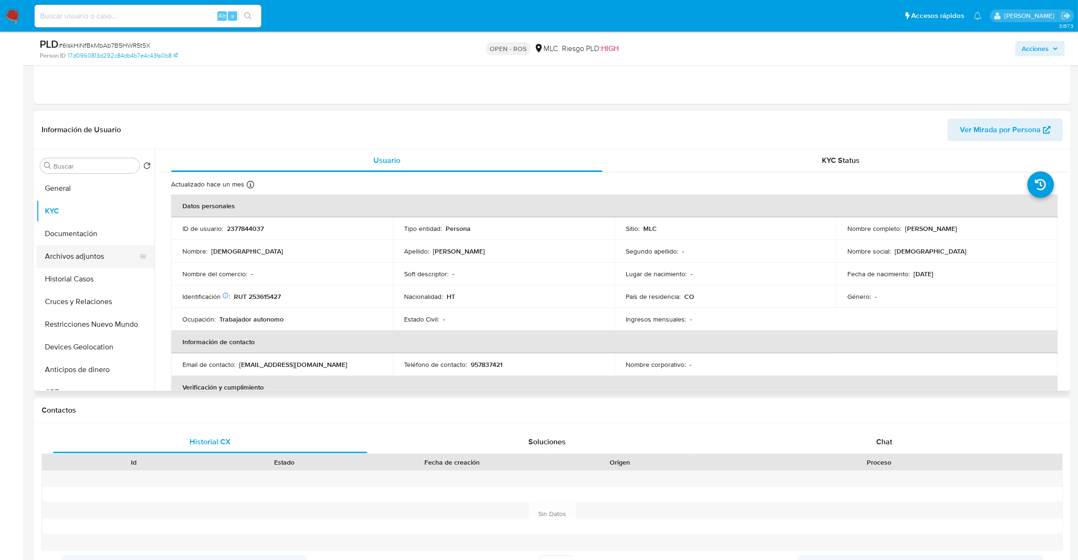
click at [50, 256] on button "Archivos adjuntos" at bounding box center [91, 256] width 111 height 23
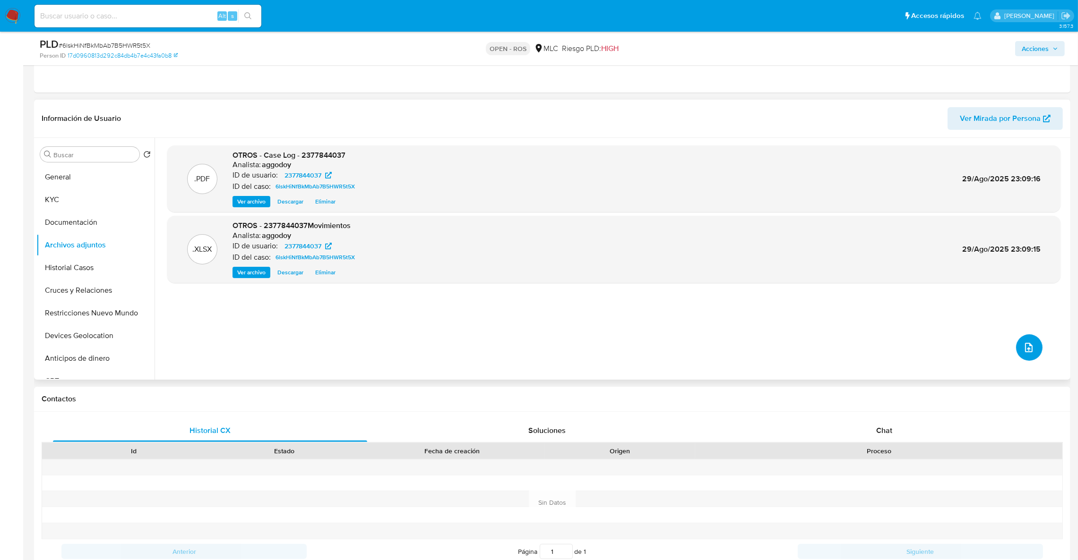
click at [1023, 353] on span "upload-file" at bounding box center [1028, 347] width 11 height 11
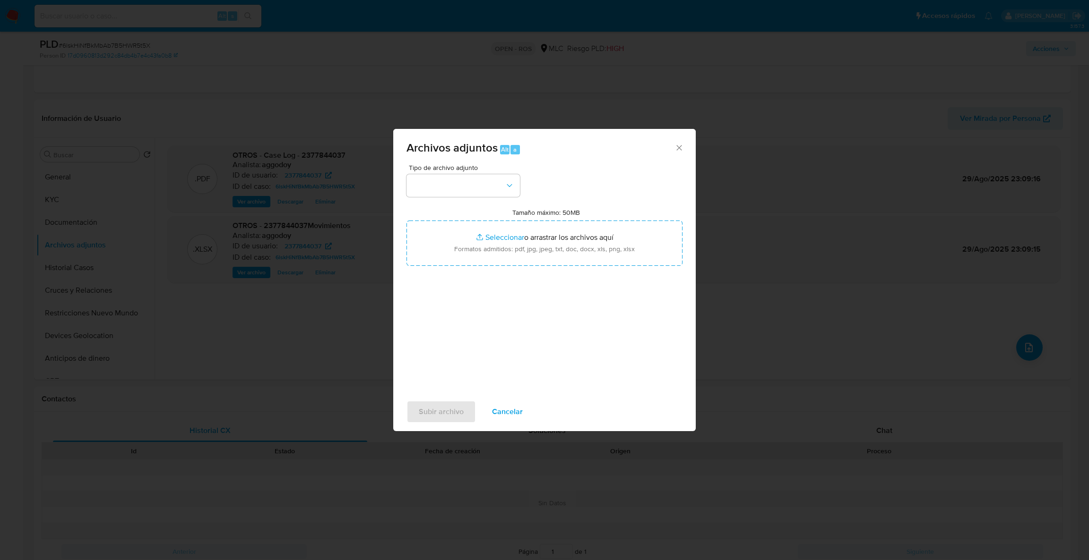
click at [489, 200] on div "Tipo de archivo adjunto Tamaño máximo: 50MB Seleccionar archivos Seleccionar o …" at bounding box center [544, 275] width 276 height 223
click at [485, 194] on button "button" at bounding box center [462, 185] width 113 height 23
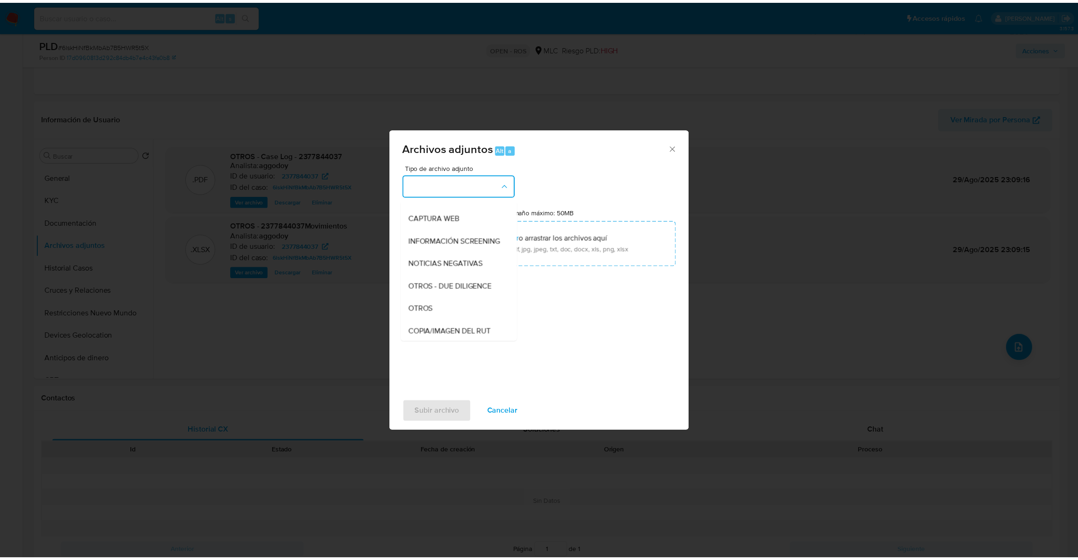
scroll to position [39, 0]
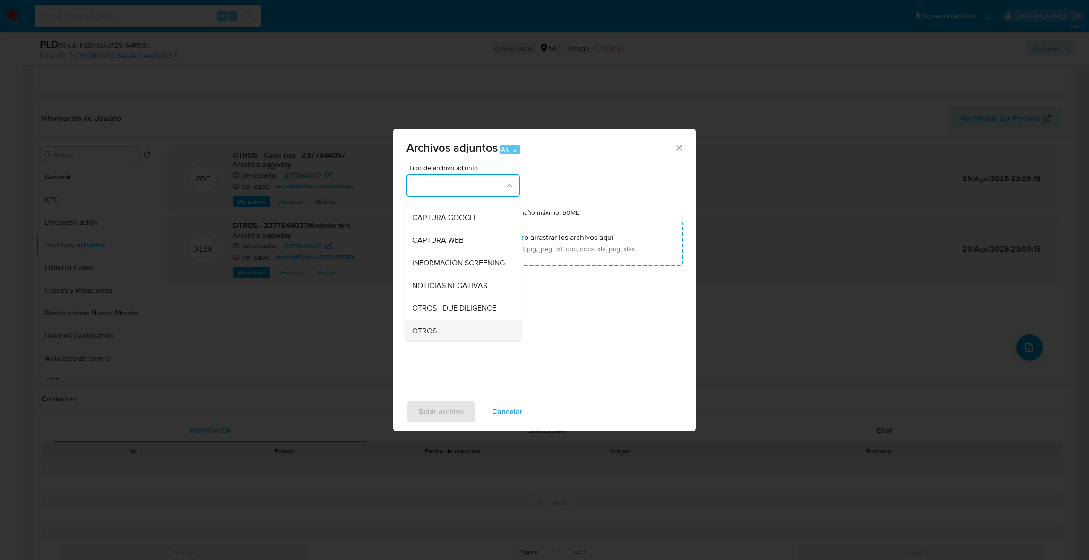
click at [438, 330] on div "OTROS" at bounding box center [460, 331] width 96 height 23
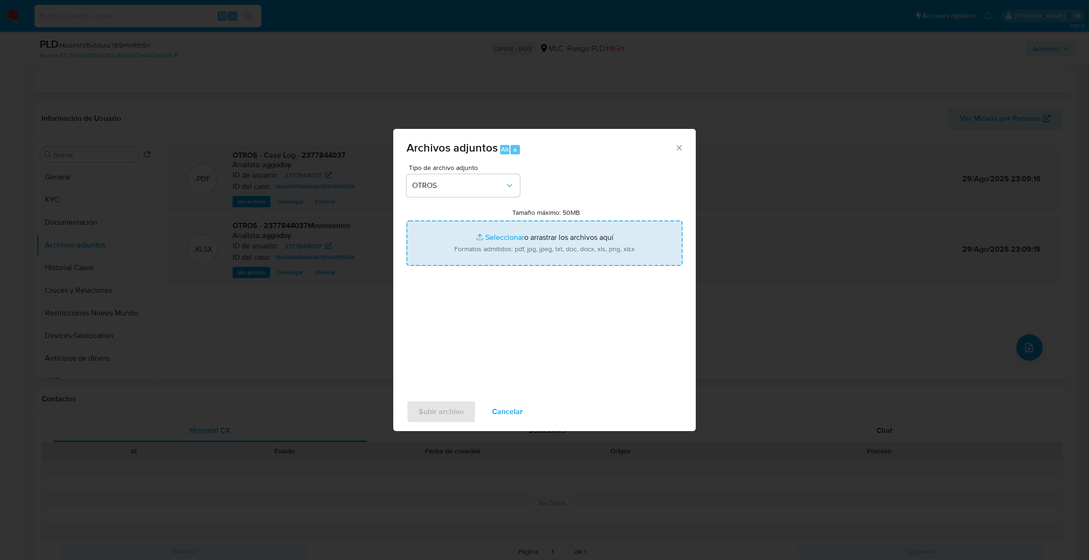
click at [487, 240] on input "Tamaño máximo: 50MB Seleccionar archivos" at bounding box center [544, 243] width 276 height 45
type input "C:\fakepath\UAF #1282.pdf"
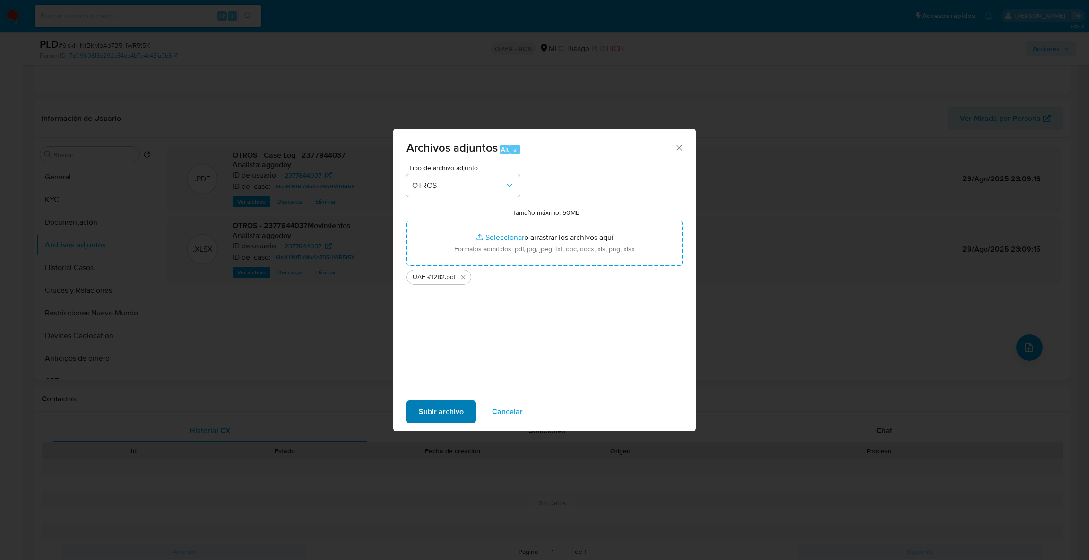
click at [441, 400] on div "Subir archivo Cancelar" at bounding box center [544, 412] width 302 height 36
click at [440, 408] on span "Subir archivo" at bounding box center [441, 412] width 45 height 21
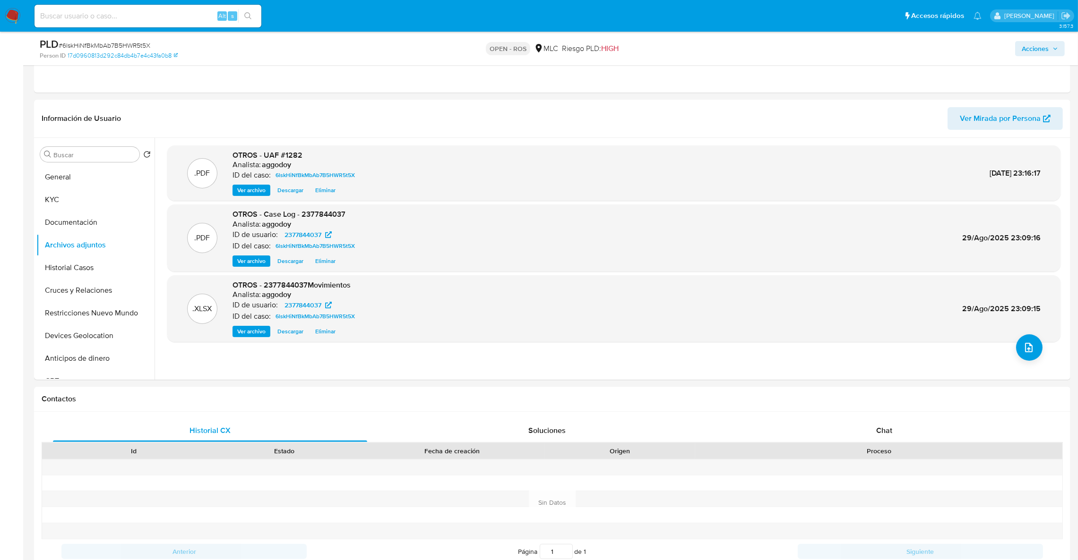
click at [1023, 43] on span "Acciones" at bounding box center [1035, 48] width 27 height 15
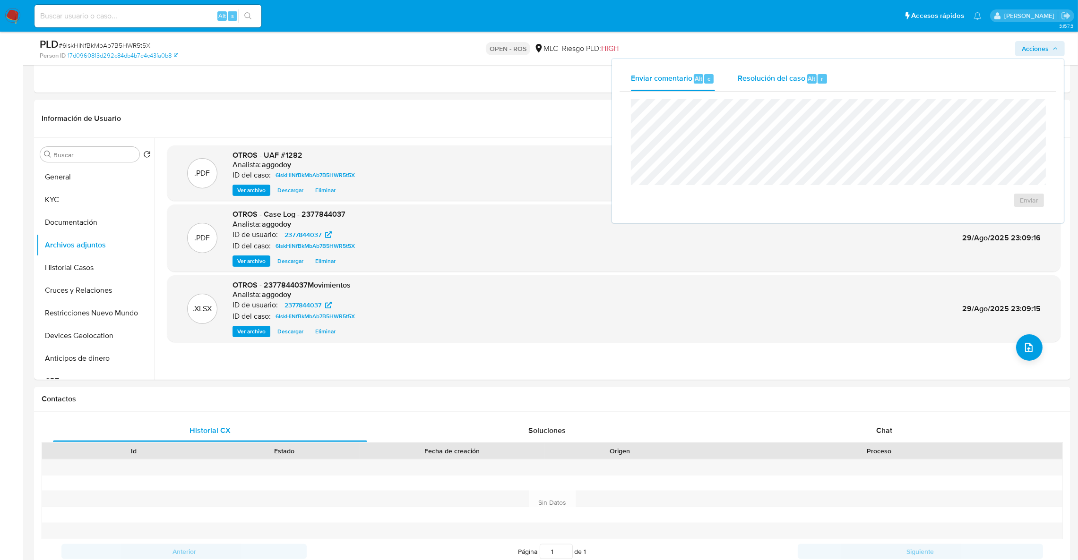
drag, startPoint x: 752, startPoint y: 78, endPoint x: 750, endPoint y: 89, distance: 11.5
click at [752, 78] on span "Resolución del caso" at bounding box center [772, 78] width 68 height 11
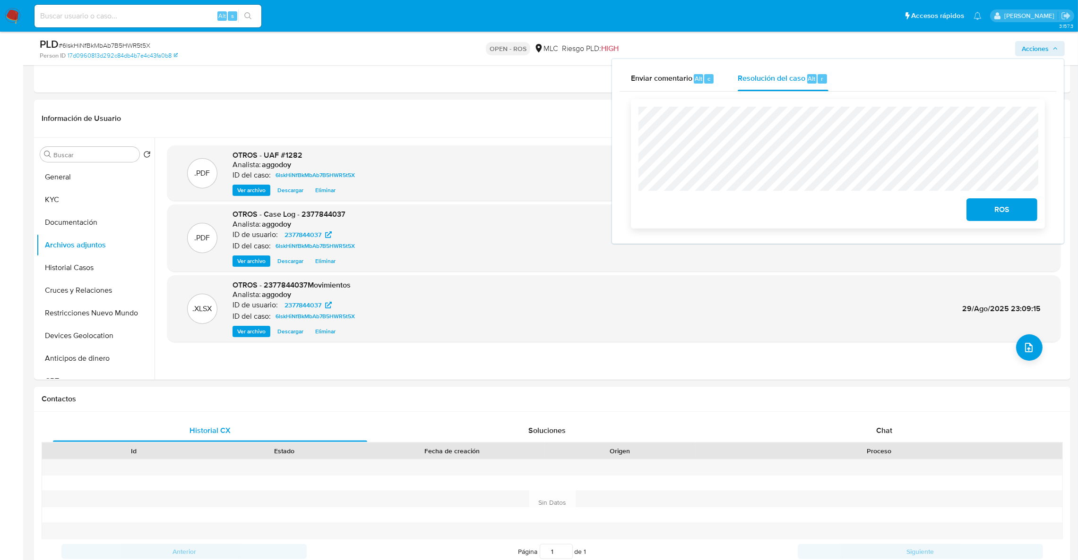
click at [1016, 206] on span "ROS" at bounding box center [1002, 209] width 46 height 21
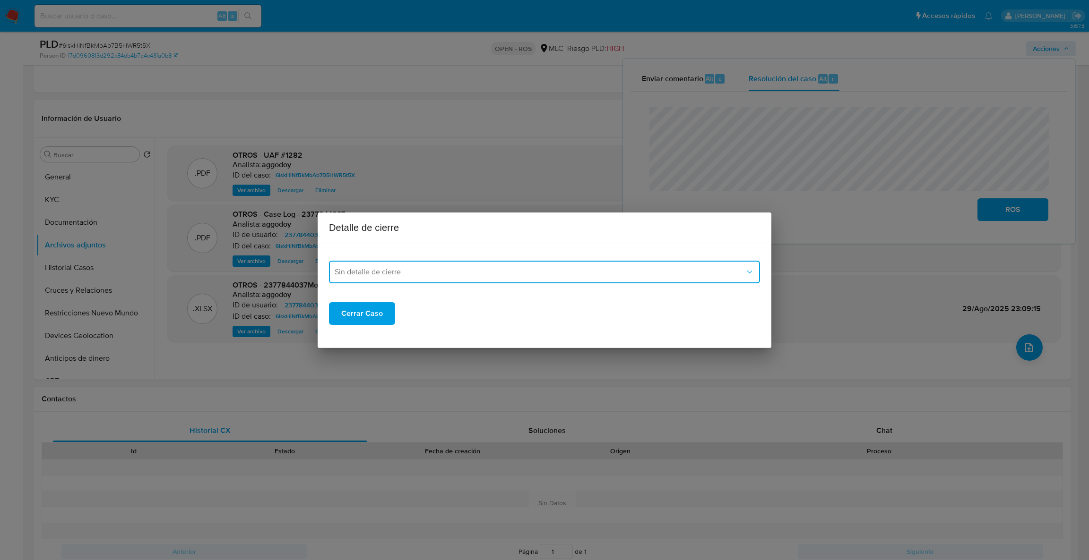
click at [421, 272] on span "Sin detalle de cierre" at bounding box center [540, 271] width 410 height 9
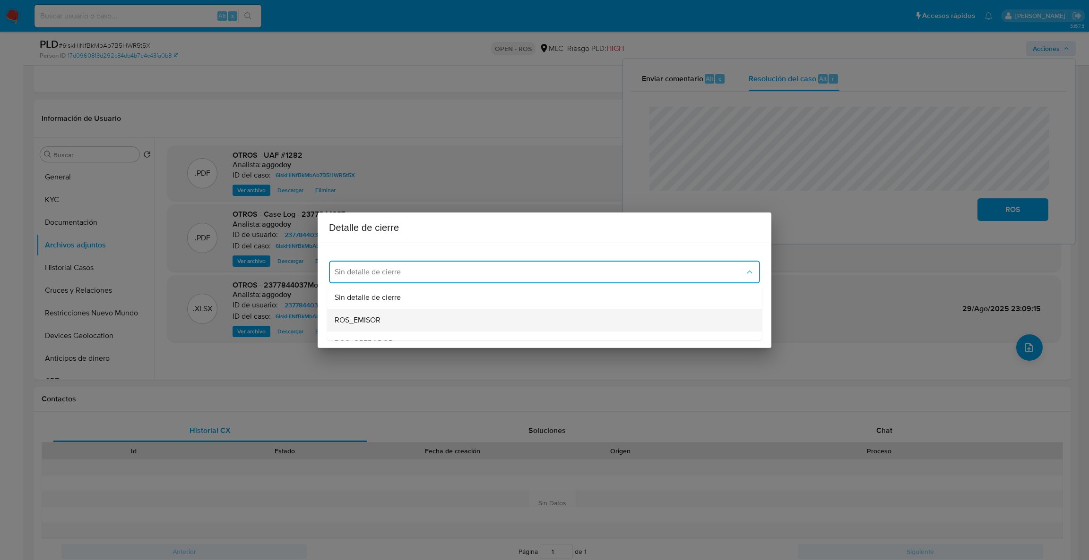
click at [405, 319] on div "ROS_EMISOR" at bounding box center [542, 320] width 414 height 23
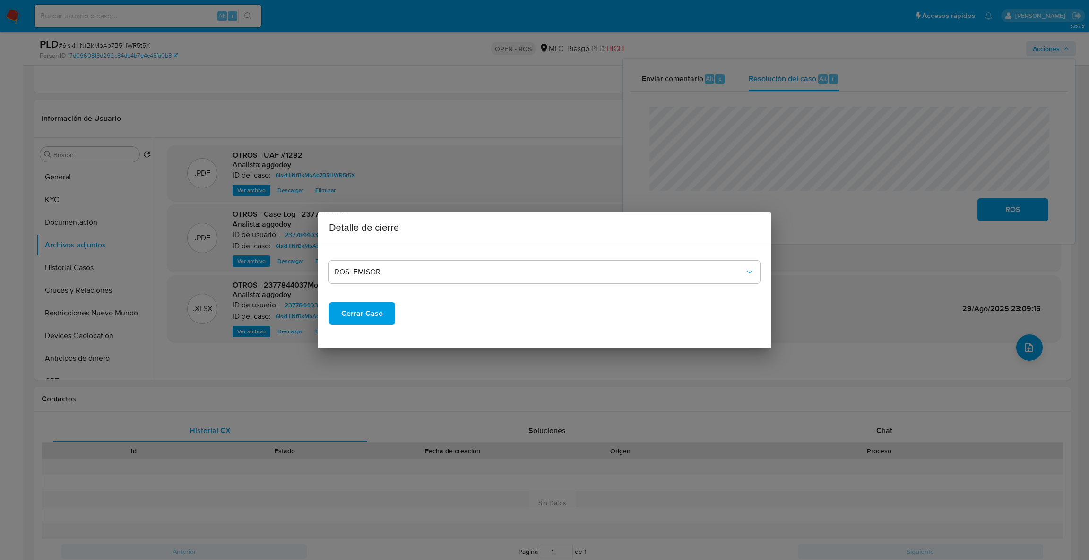
click at [373, 310] on span "Cerrar Caso" at bounding box center [362, 313] width 42 height 21
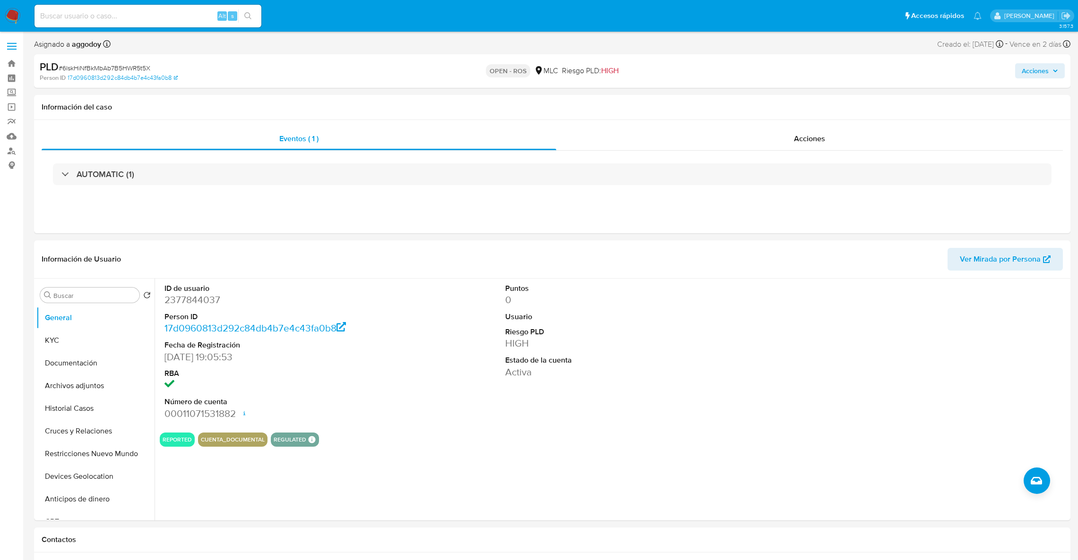
select select "10"
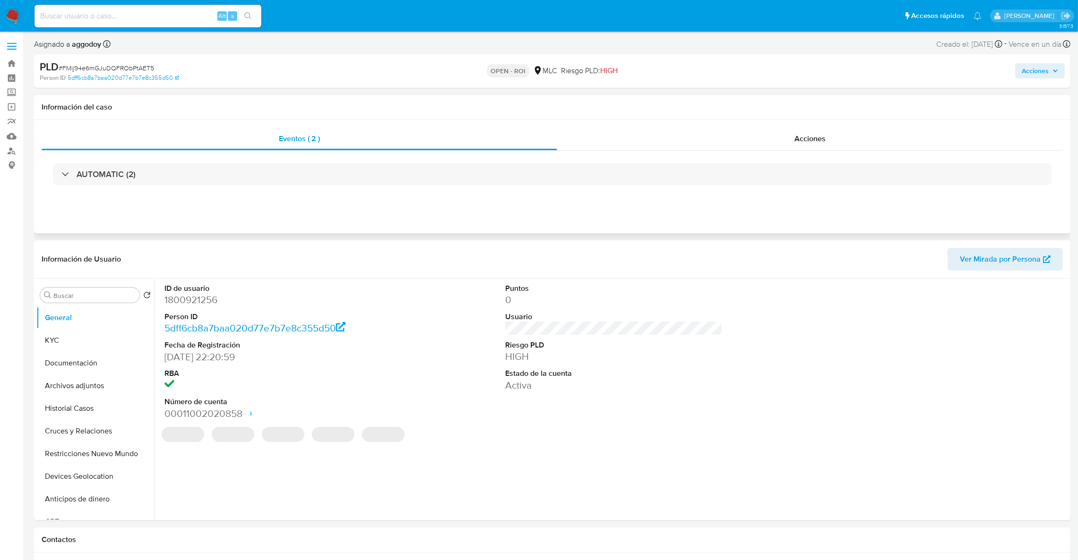
select select "10"
click at [853, 146] on div "Acciones" at bounding box center [810, 139] width 506 height 23
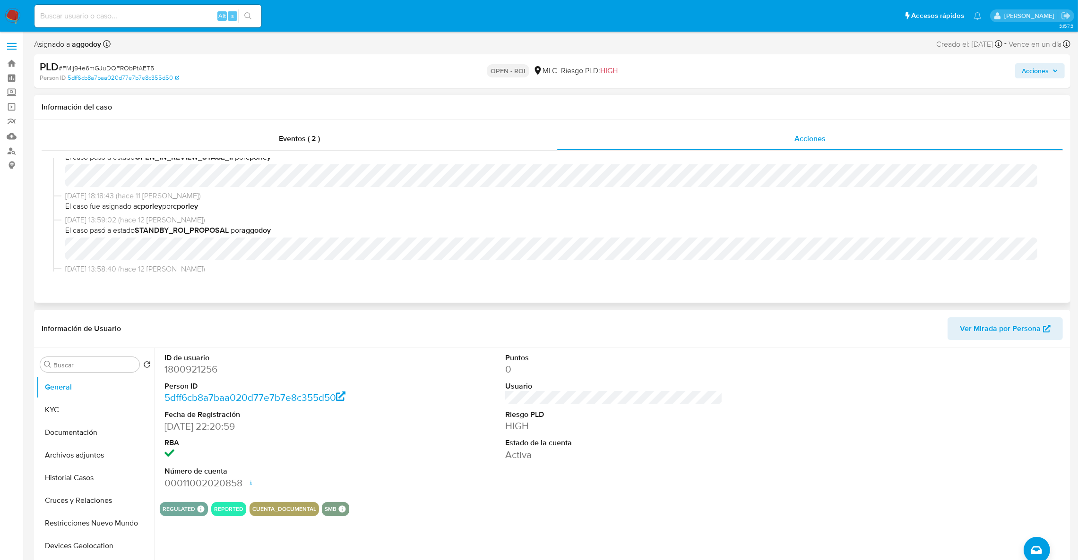
scroll to position [162, 0]
click at [1023, 70] on span "Acciones" at bounding box center [1035, 70] width 27 height 15
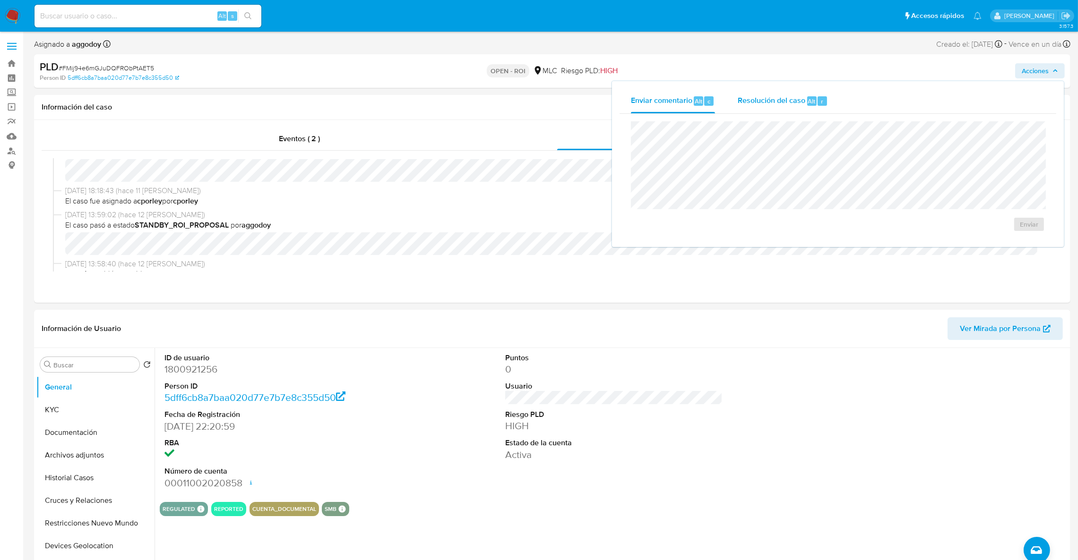
click at [754, 102] on span "Resolución del caso" at bounding box center [772, 100] width 68 height 11
click at [981, 232] on span "ROI" at bounding box center [1002, 233] width 46 height 21
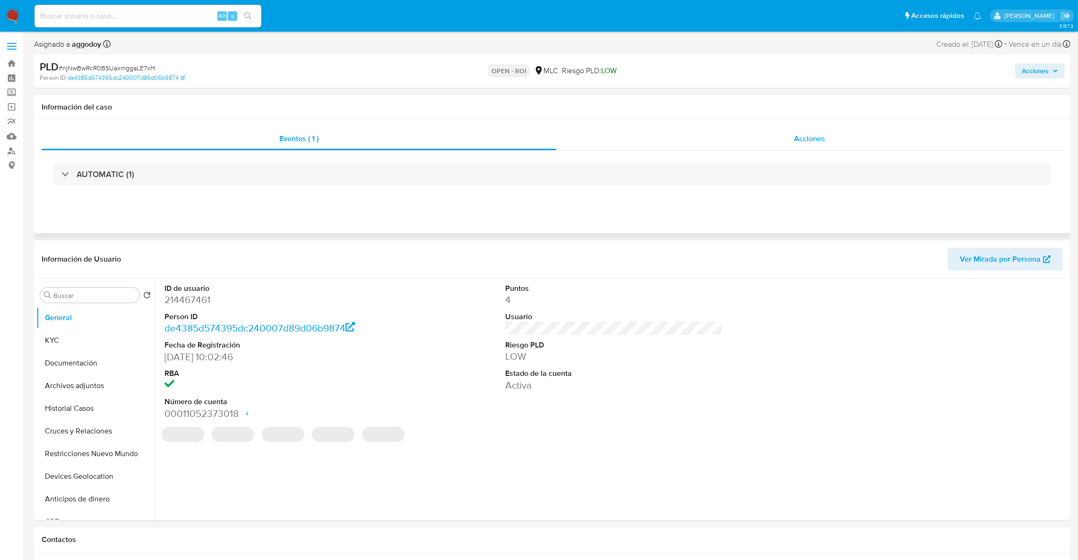
click at [861, 138] on div "Acciones" at bounding box center [809, 139] width 507 height 23
select select "10"
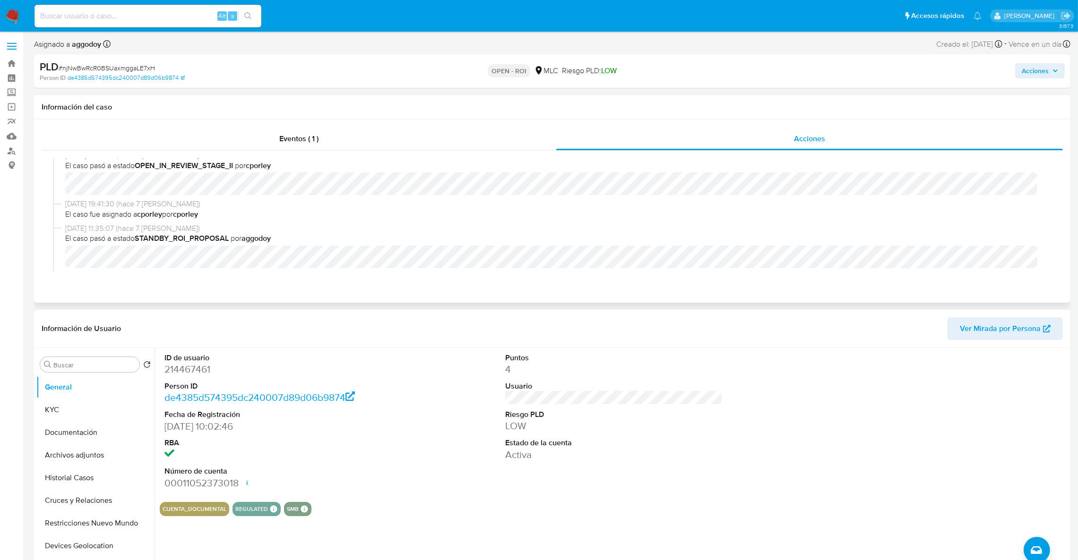
scroll to position [180, 0]
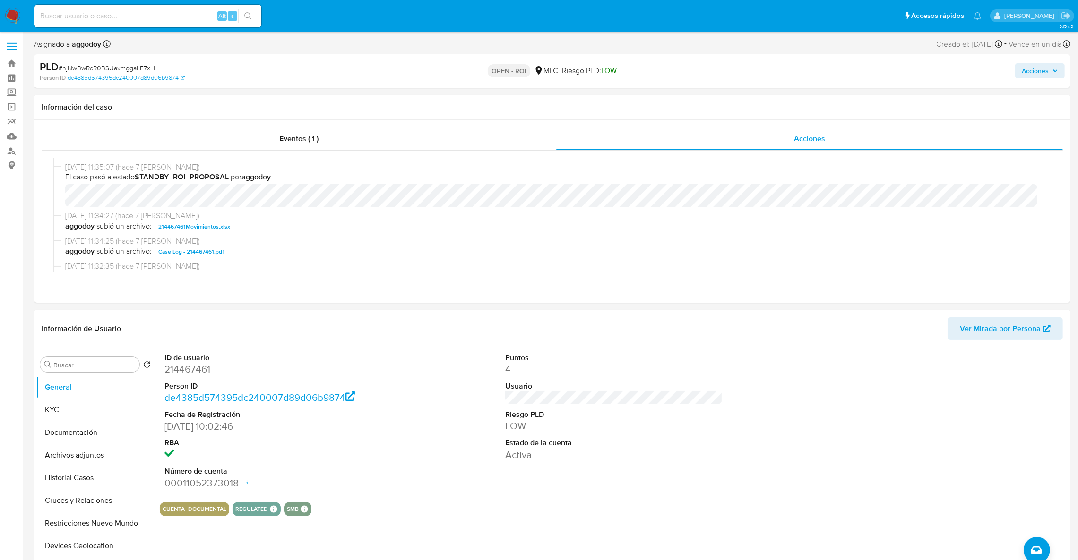
click at [1028, 73] on span "Acciones" at bounding box center [1035, 70] width 27 height 15
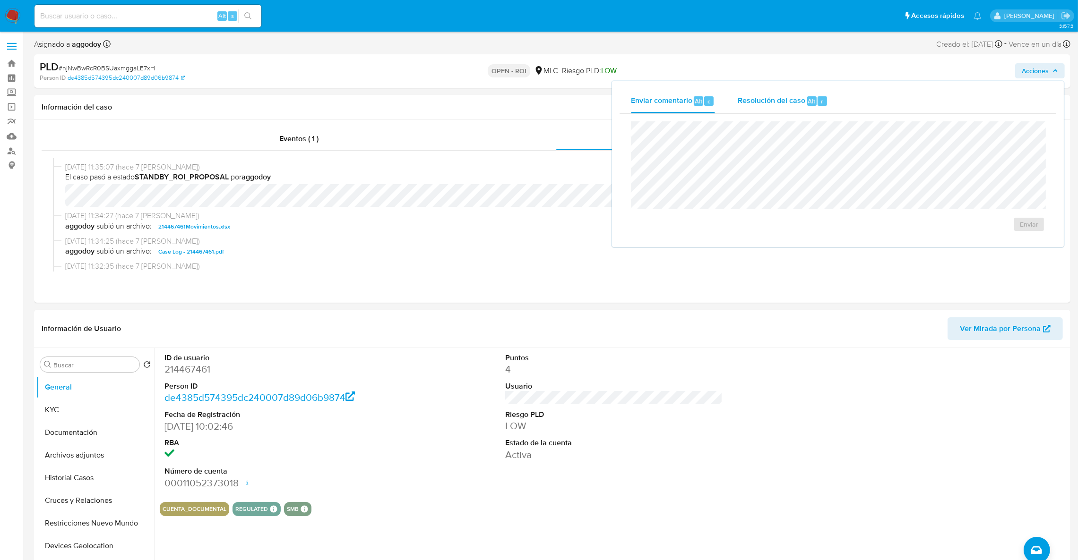
click at [747, 102] on span "Resolución del caso" at bounding box center [772, 100] width 68 height 11
click at [1012, 237] on span "ROI" at bounding box center [1002, 233] width 46 height 21
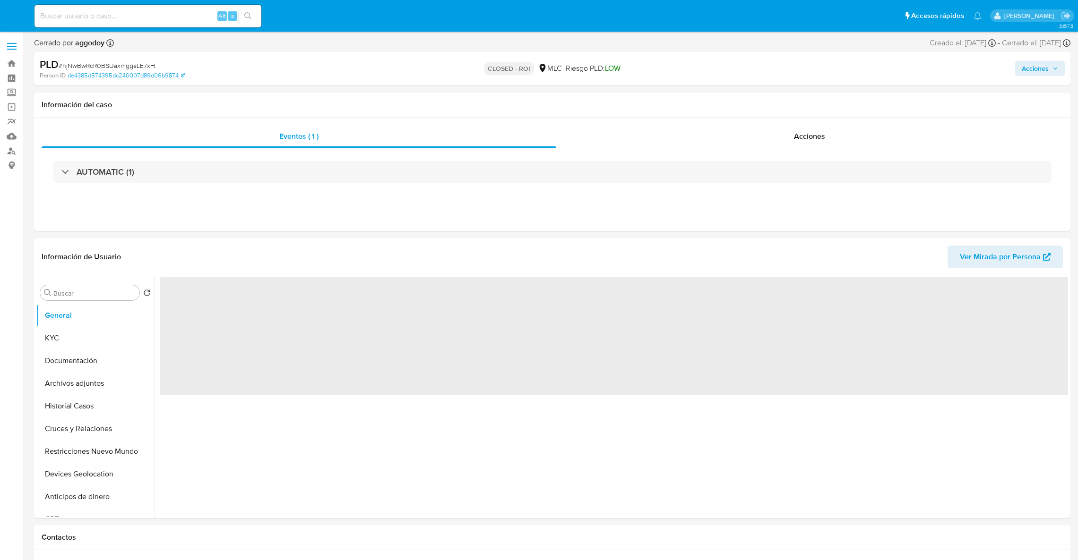
select select "10"
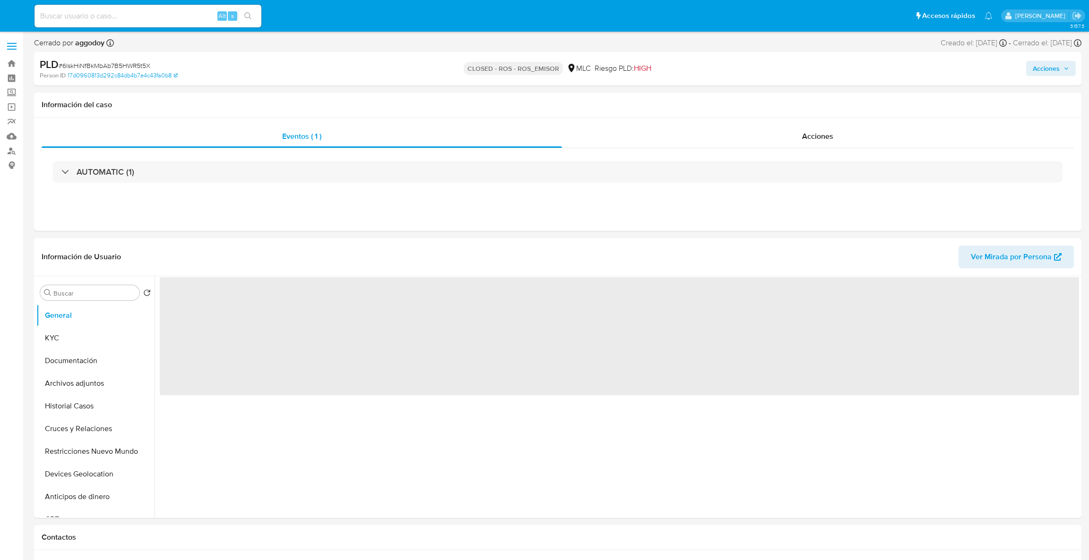
select select "10"
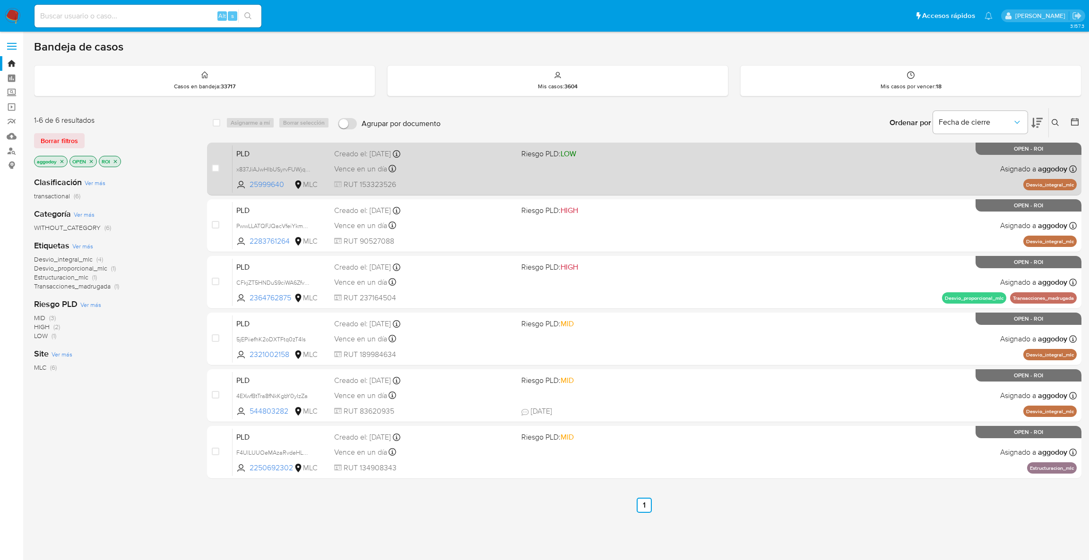
click at [410, 166] on div "Vence en un día Vence el 10/09/2025 06:03:59" at bounding box center [424, 169] width 180 height 13
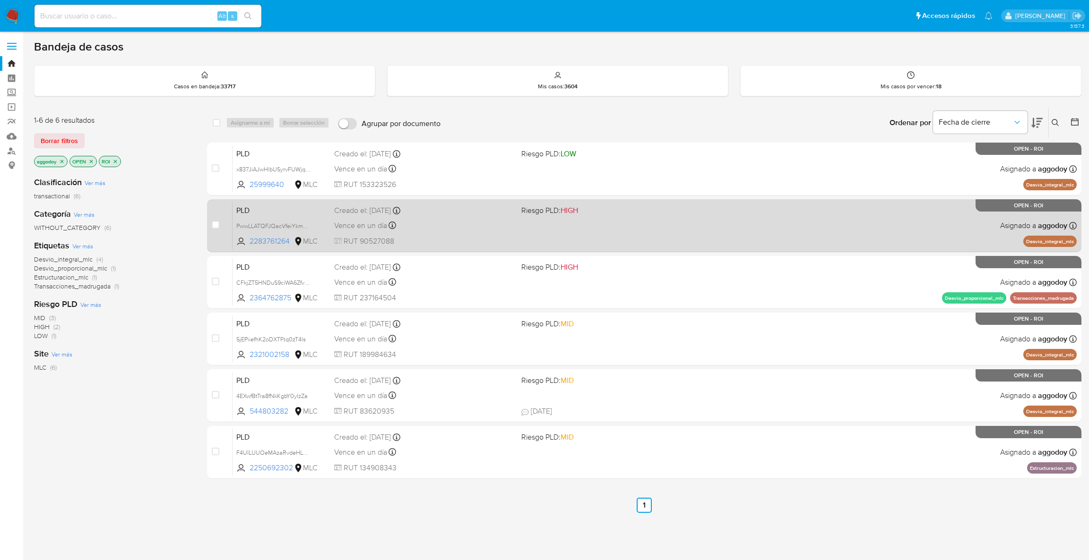
click at [436, 223] on div "Vence en un día Vence el 10/09/2025 06:03:44" at bounding box center [424, 225] width 180 height 13
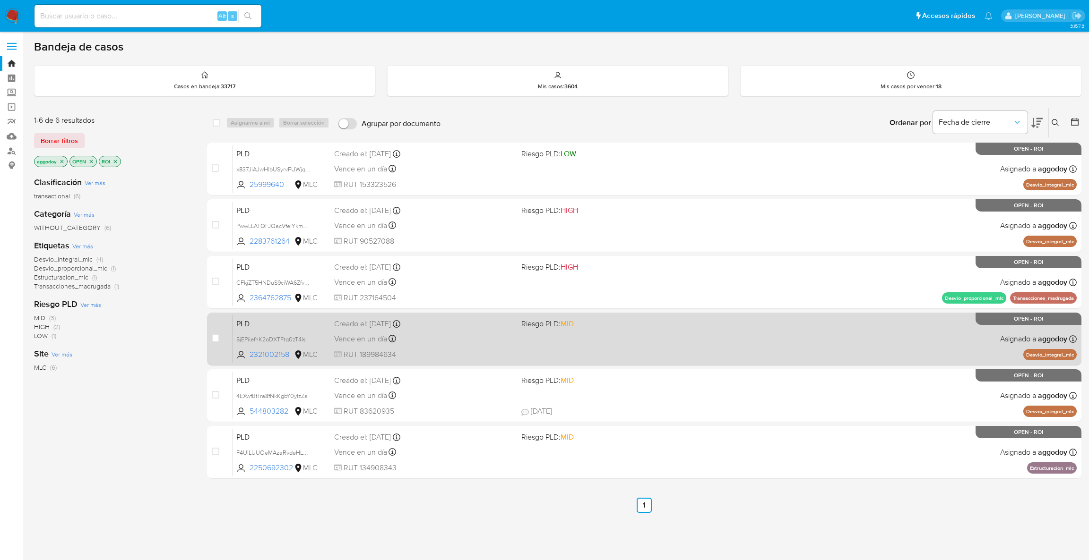
click at [432, 313] on div "case-item-checkbox No es posible asignar el caso PLD 5jEPiiefhK2oDXTFtq0zT4ls 2…" at bounding box center [644, 339] width 874 height 53
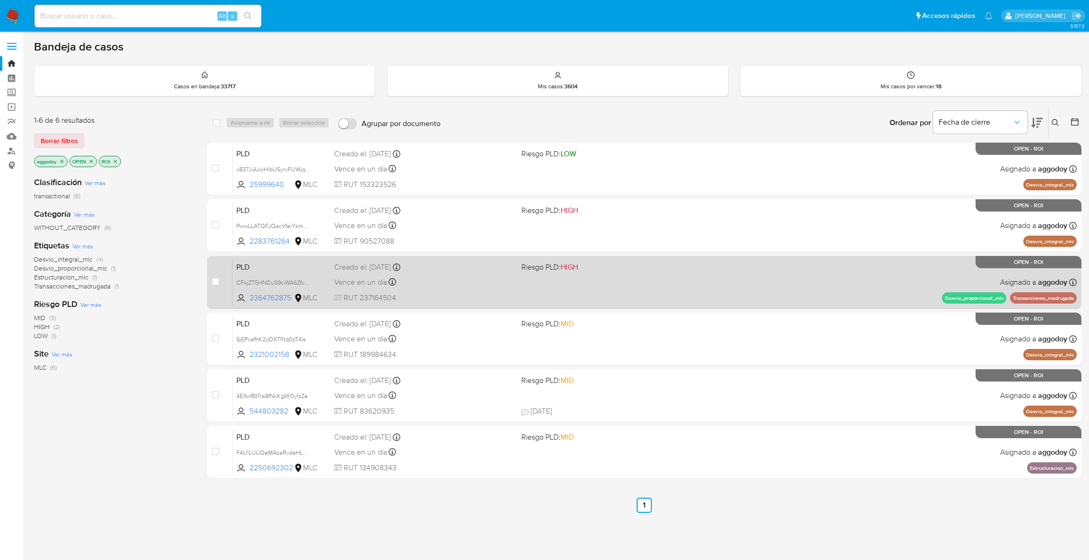
click at [418, 277] on div "Vence en un día Vence el 10/09/2025 06:09:34" at bounding box center [424, 282] width 180 height 13
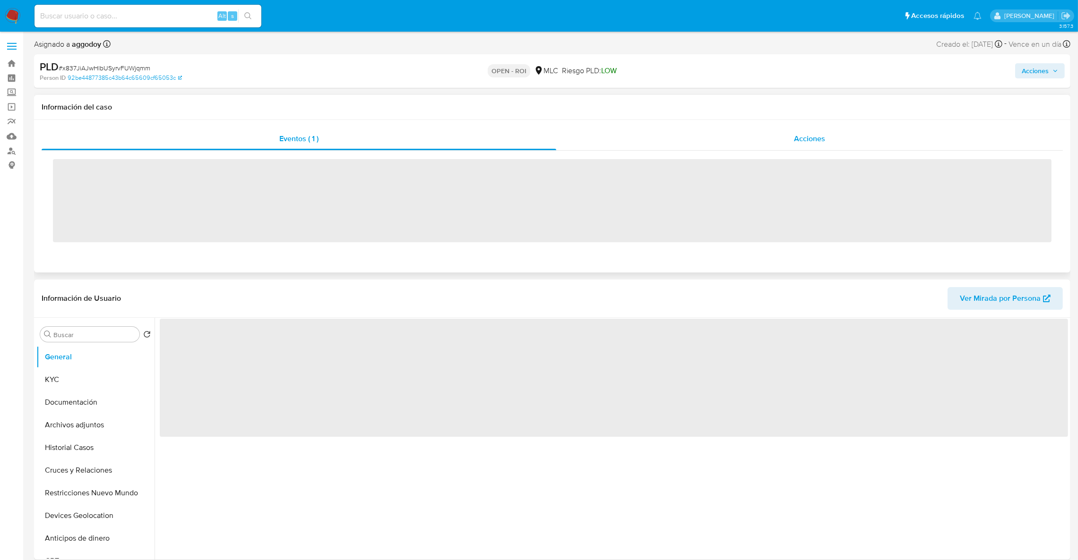
click at [798, 133] on span "Acciones" at bounding box center [809, 138] width 31 height 11
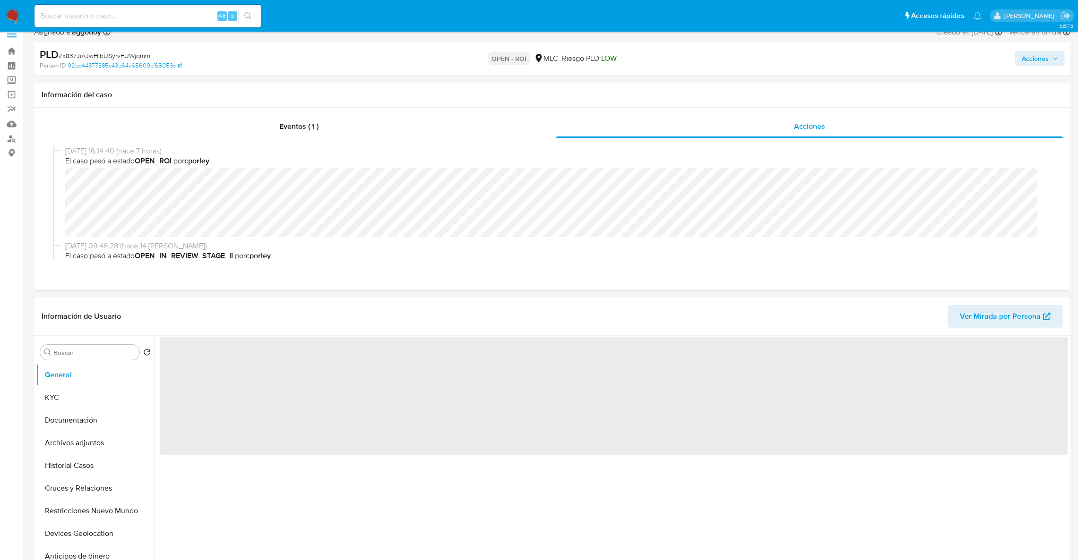
scroll to position [22, 0]
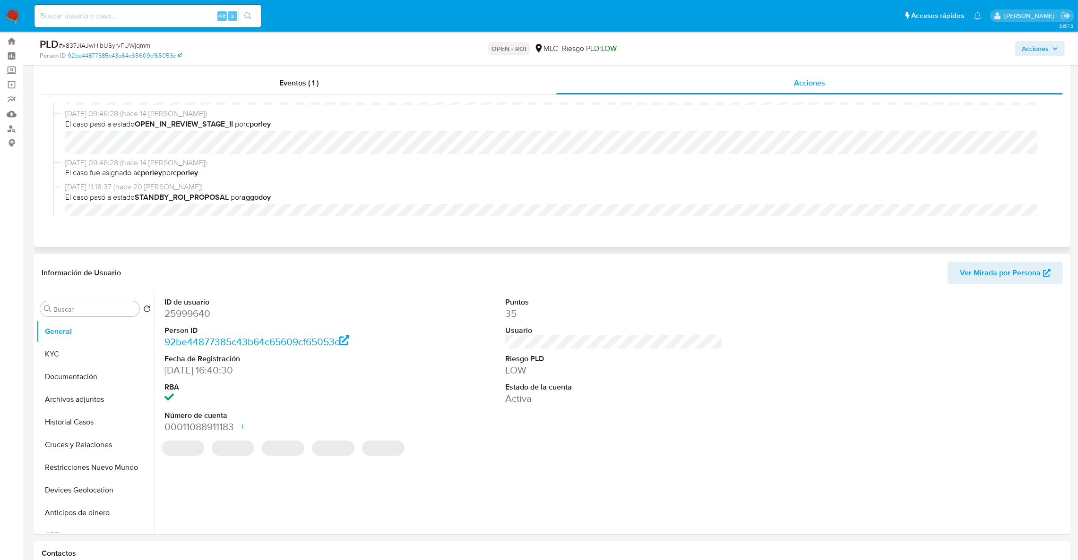
select select "10"
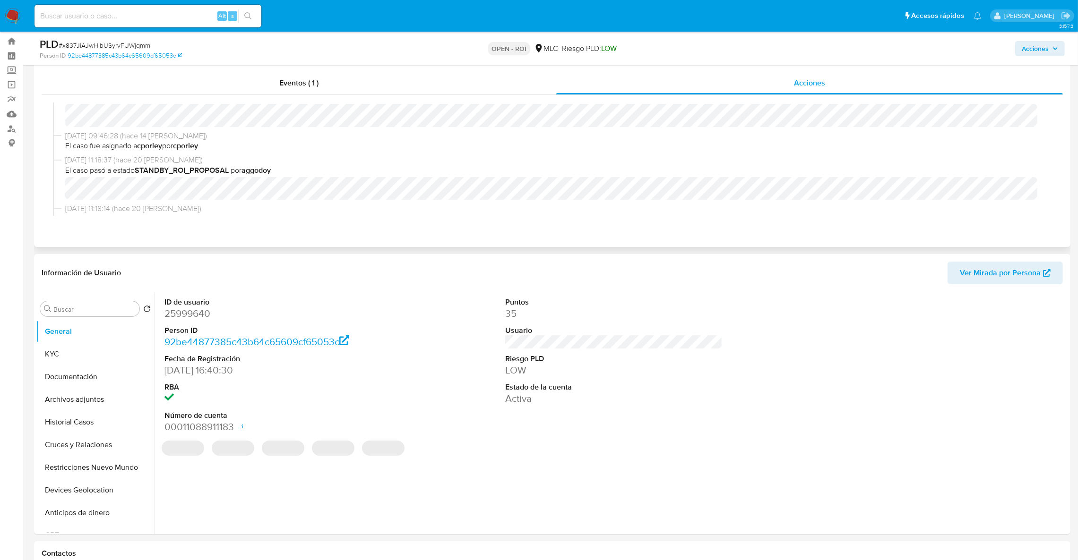
scroll to position [112, 0]
click at [1025, 52] on span "Acciones" at bounding box center [1035, 48] width 27 height 15
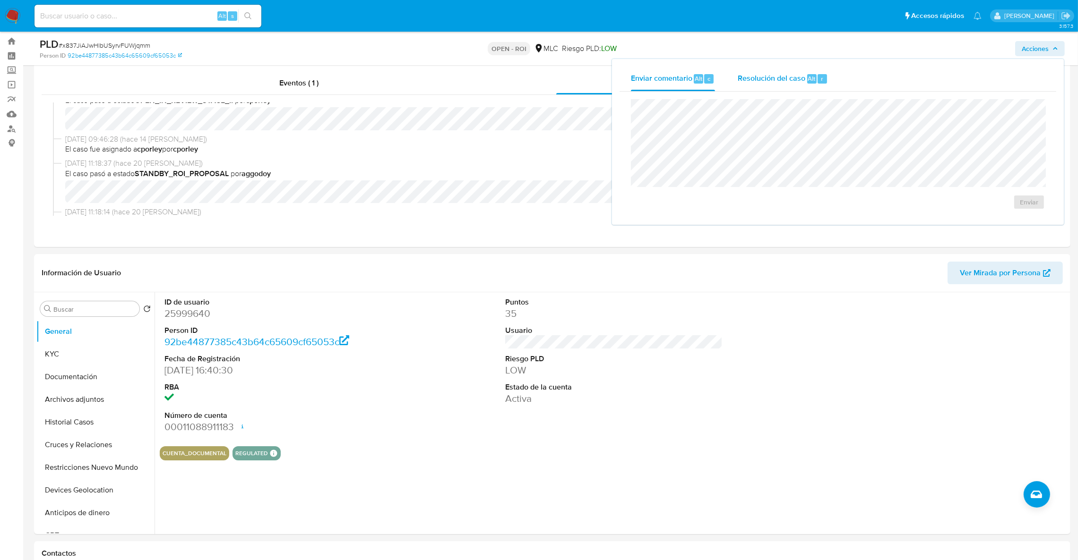
drag, startPoint x: 707, startPoint y: 93, endPoint x: 740, endPoint y: 77, distance: 36.4
click at [740, 77] on div "Enviar comentario Alt c Resolución del caso Alt r Enviar" at bounding box center [837, 142] width 437 height 151
click at [740, 77] on span "Resolución del caso" at bounding box center [772, 78] width 68 height 11
click at [994, 206] on span "ROI" at bounding box center [1002, 211] width 46 height 21
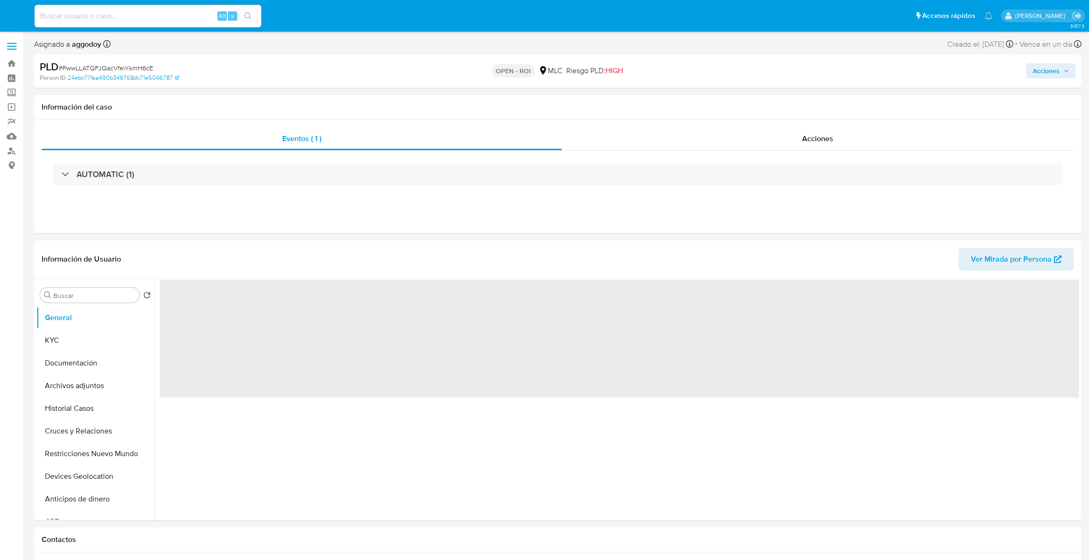
select select "10"
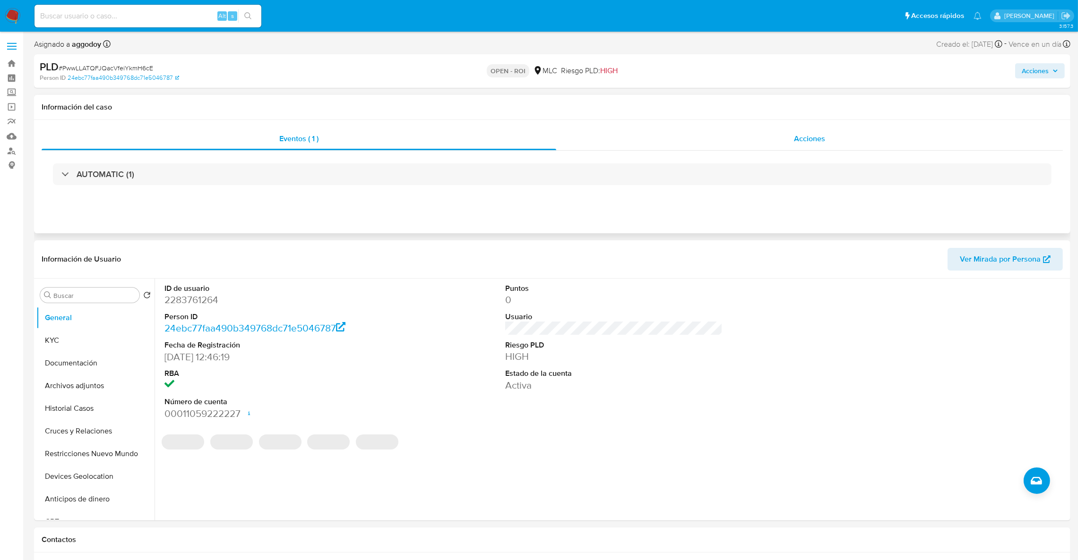
click at [790, 149] on div "Acciones" at bounding box center [809, 139] width 507 height 23
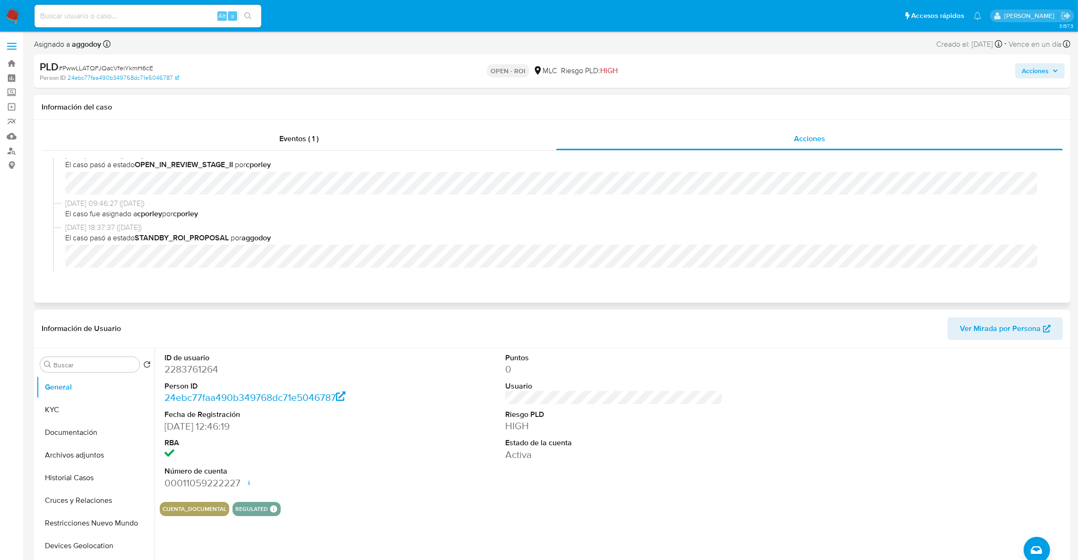
scroll to position [212, 0]
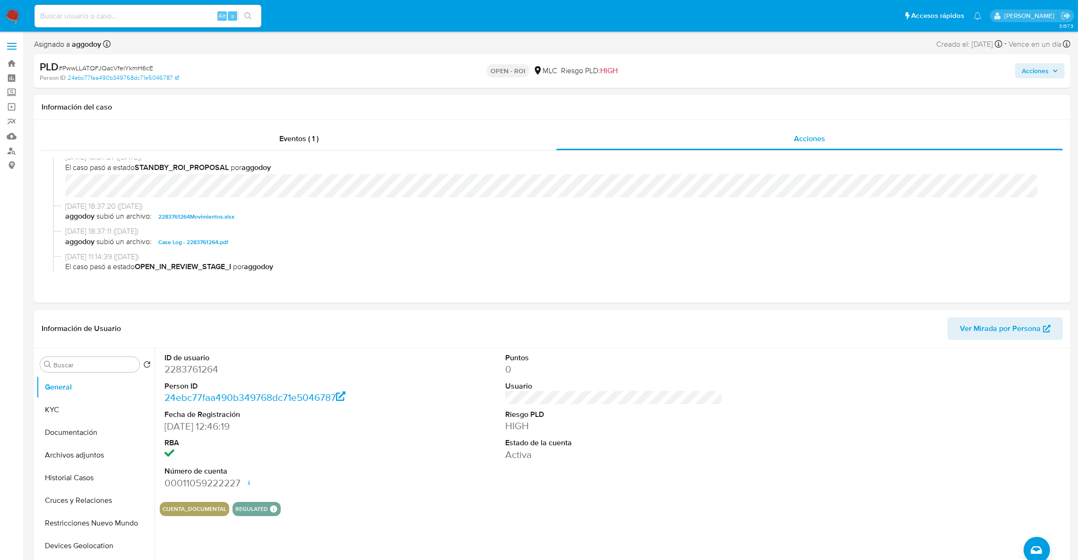
click at [1016, 65] on button "Acciones" at bounding box center [1040, 70] width 50 height 15
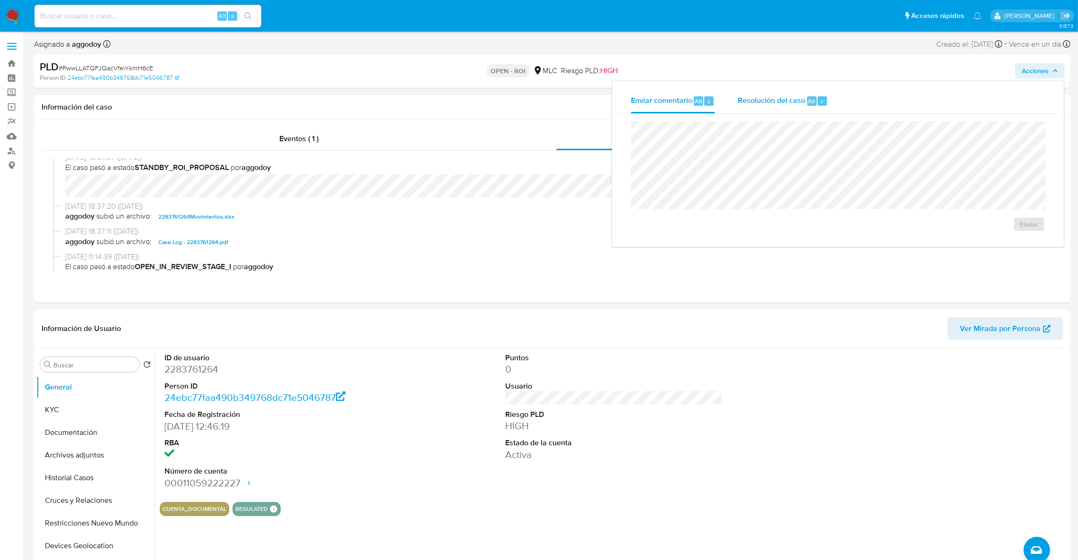
click at [763, 106] on span "Resolución del caso" at bounding box center [772, 100] width 68 height 11
click at [993, 228] on span "ROI" at bounding box center [1002, 233] width 46 height 21
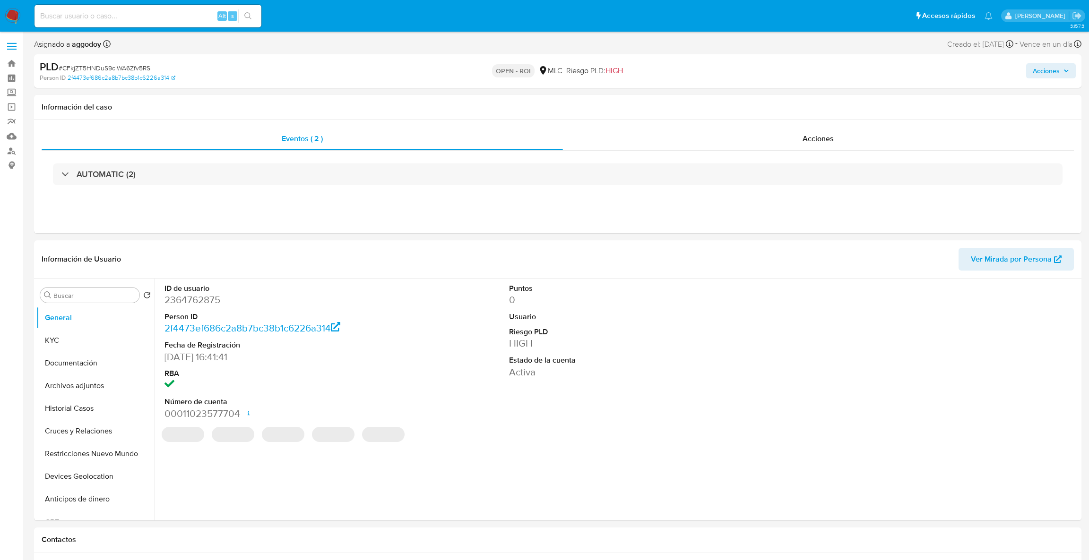
select select "10"
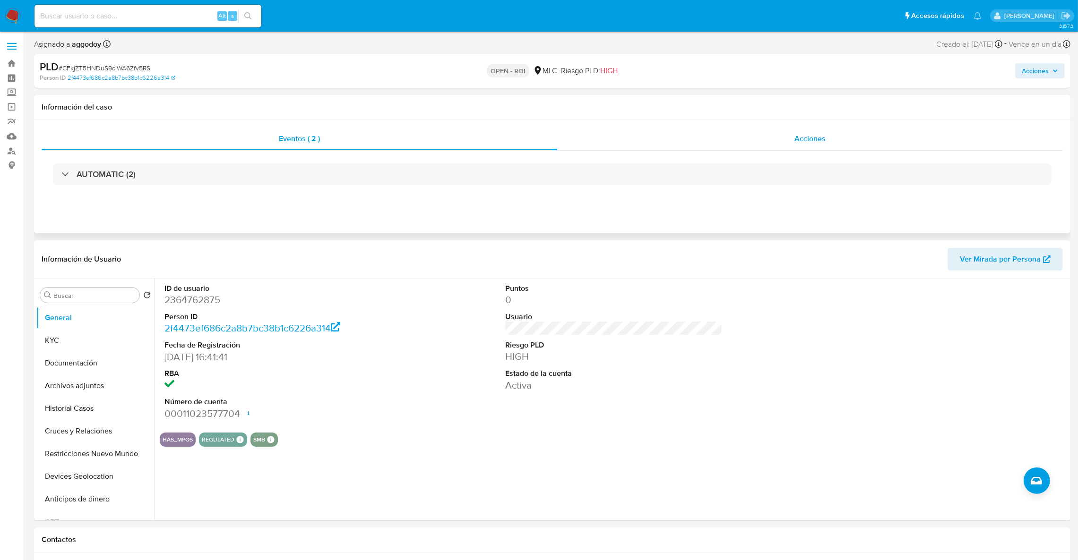
click at [741, 149] on div "Acciones" at bounding box center [810, 139] width 506 height 23
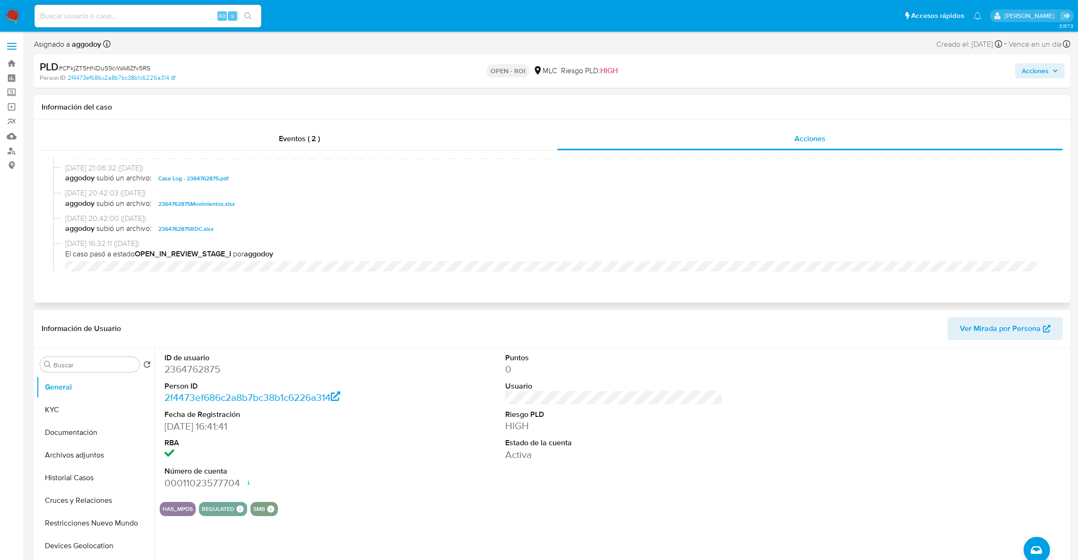
scroll to position [142, 0]
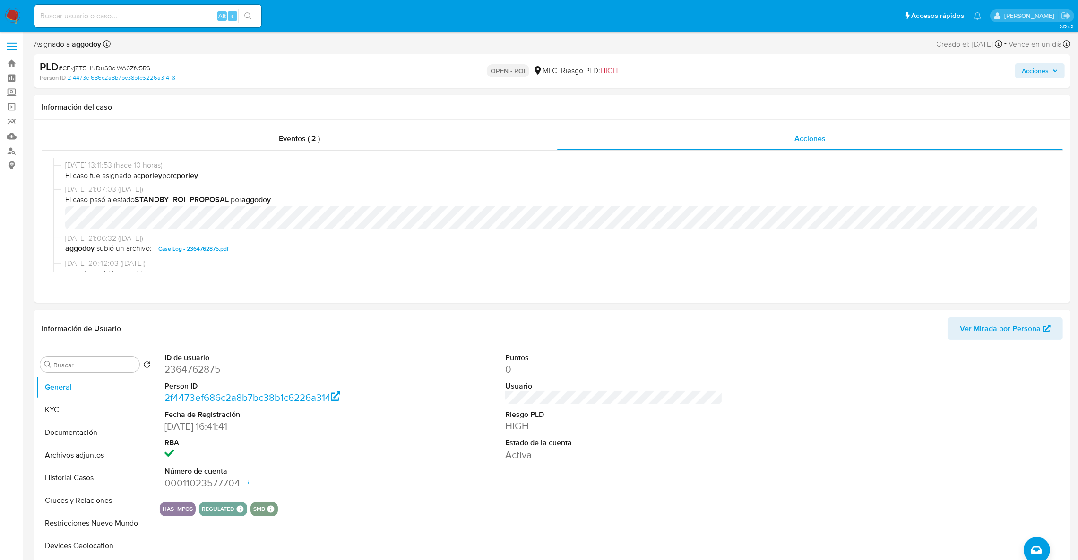
click at [1031, 83] on div "PLD # CFkjZT5HNDuS9ciWA6Zfv5RS Person ID 2f4473ef686c2a8b7bc38b1c6226a314 OPEN …" at bounding box center [552, 71] width 1036 height 34
click at [1031, 75] on span "Acciones" at bounding box center [1035, 70] width 27 height 15
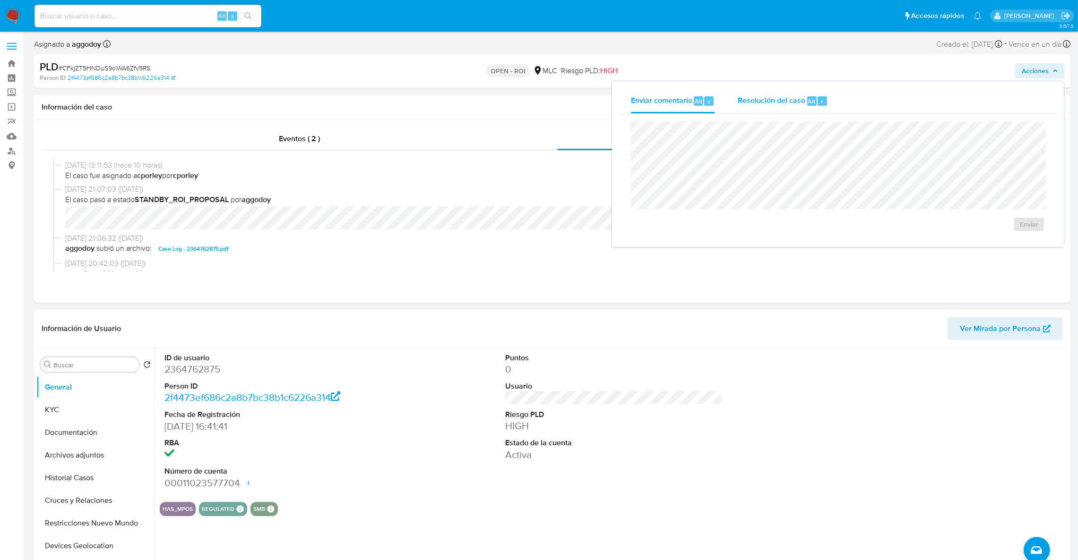
click at [760, 93] on div "Resolución del caso Alt r" at bounding box center [783, 101] width 90 height 25
click at [1001, 237] on span "ROI" at bounding box center [1002, 233] width 46 height 21
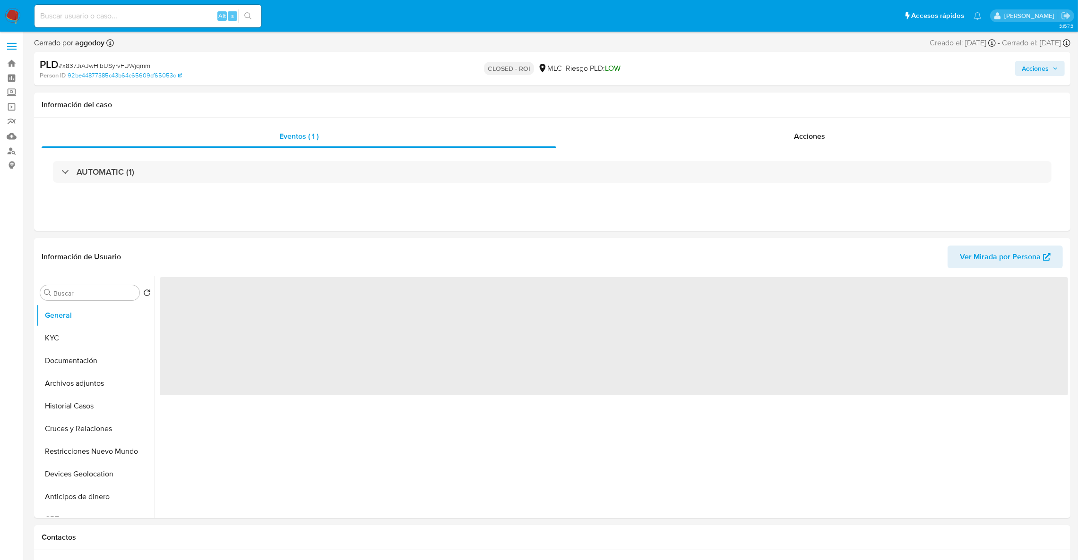
select select "10"
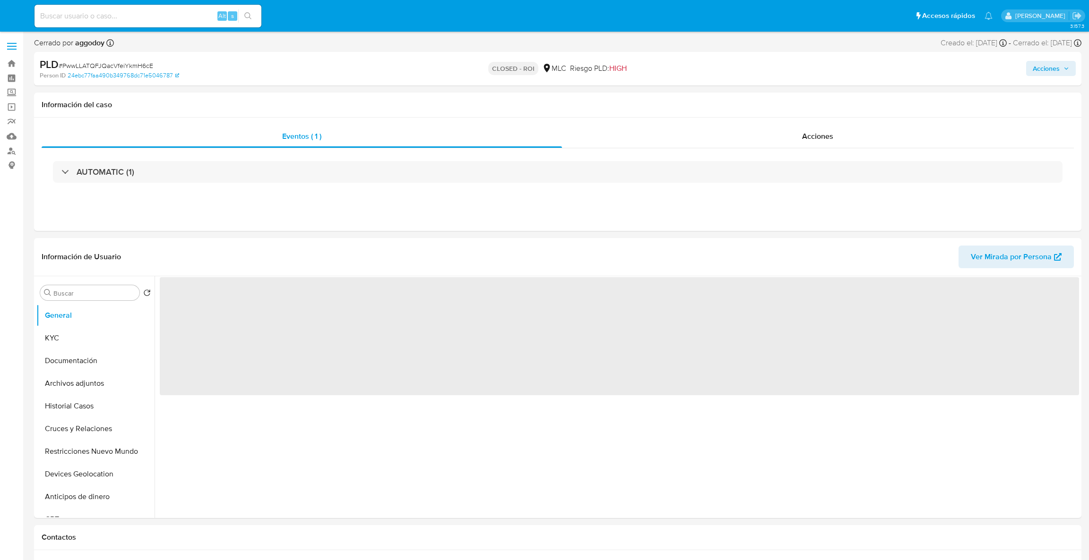
select select "10"
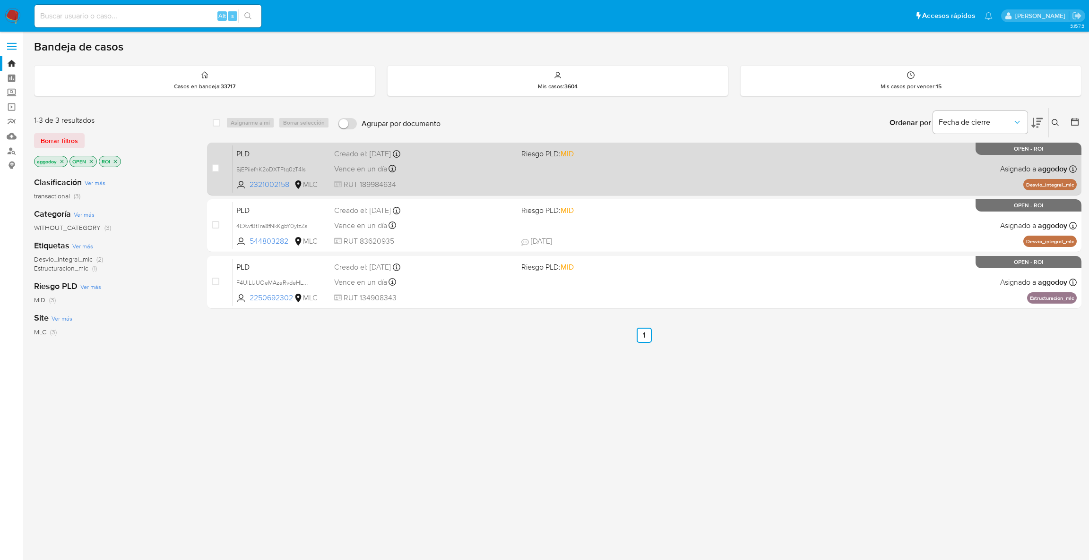
click at [514, 157] on div "Creado el: 12/06/2025 Creado el: 12/06/2025 06:04:17" at bounding box center [424, 154] width 180 height 10
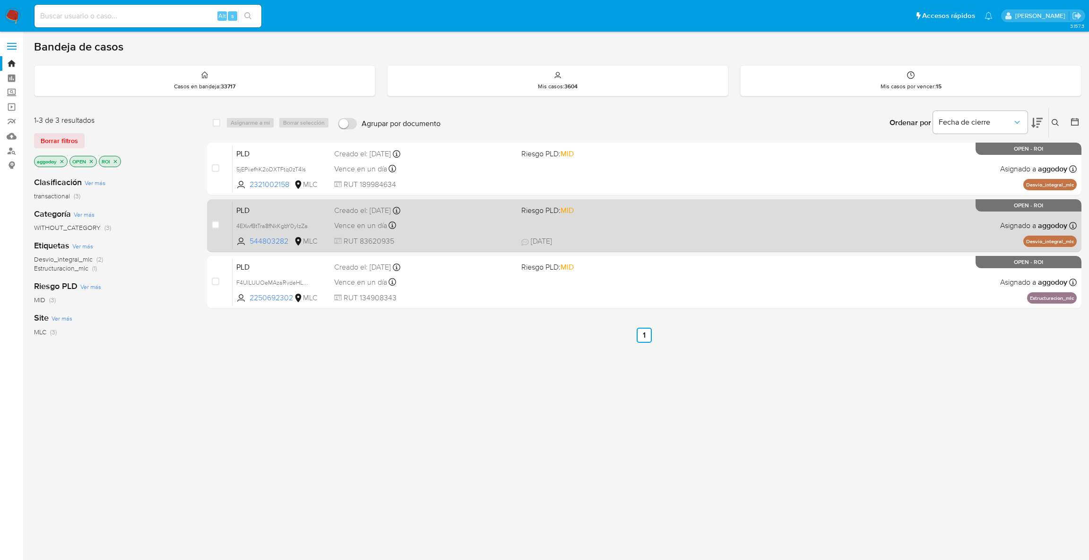
click at [432, 226] on div "Vence en un día Vence el 10/09/2025 06:03:23" at bounding box center [424, 225] width 180 height 13
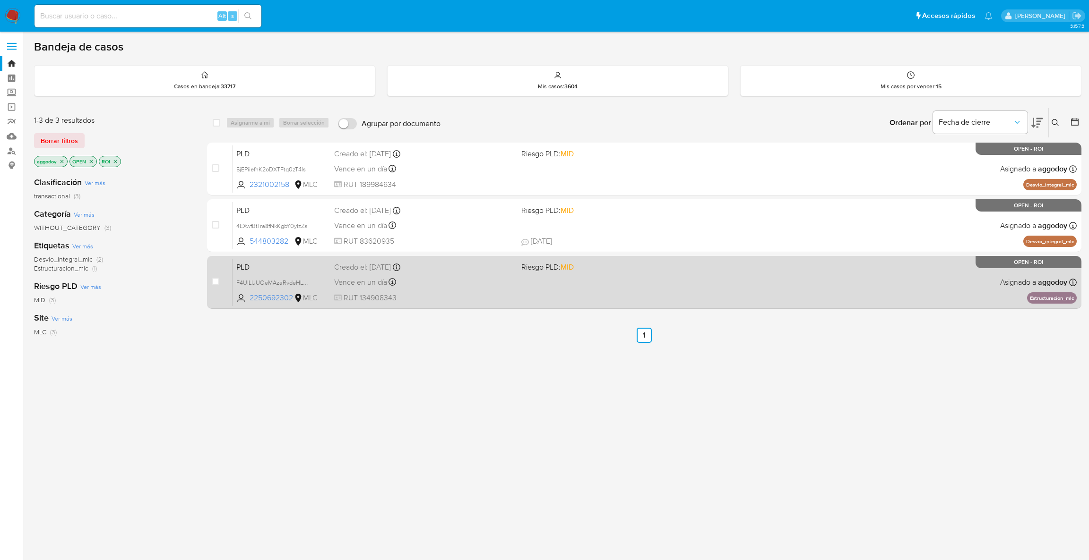
click at [494, 280] on div "Vence en un día Vence el 10/09/2025 06:03:57" at bounding box center [424, 282] width 180 height 13
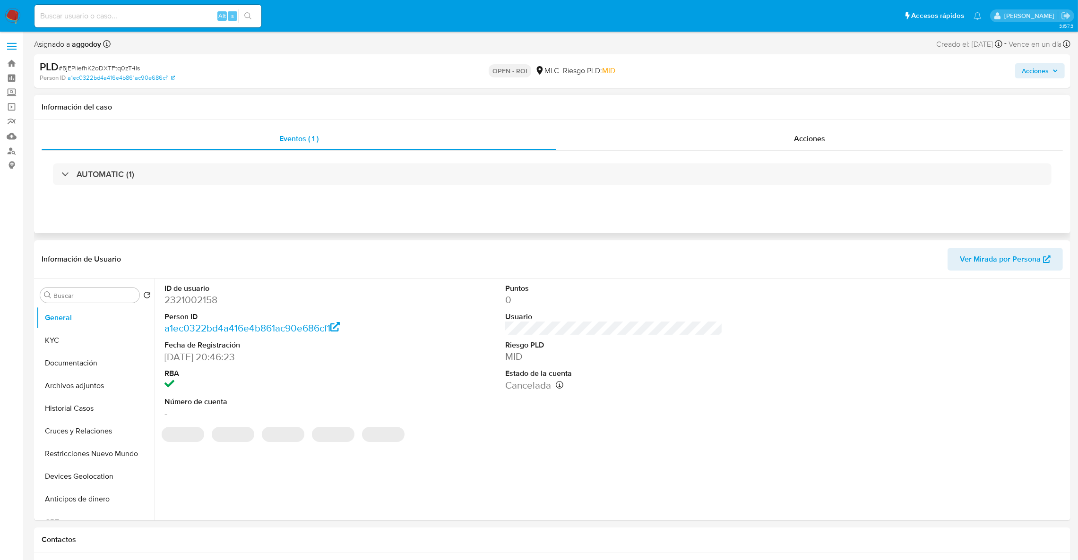
click at [813, 155] on div "AUTOMATIC (1)" at bounding box center [552, 174] width 1021 height 47
select select "10"
click at [809, 151] on div "AUTOMATIC (1)" at bounding box center [552, 174] width 1021 height 47
click at [809, 146] on div "Acciones" at bounding box center [809, 139] width 507 height 23
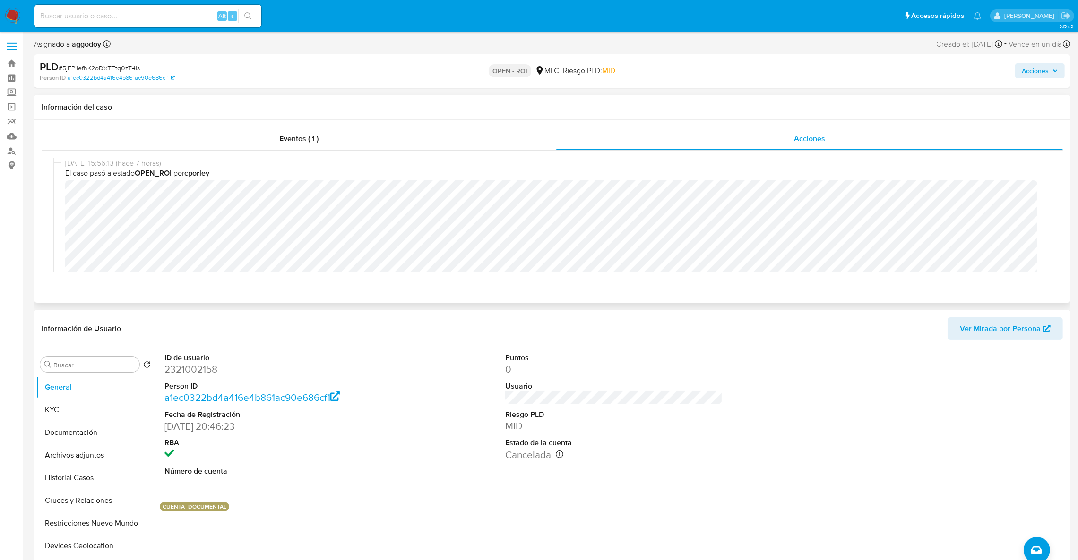
scroll to position [212, 0]
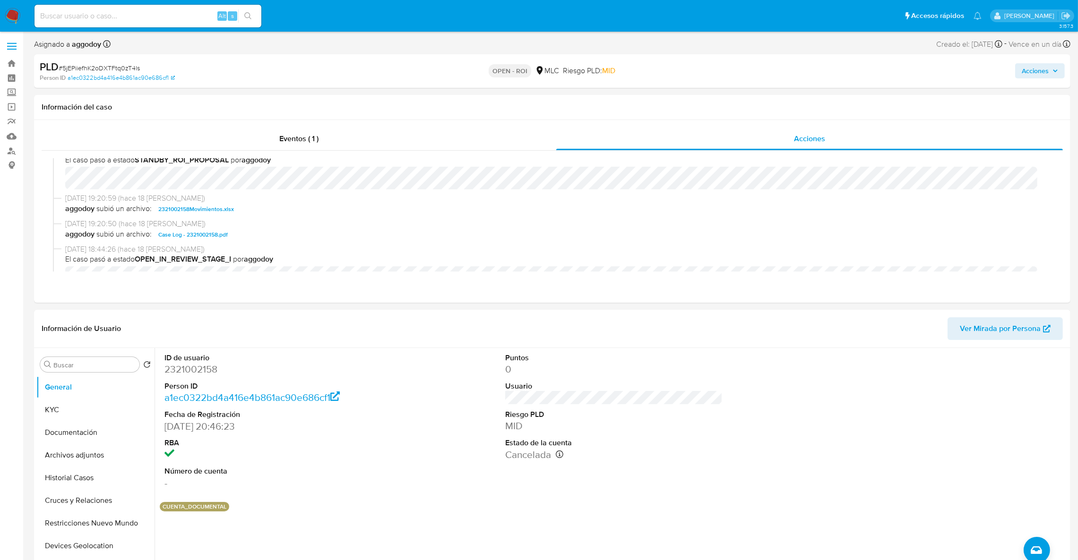
click at [1056, 72] on icon "button" at bounding box center [1055, 71] width 4 height 2
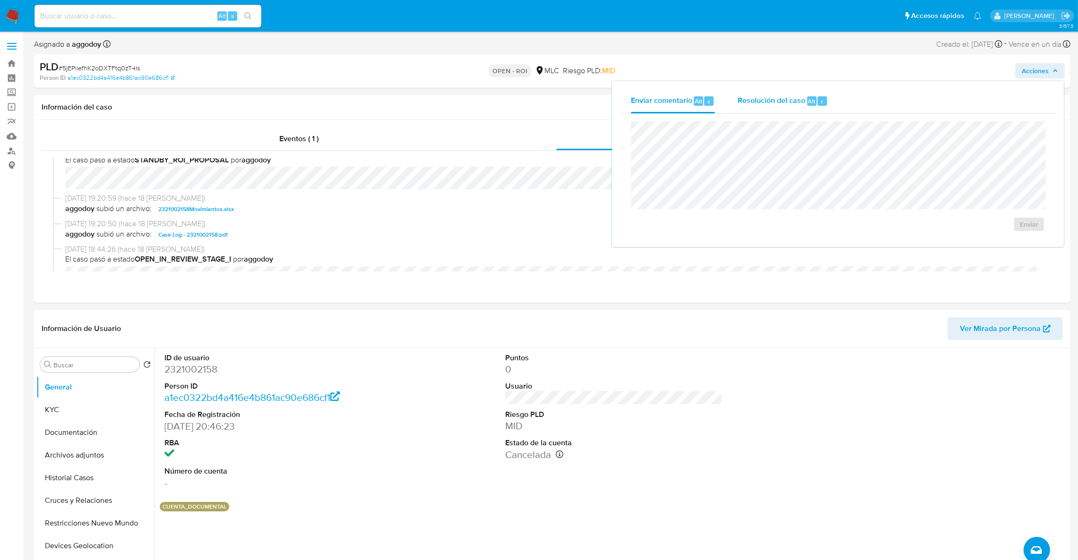
click at [755, 101] on span "Resolución del caso" at bounding box center [772, 100] width 68 height 11
click at [995, 242] on span "ROI" at bounding box center [1002, 233] width 46 height 21
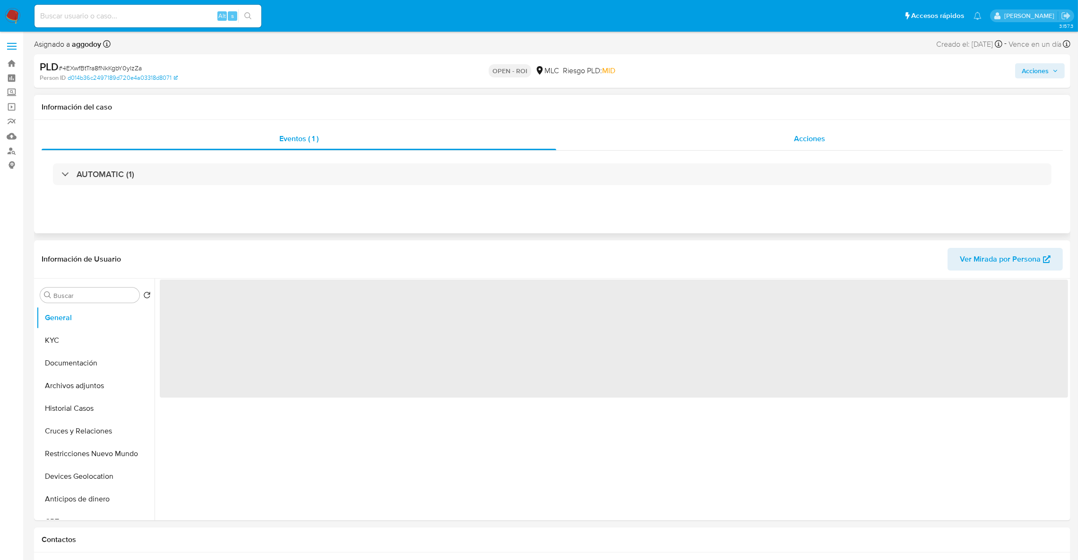
click at [753, 146] on div "Acciones" at bounding box center [809, 139] width 507 height 23
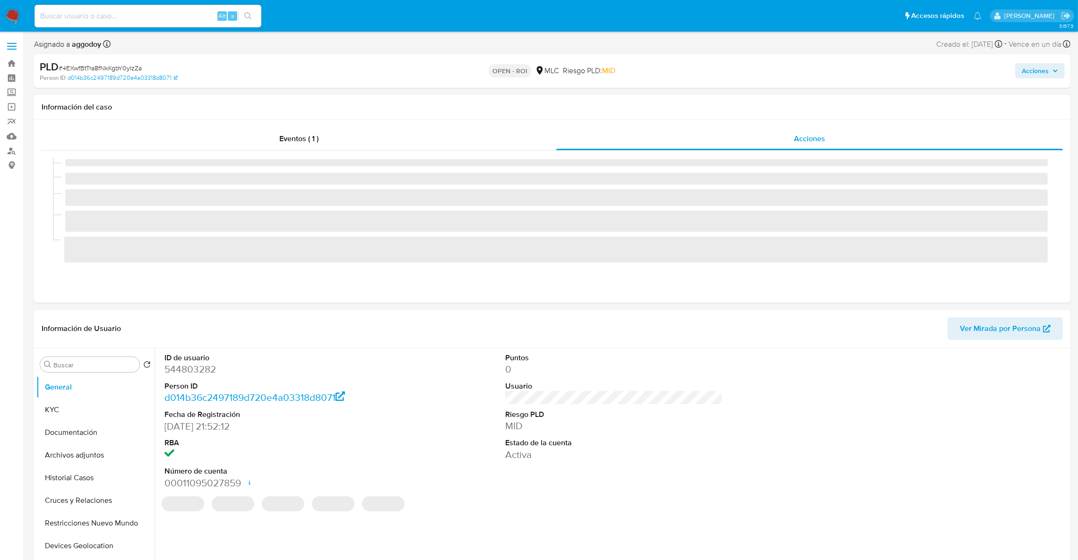
select select "10"
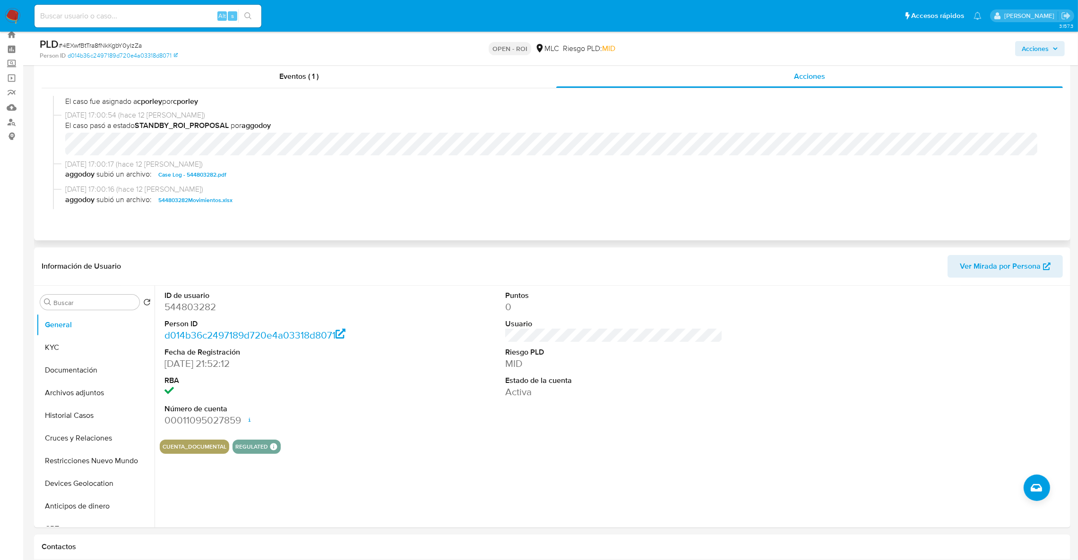
scroll to position [158, 0]
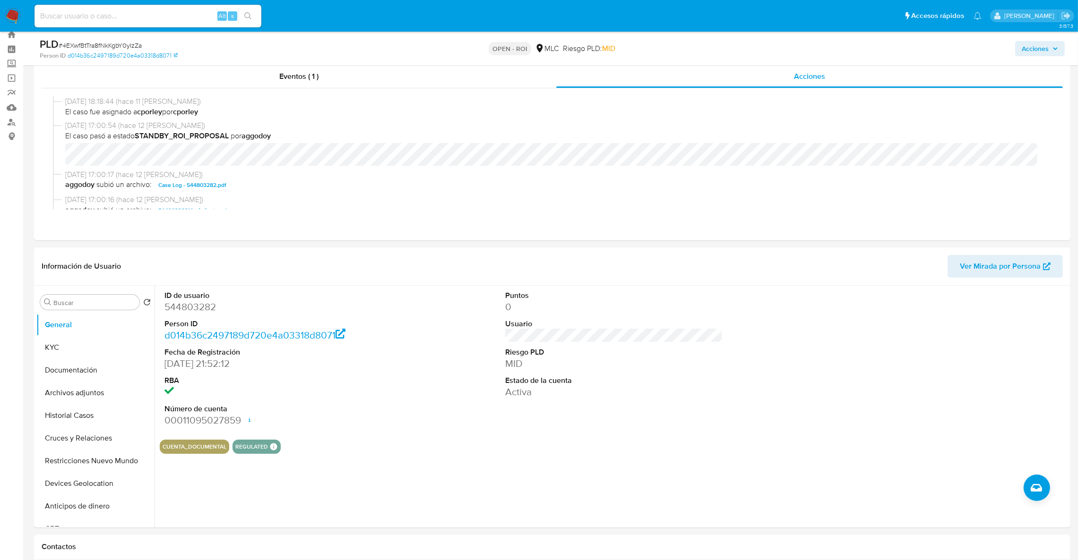
click at [1031, 59] on div "Acciones" at bounding box center [894, 48] width 339 height 22
click at [1025, 49] on span "Acciones" at bounding box center [1035, 48] width 27 height 15
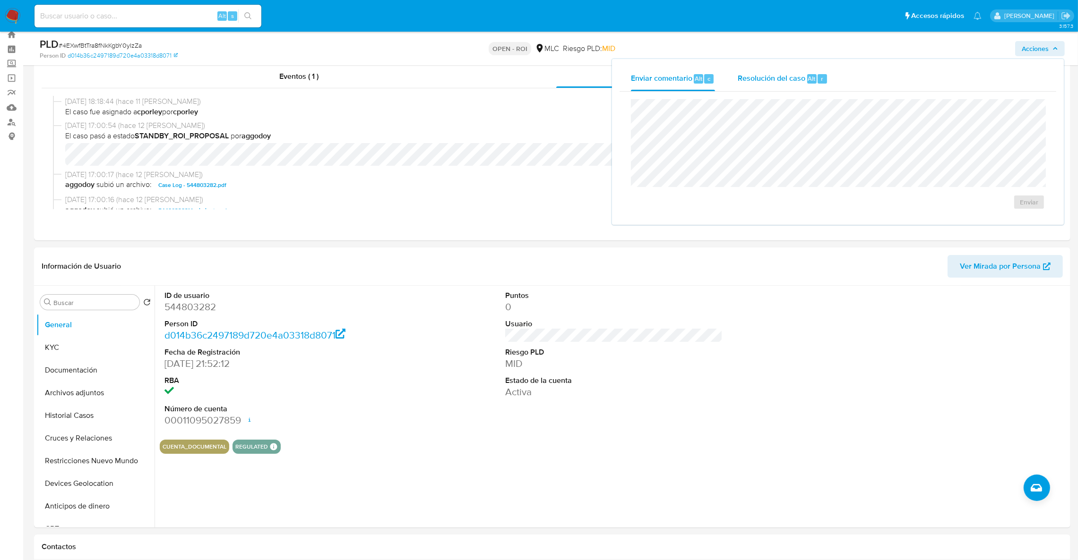
click at [735, 75] on button "Resolución del caso Alt r" at bounding box center [782, 79] width 113 height 25
click at [992, 212] on span "ROI" at bounding box center [1002, 211] width 46 height 21
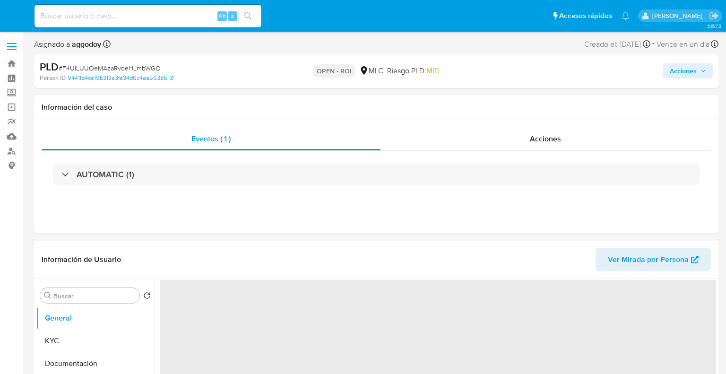
select select "10"
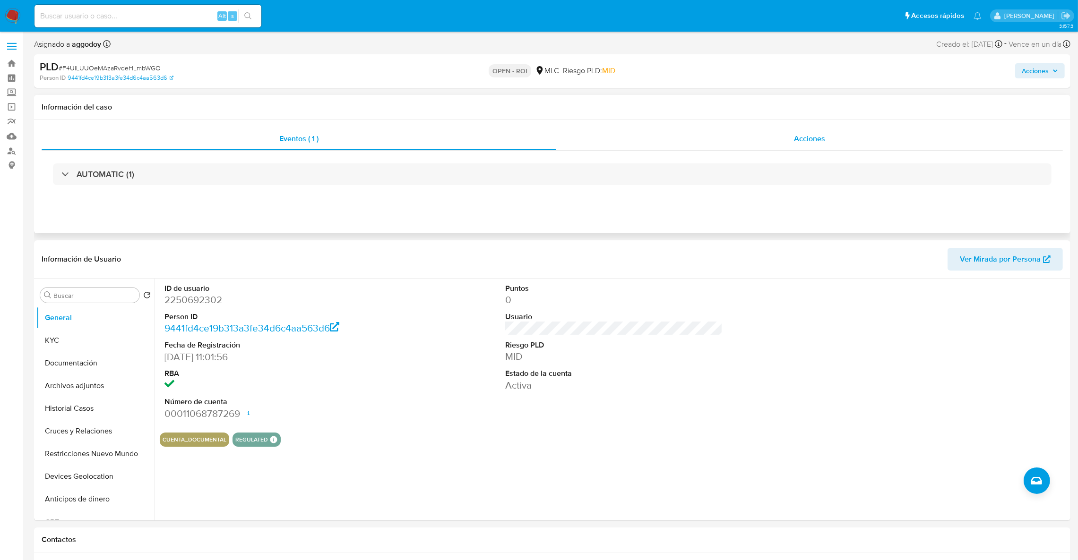
drag, startPoint x: 790, startPoint y: 127, endPoint x: 790, endPoint y: 135, distance: 8.5
click at [725, 127] on div "Eventos ( 1 ) Acciones AUTOMATIC (1)" at bounding box center [552, 176] width 1036 height 113
click at [725, 136] on div "Acciones" at bounding box center [809, 139] width 507 height 23
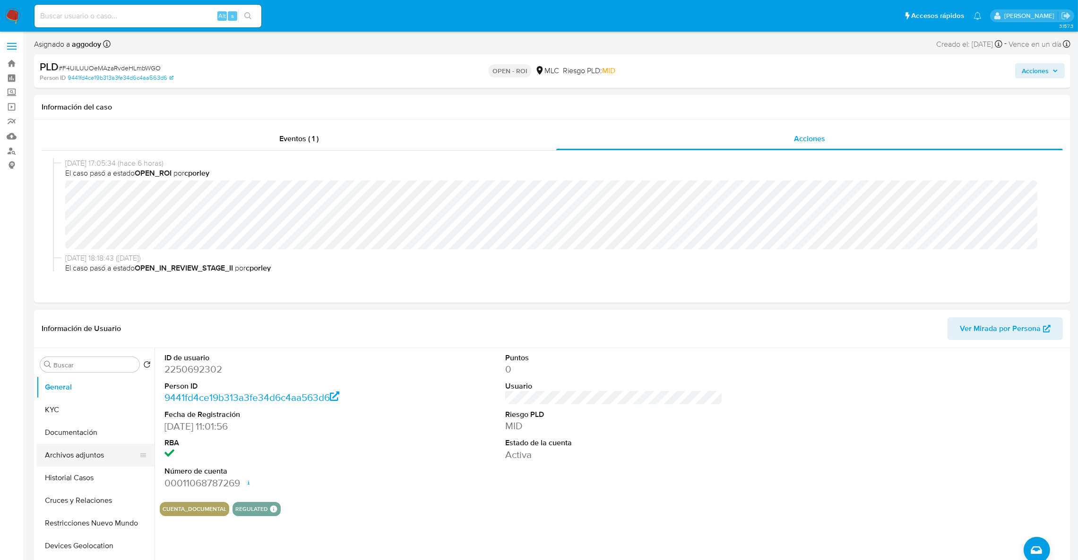
click at [67, 373] on button "Archivos adjuntos" at bounding box center [91, 455] width 111 height 23
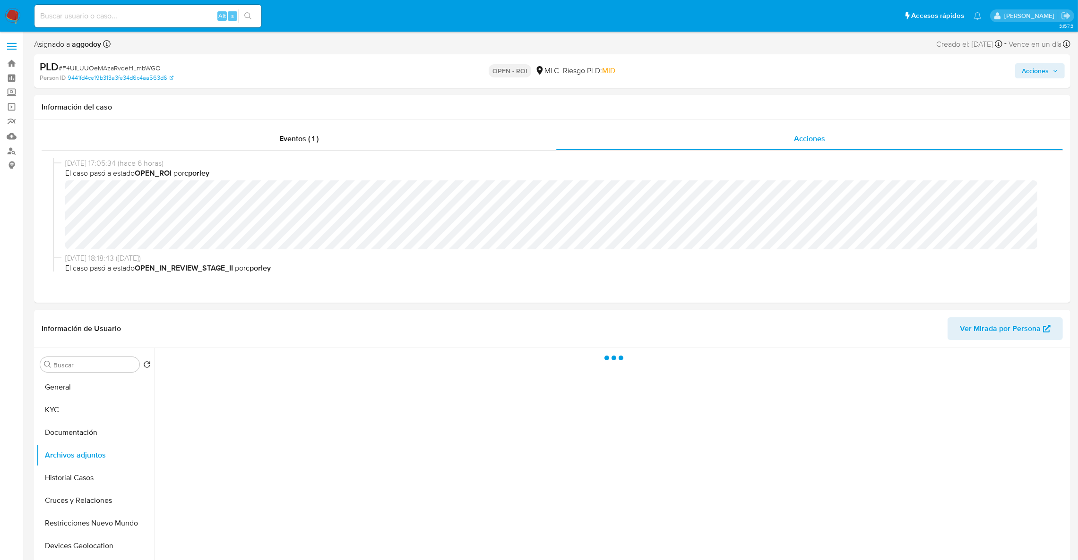
click at [725, 73] on span "Acciones" at bounding box center [1035, 70] width 27 height 15
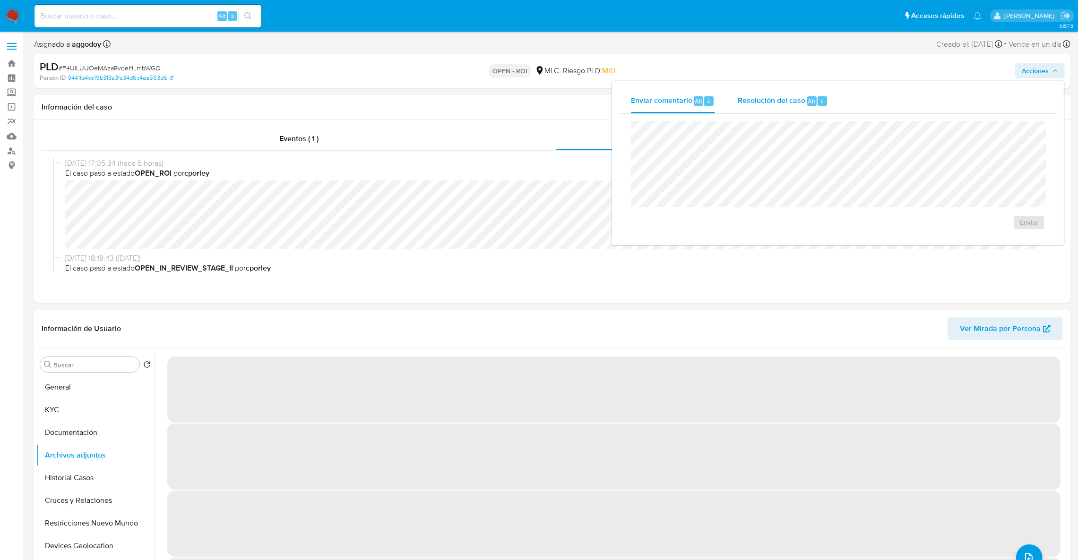
click at [725, 108] on div "Resolución del caso Alt r" at bounding box center [783, 101] width 90 height 25
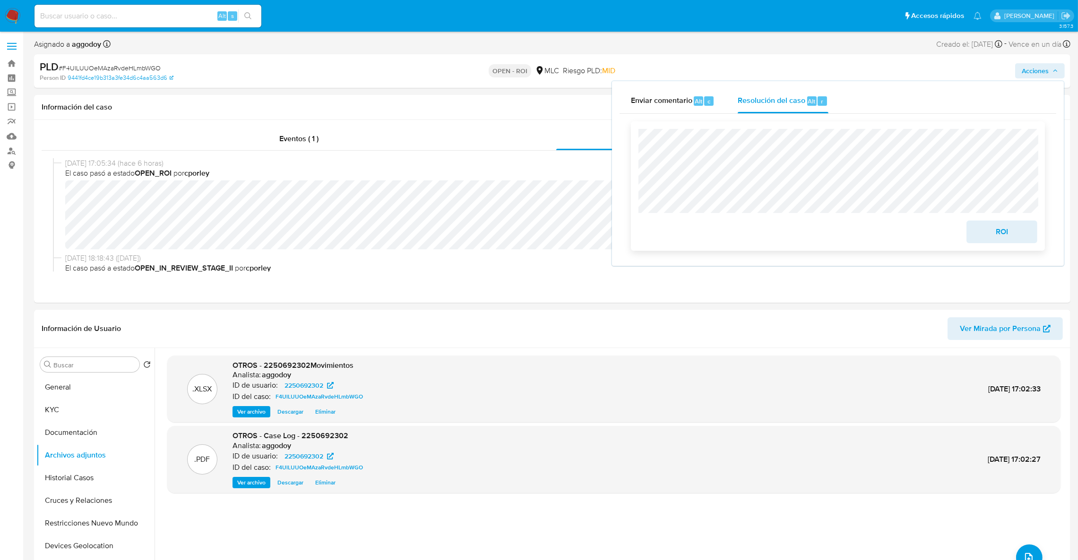
click at [725, 243] on button "ROI" at bounding box center [1001, 232] width 71 height 23
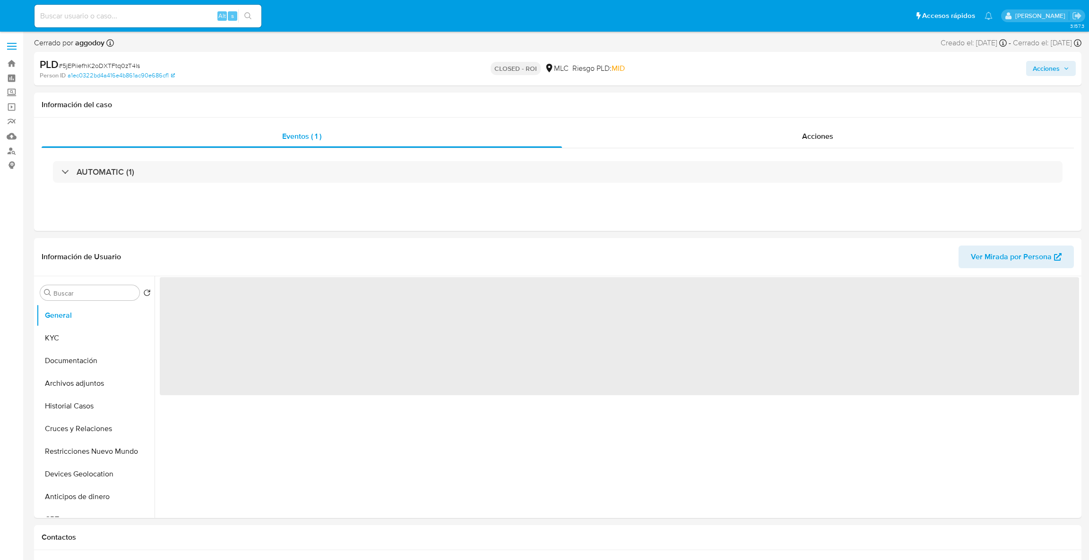
select select "10"
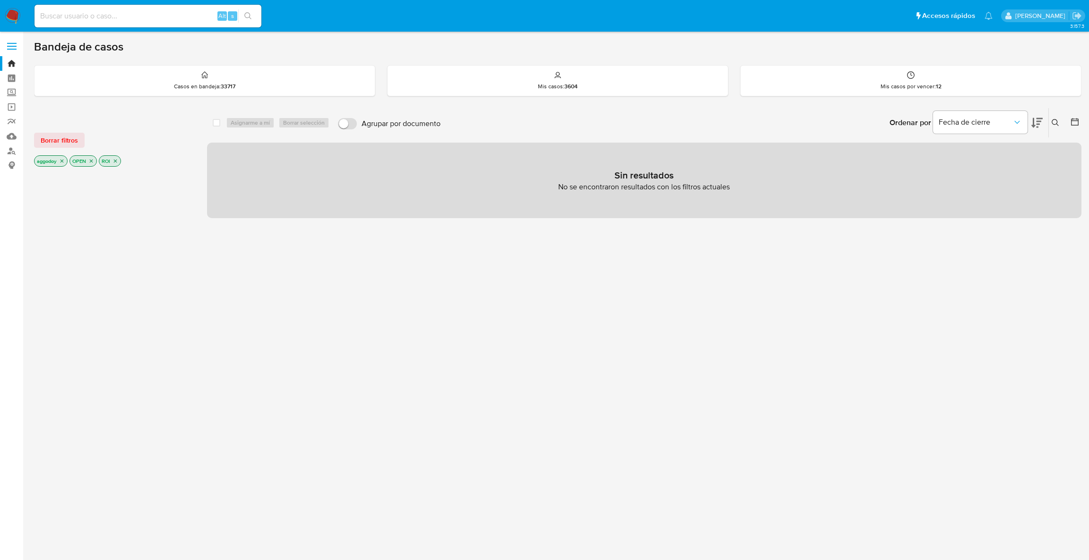
click at [121, 157] on div "ROI" at bounding box center [110, 160] width 22 height 11
click at [120, 158] on p "ROI" at bounding box center [109, 161] width 21 height 10
click at [118, 159] on icon "close-filter" at bounding box center [115, 161] width 6 height 6
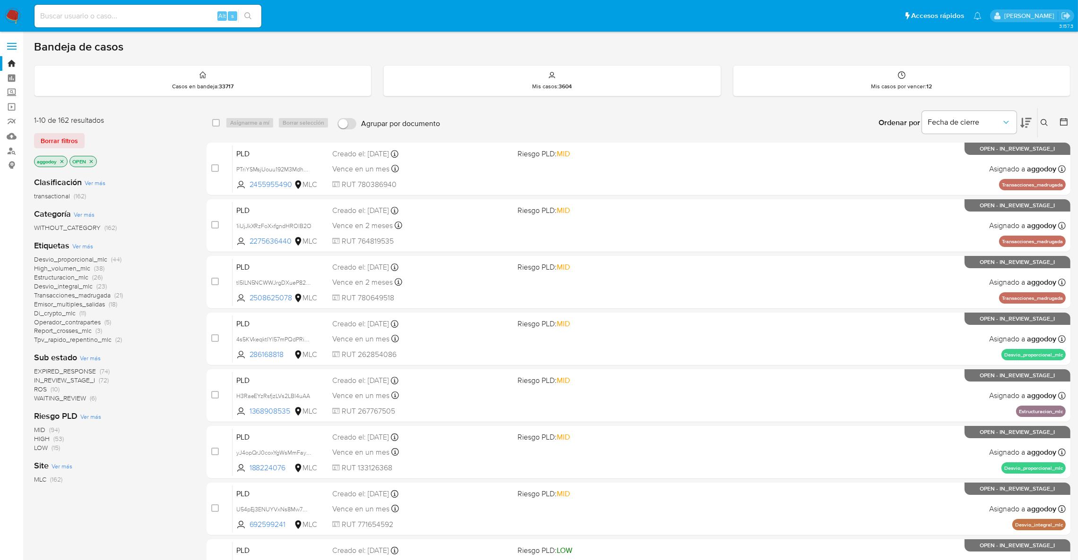
click at [61, 159] on icon "close-filter" at bounding box center [62, 162] width 6 height 6
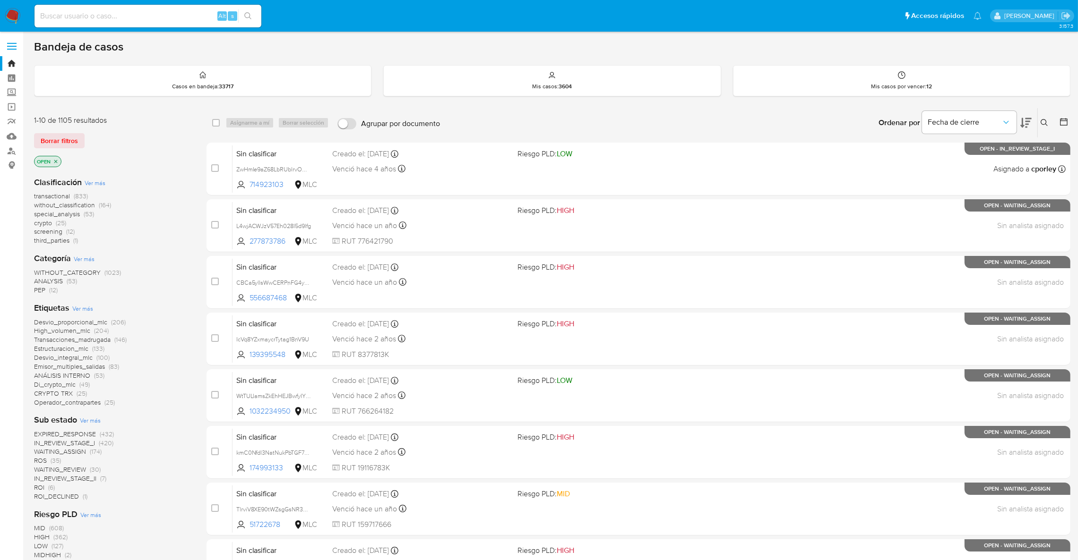
click at [1040, 120] on icon at bounding box center [1044, 123] width 8 height 8
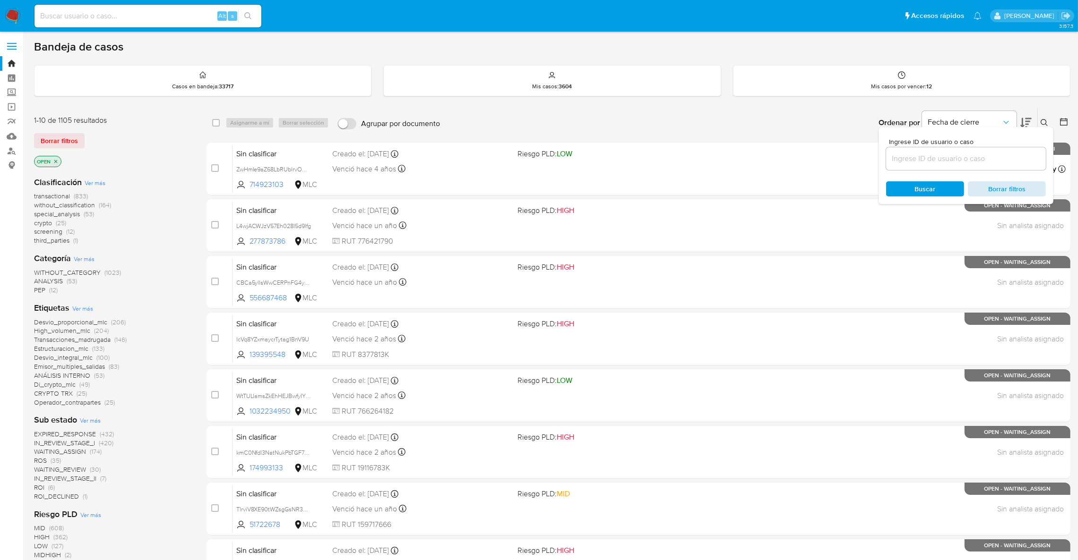
click at [1004, 189] on span "Borrar filtros" at bounding box center [1006, 188] width 65 height 13
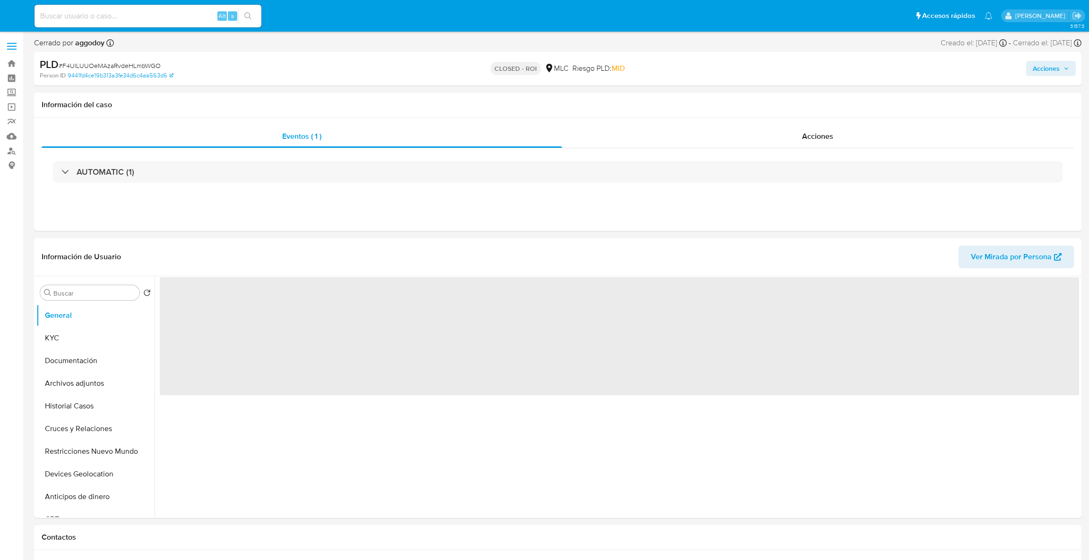
select select "10"
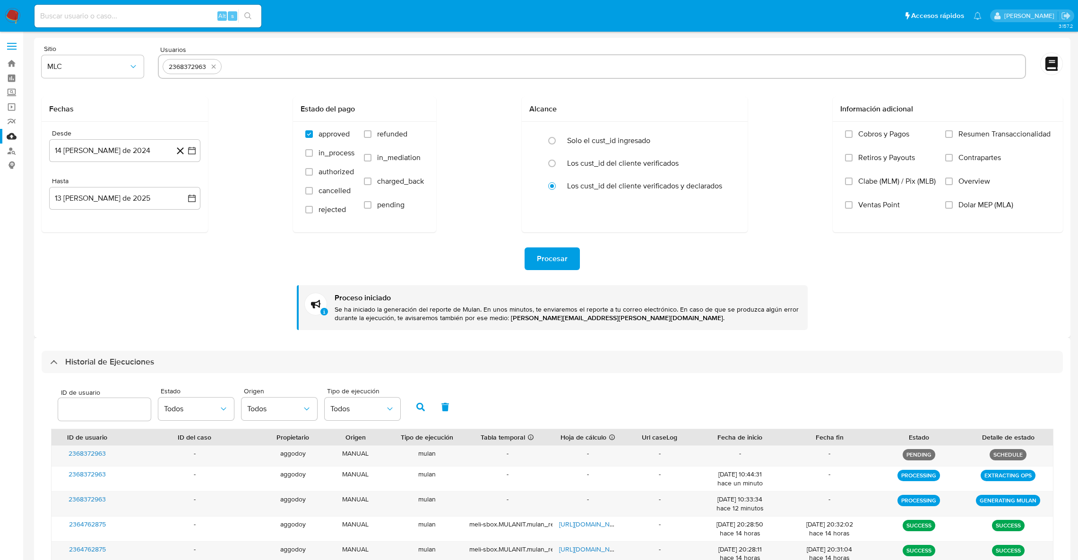
select select "10"
